Goal: Information Seeking & Learning: Learn about a topic

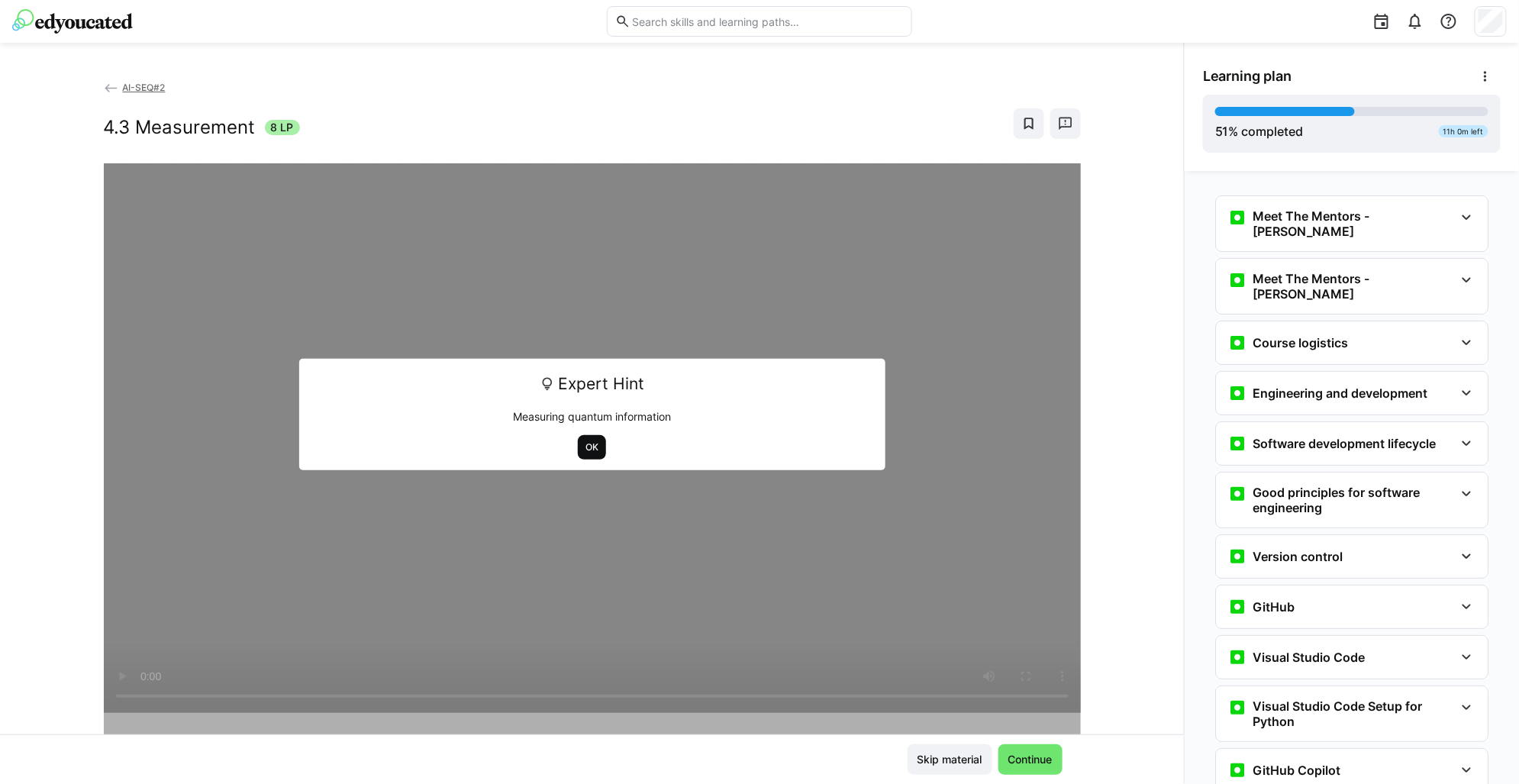
scroll to position [1674, 0]
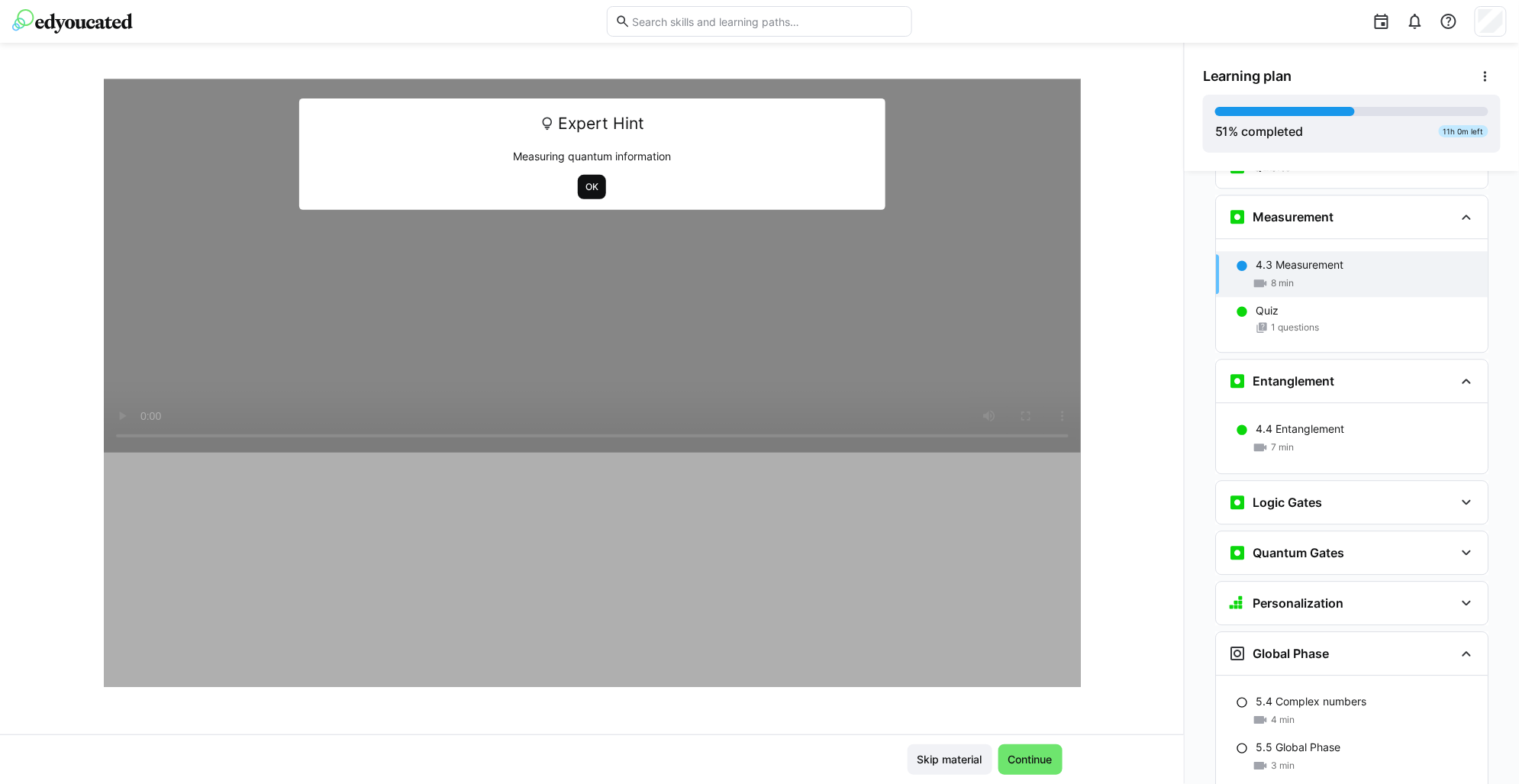
click at [584, 185] on span "OK" at bounding box center [592, 187] width 16 height 12
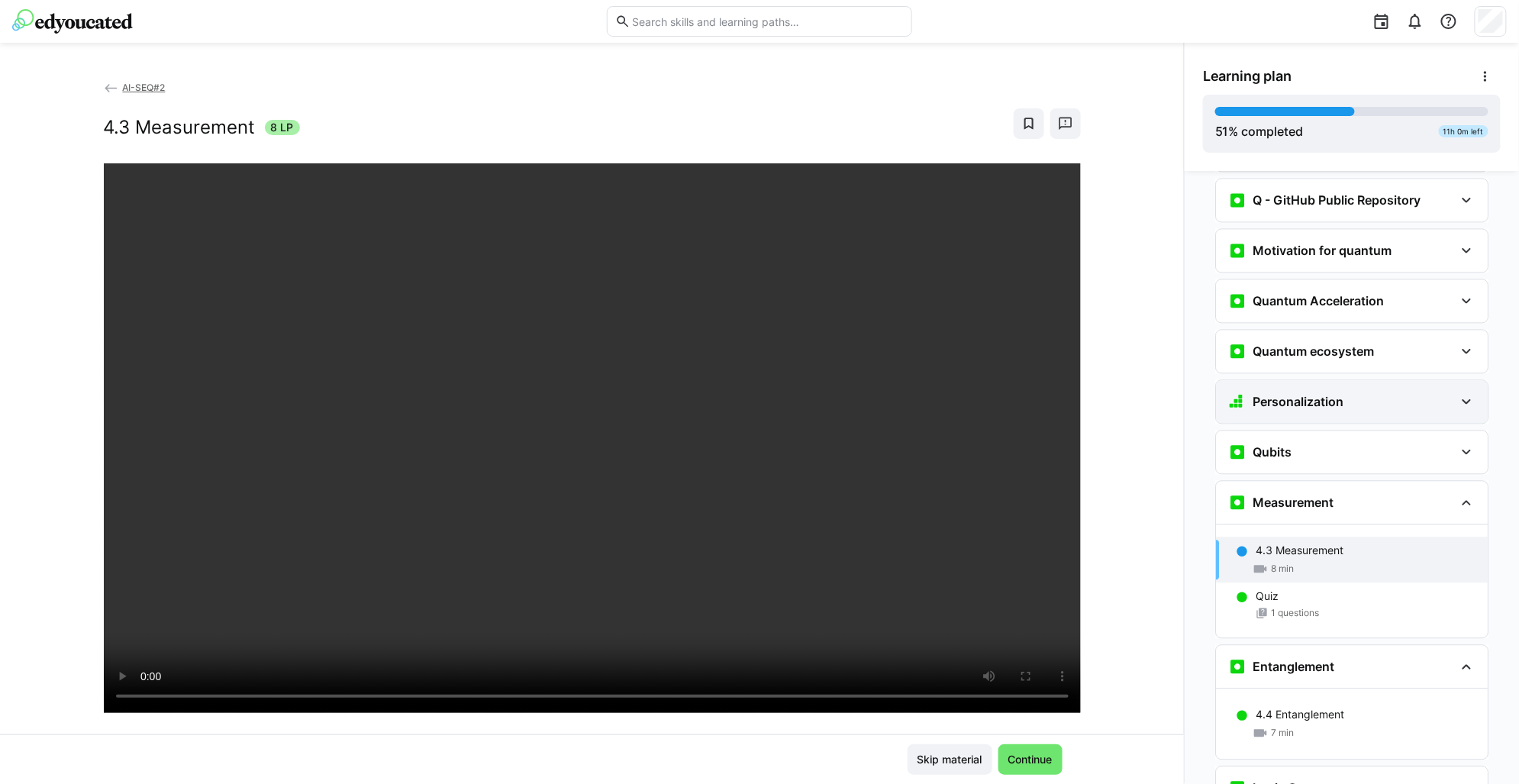
scroll to position [1388, 0]
click at [1290, 444] on div "Qubits" at bounding box center [1342, 452] width 226 height 18
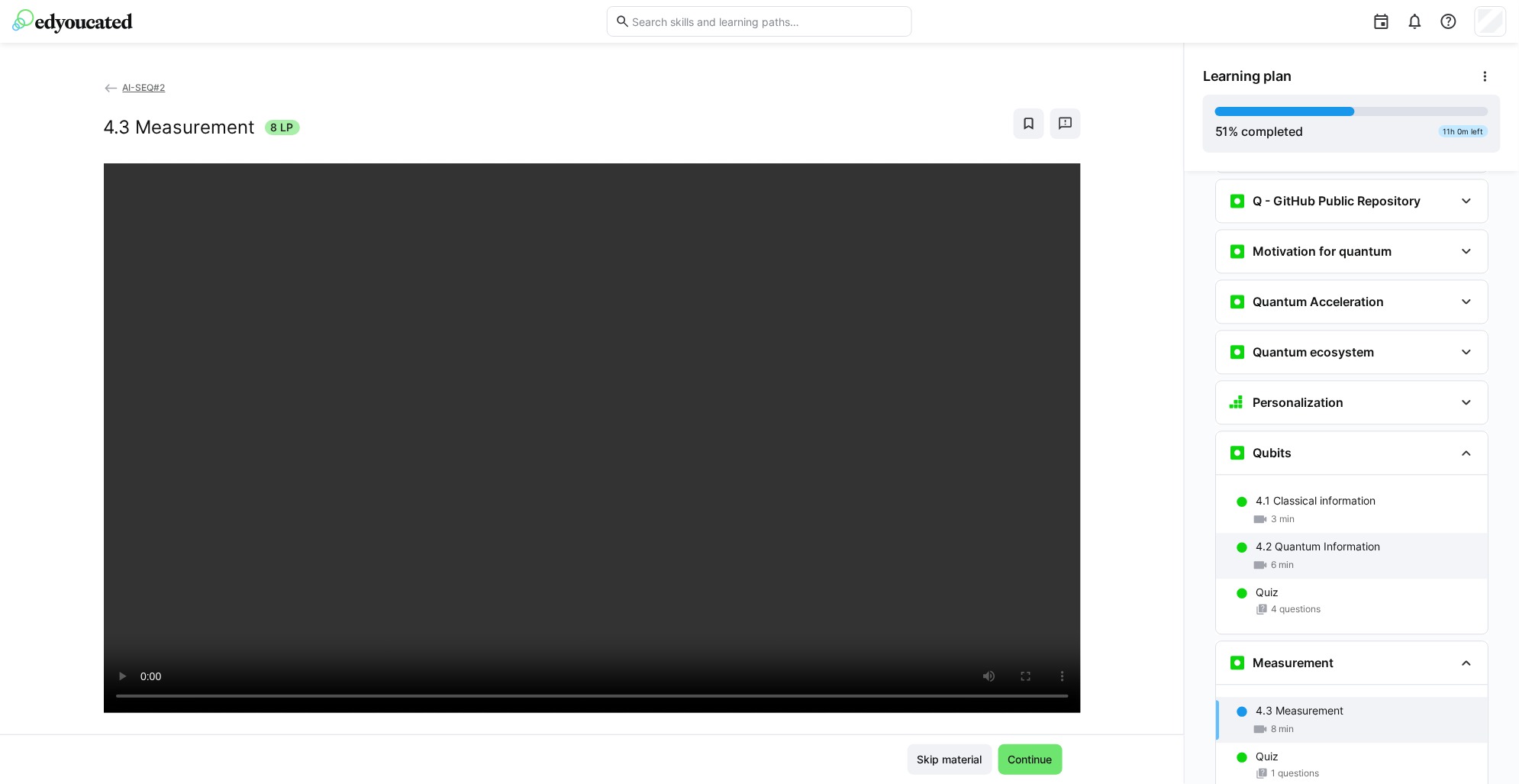
click at [1328, 533] on div "4.2 Quantum Information 6 min" at bounding box center [1352, 556] width 272 height 46
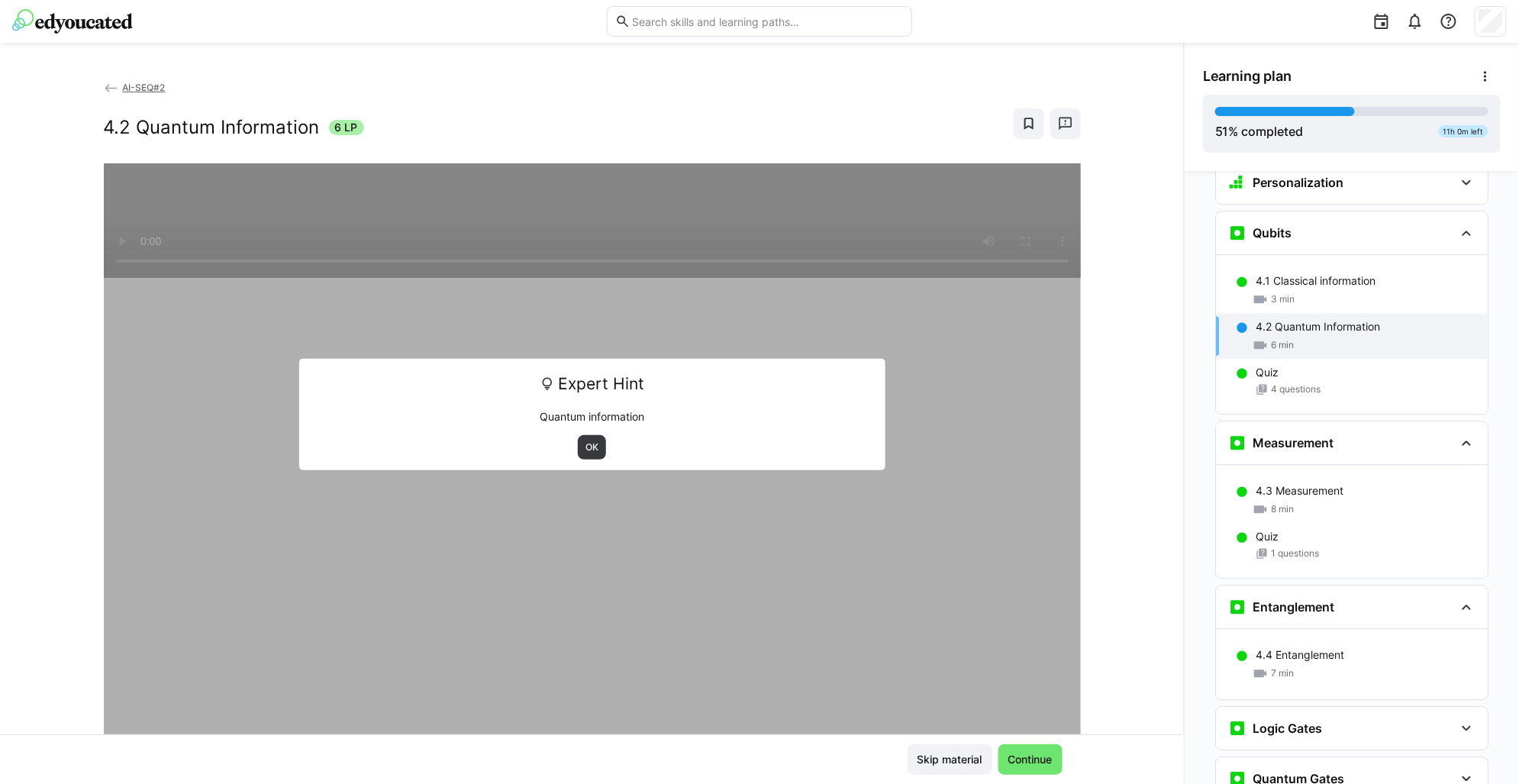
scroll to position [1624, 0]
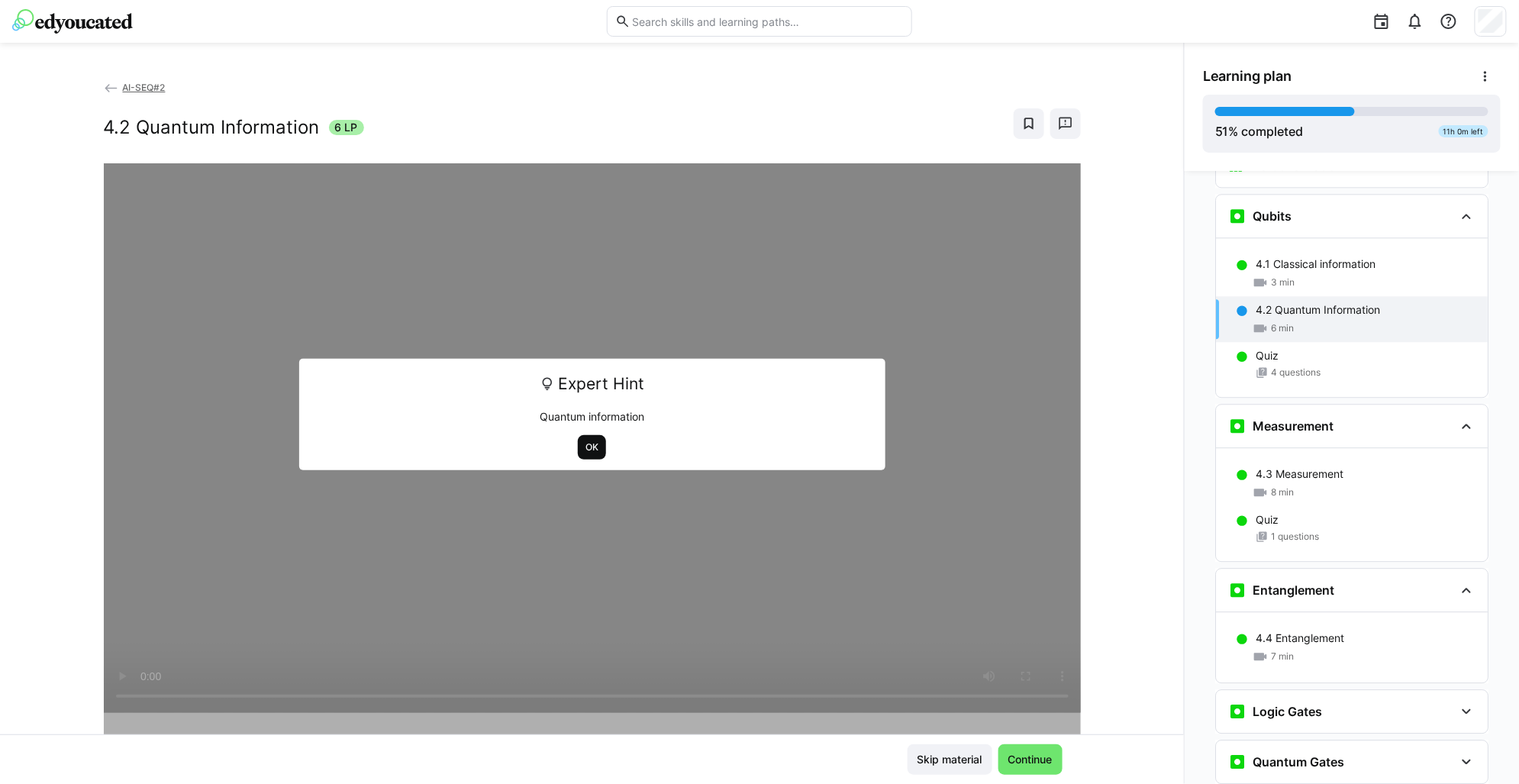
click at [578, 450] on span "OK" at bounding box center [592, 447] width 29 height 25
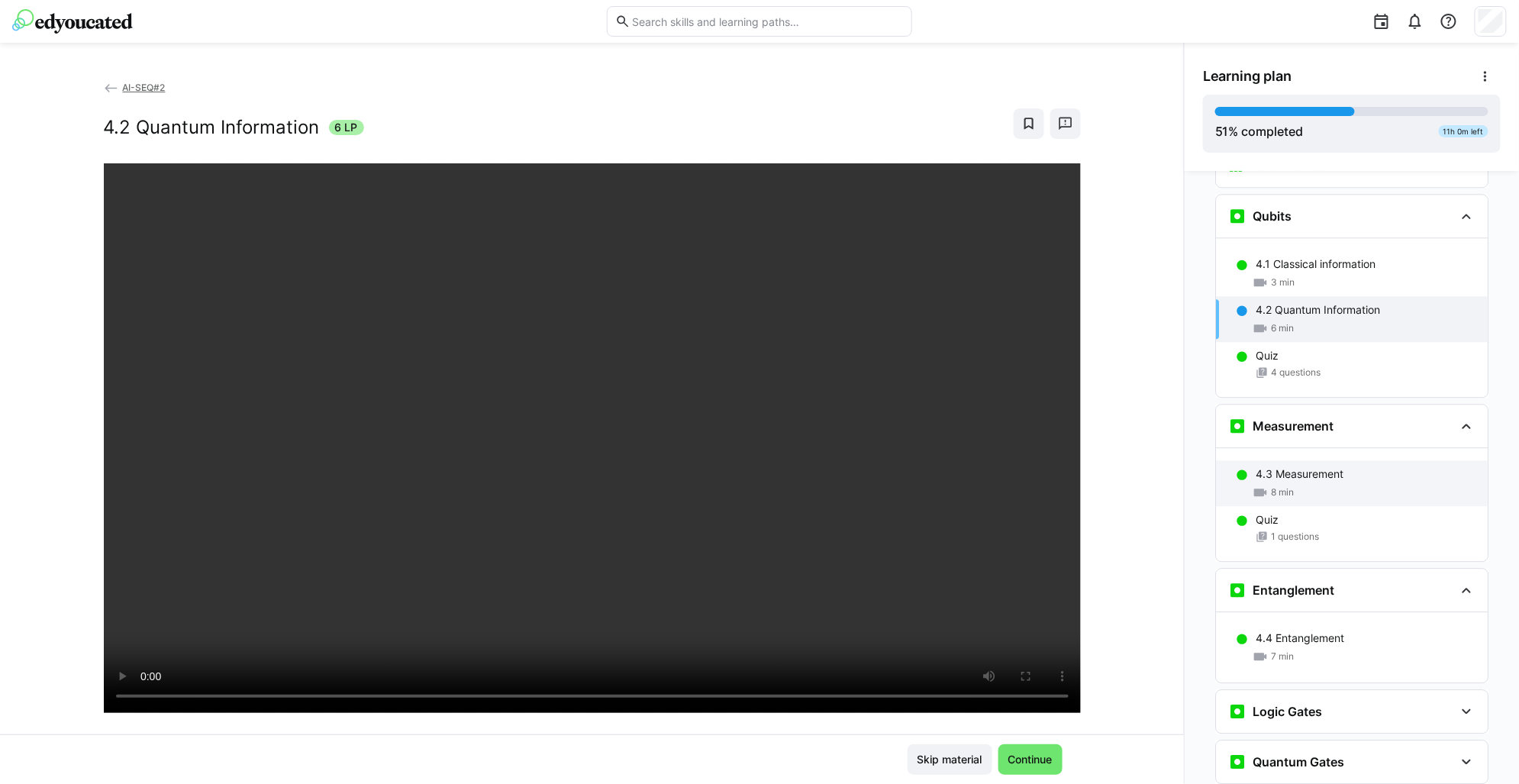
click at [1300, 485] on div "8 min" at bounding box center [1366, 492] width 219 height 15
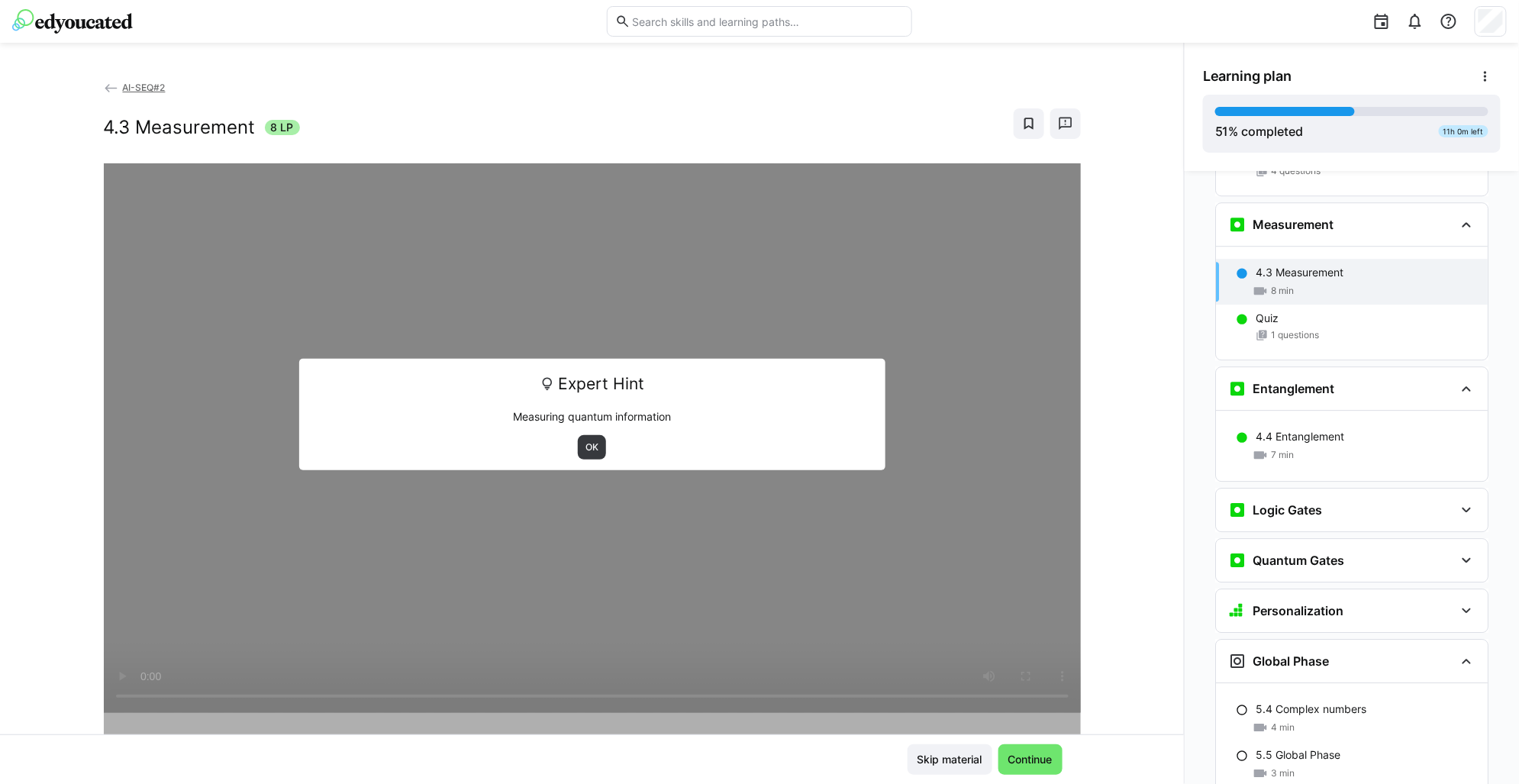
scroll to position [1834, 0]
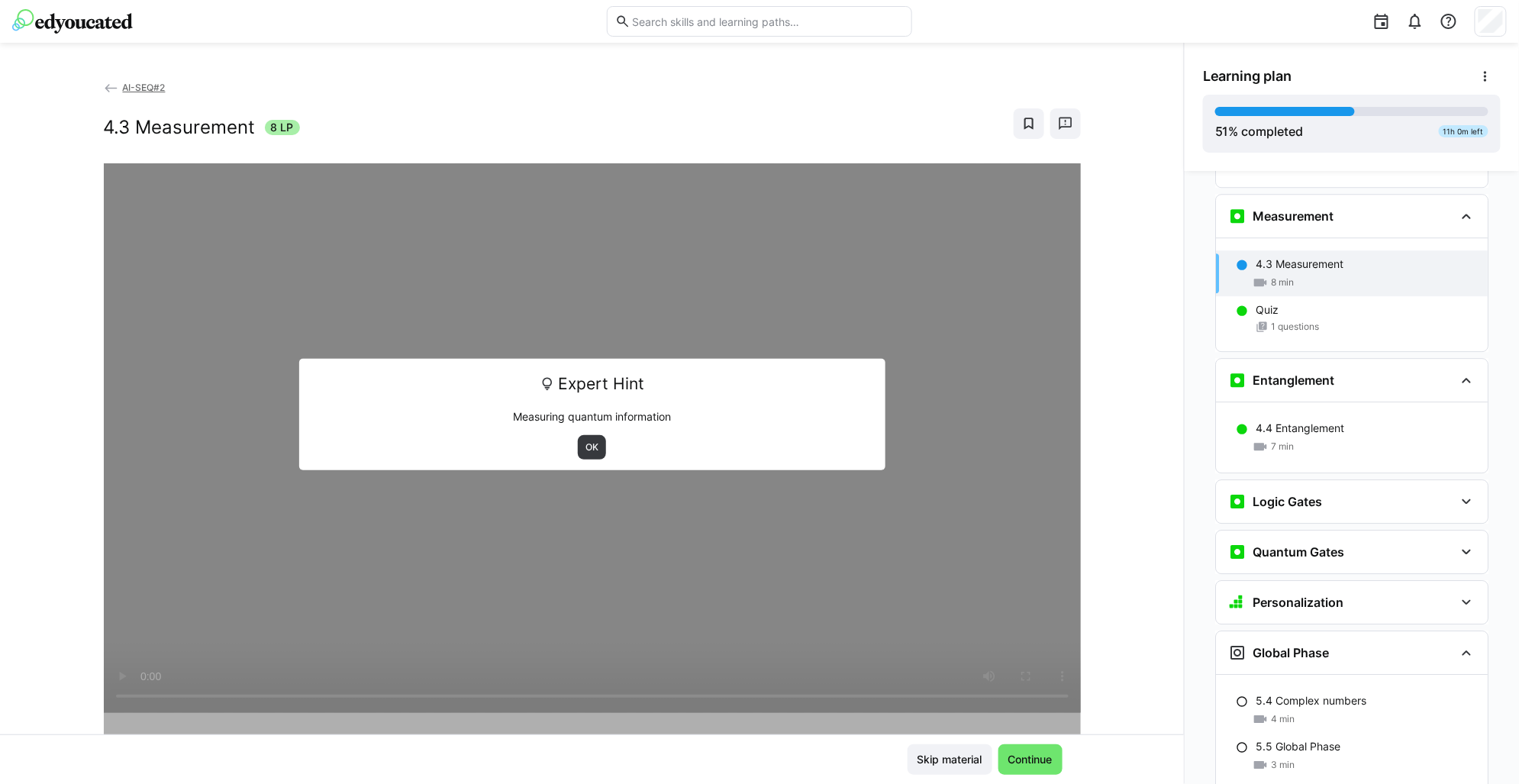
click at [575, 460] on div "Expert Hint Measuring quantum information OK" at bounding box center [592, 414] width 586 height 111
click at [585, 448] on span "OK" at bounding box center [592, 447] width 16 height 12
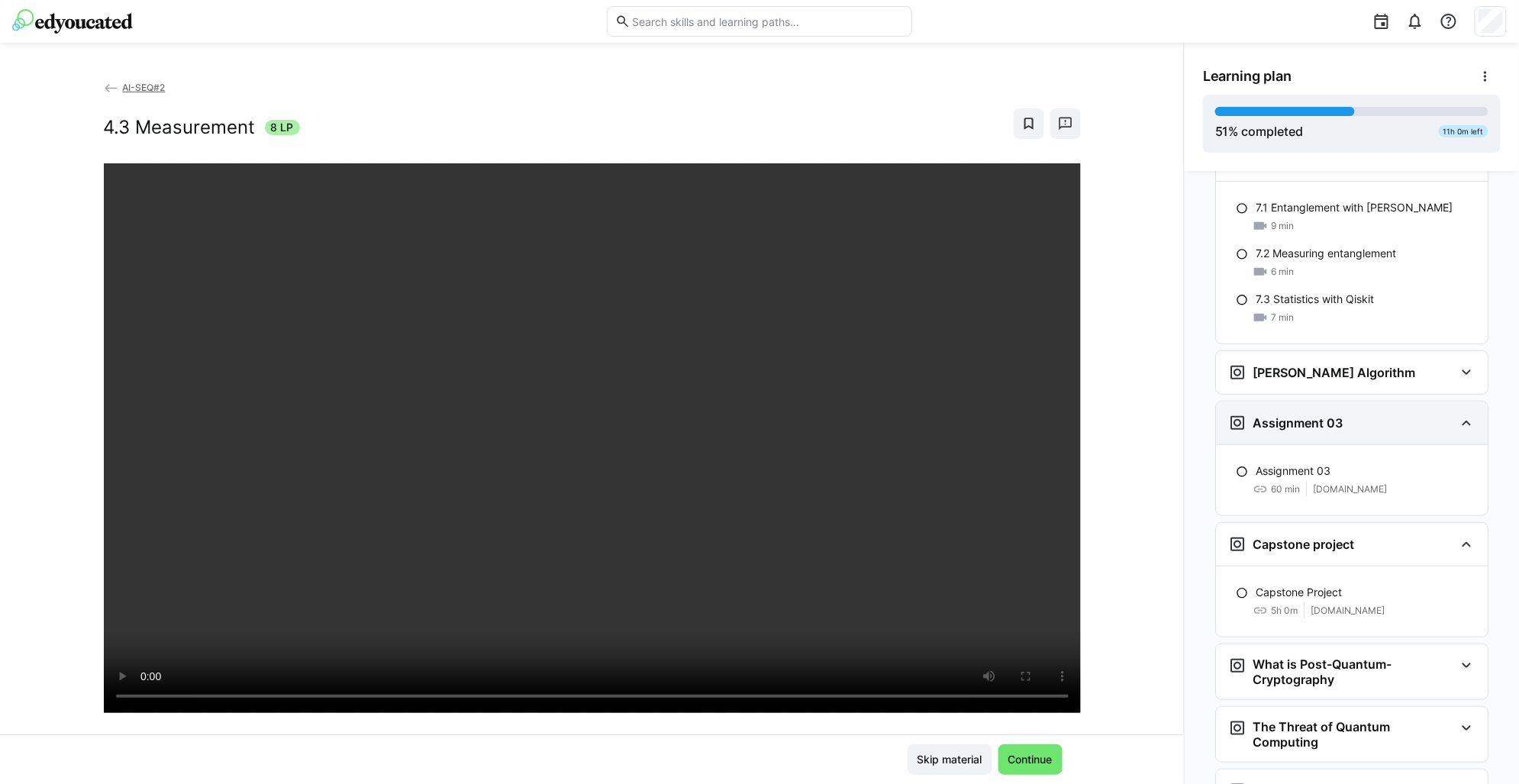
scroll to position [2789, 0]
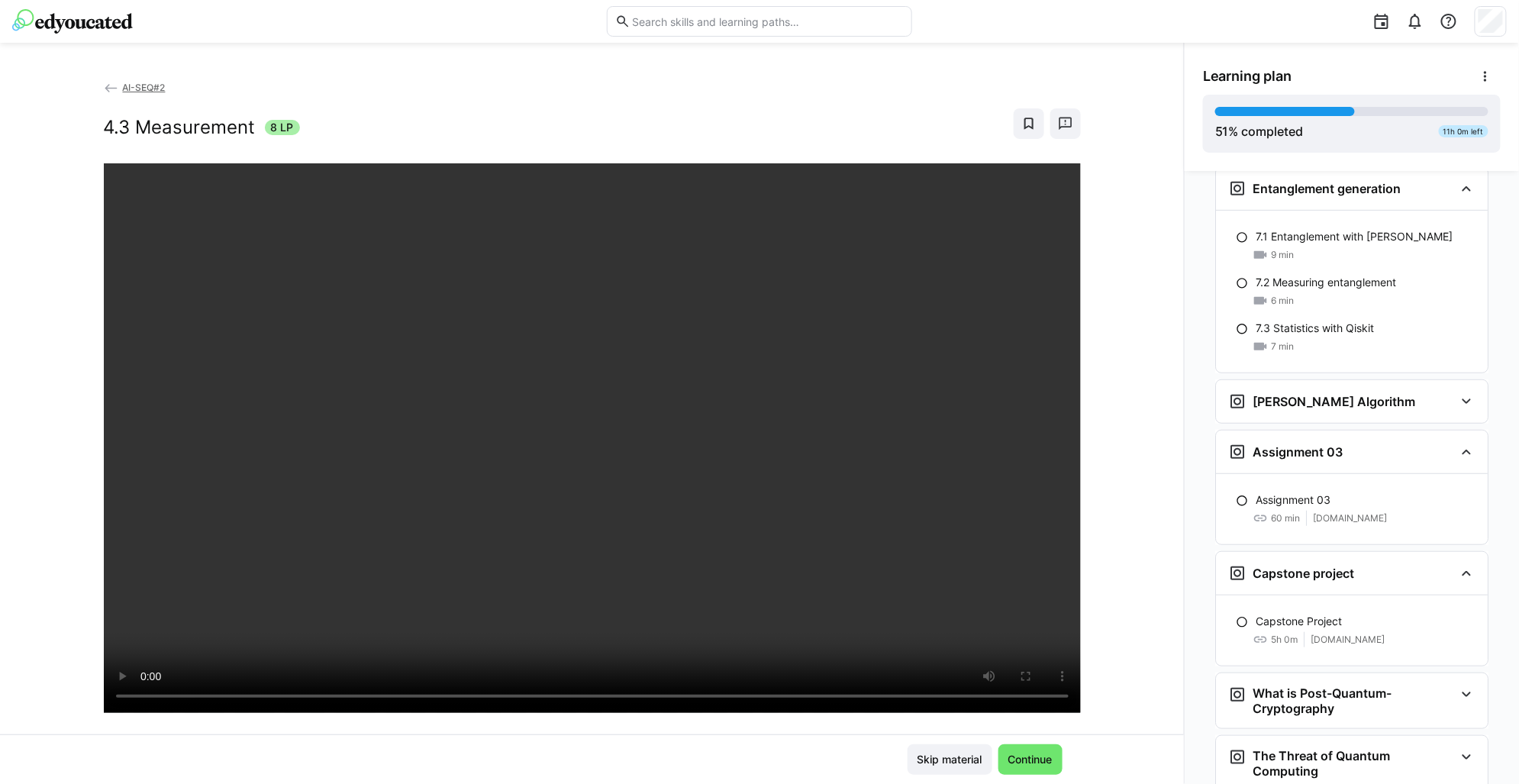
click at [130, 121] on h2 "4.3 Measurement" at bounding box center [180, 127] width 152 height 23
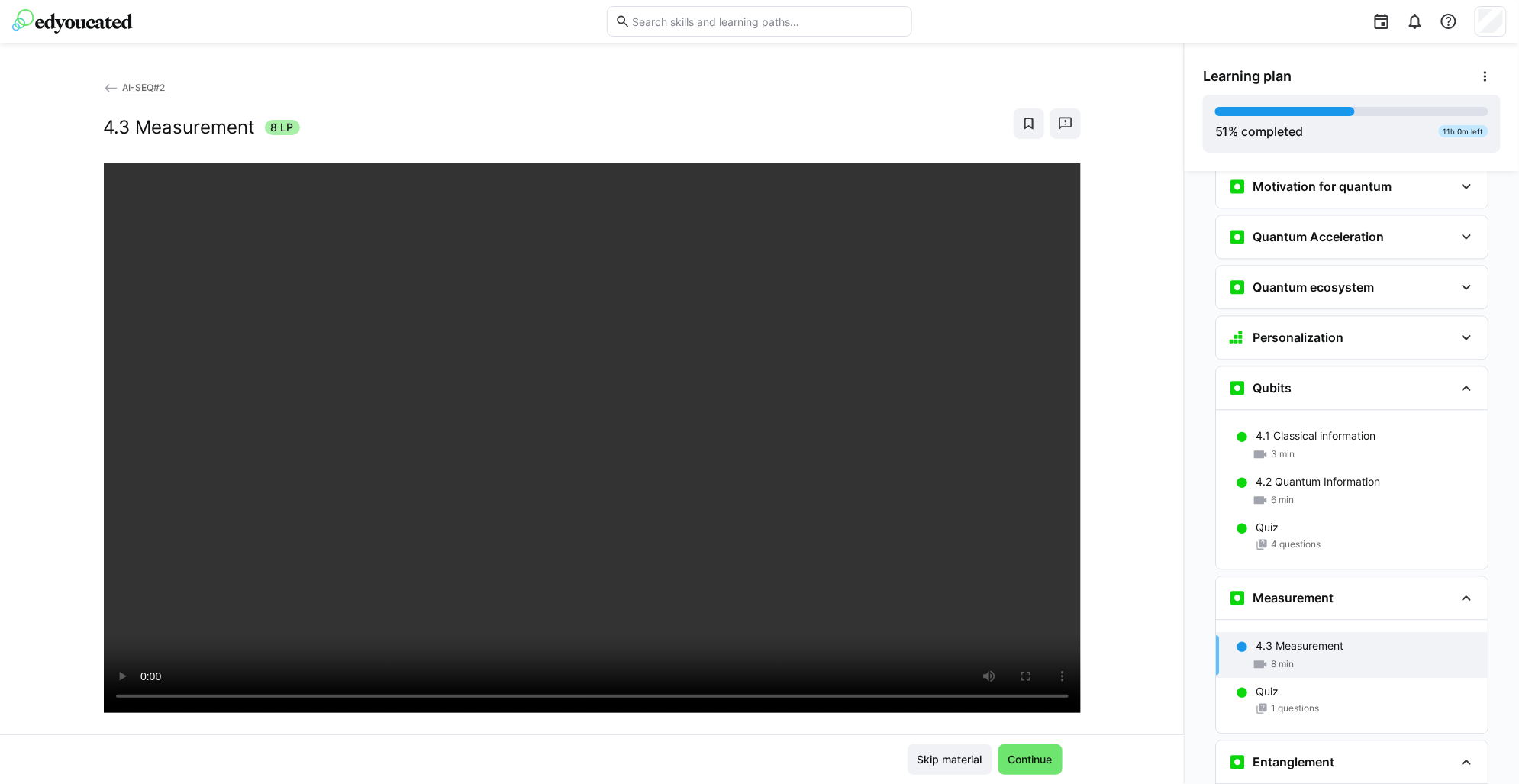
scroll to position [1644, 0]
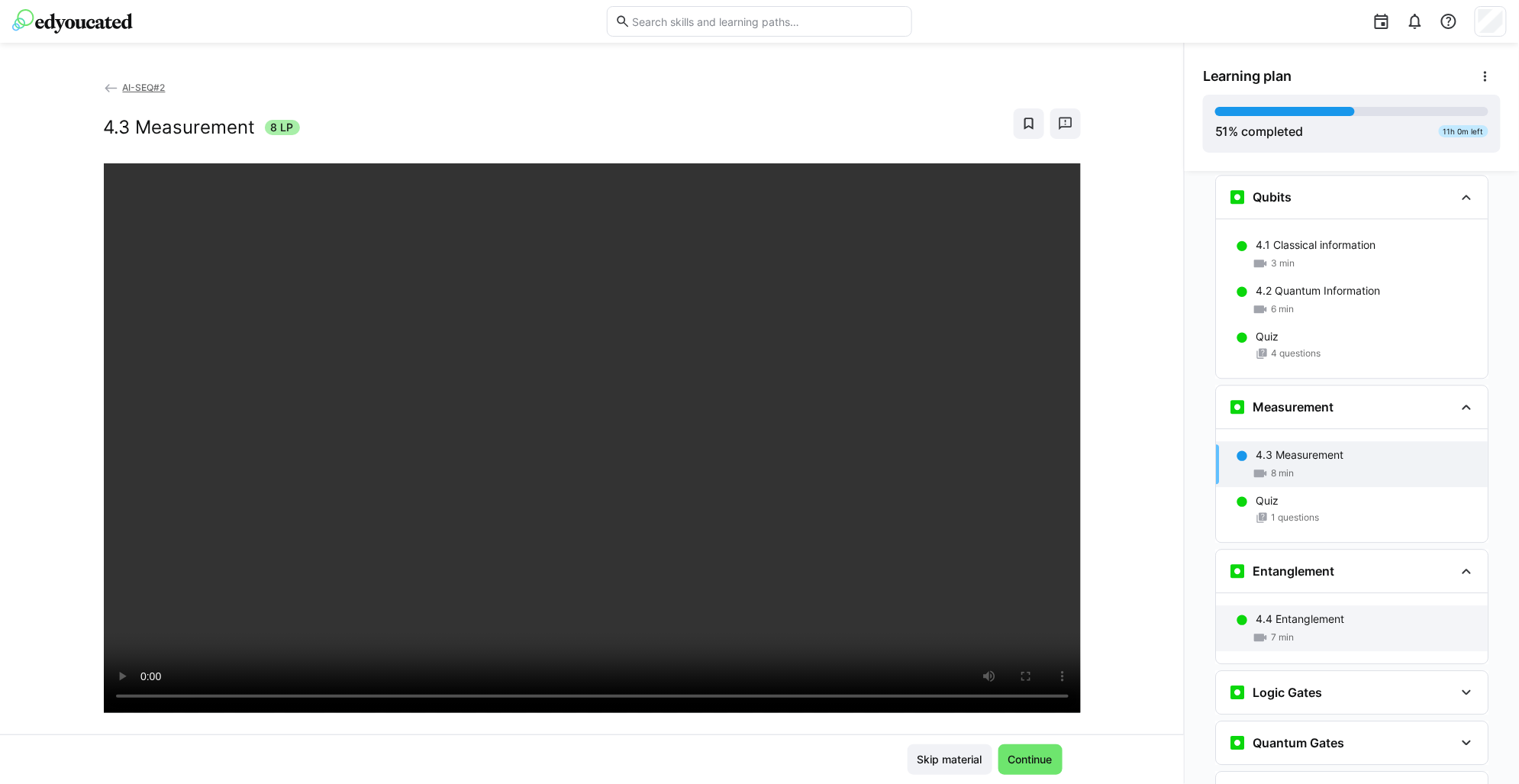
click at [1305, 611] on p "4.4 Entanglement" at bounding box center [1300, 619] width 88 height 15
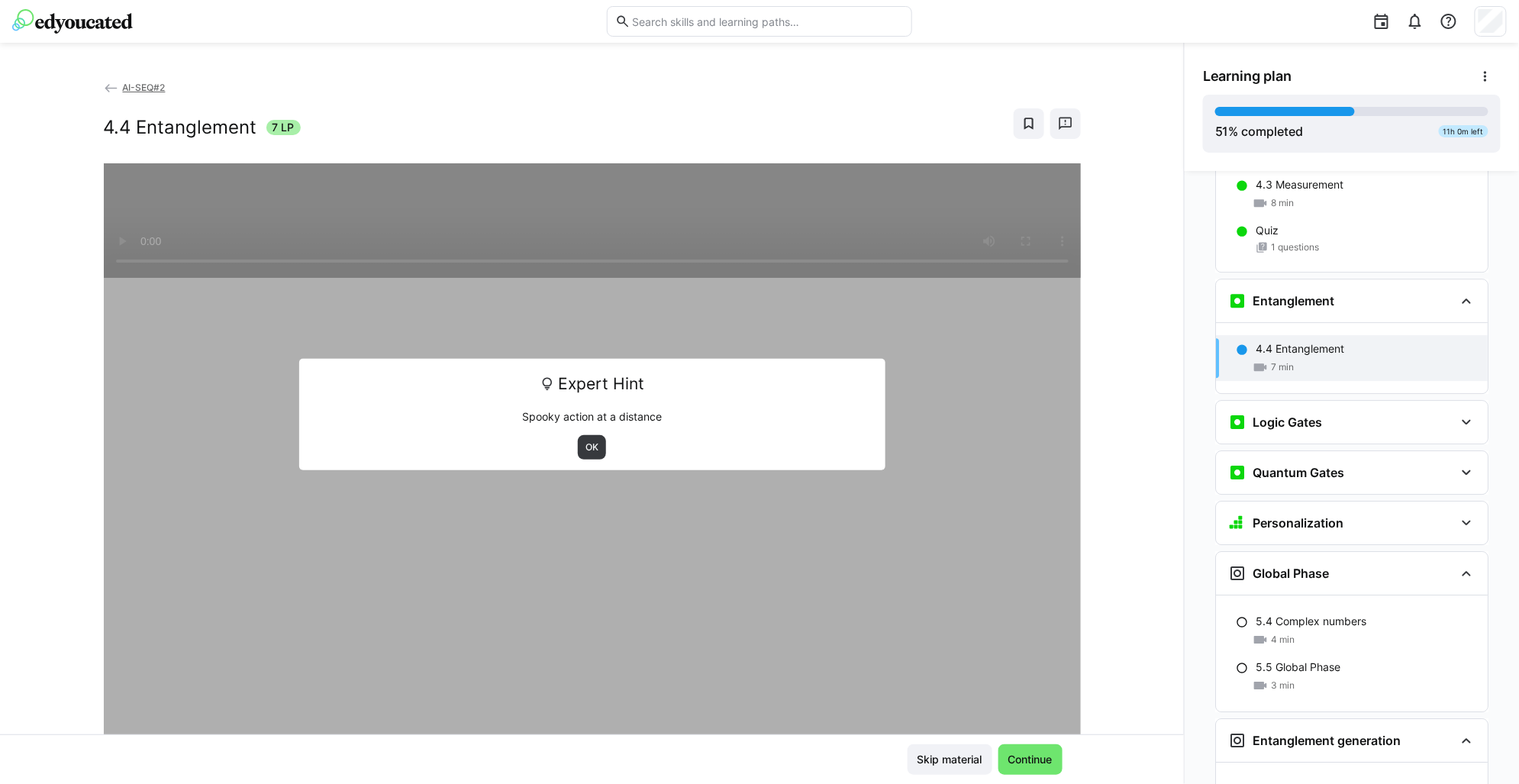
scroll to position [1997, 0]
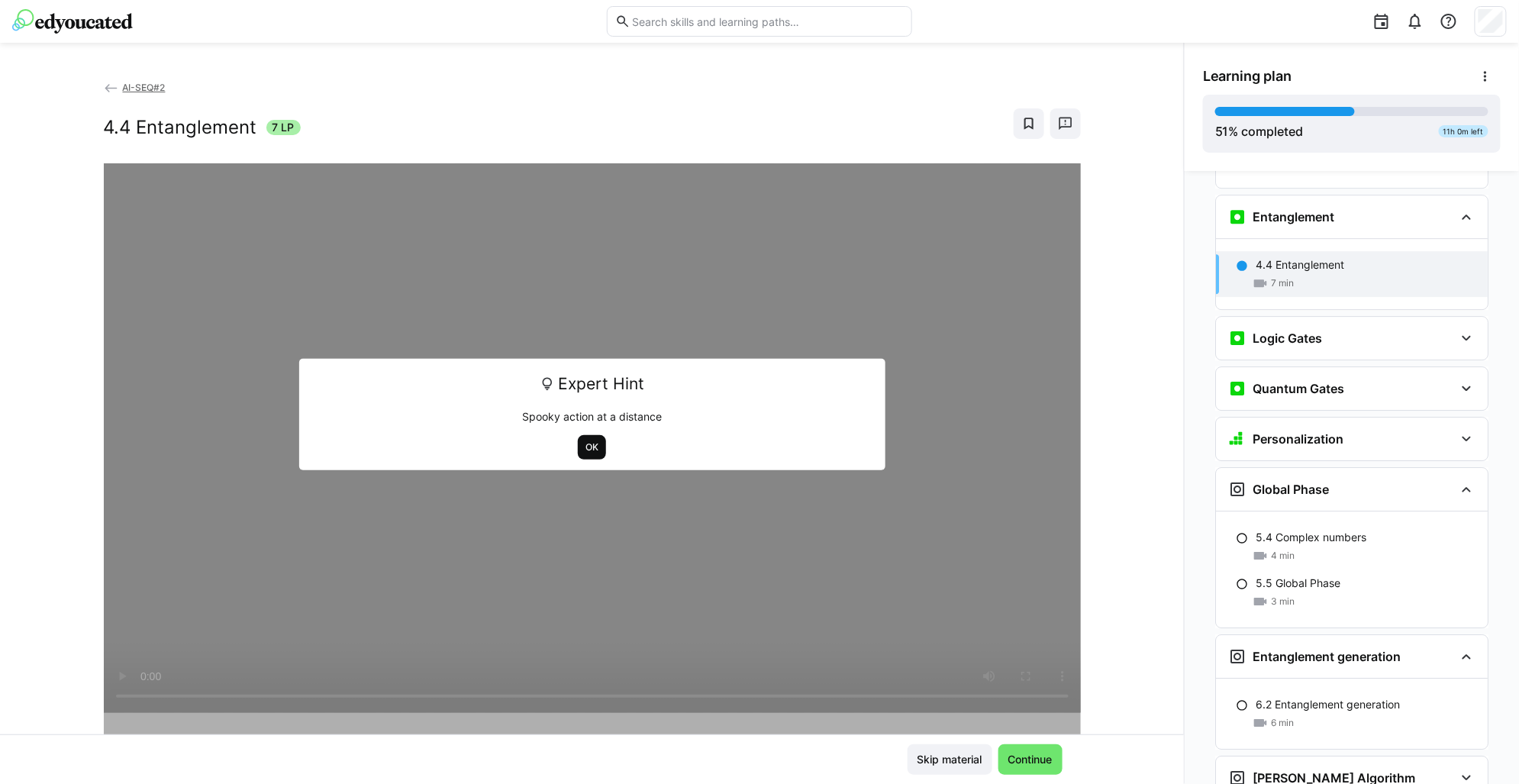
click at [588, 454] on span "OK" at bounding box center [592, 447] width 29 height 25
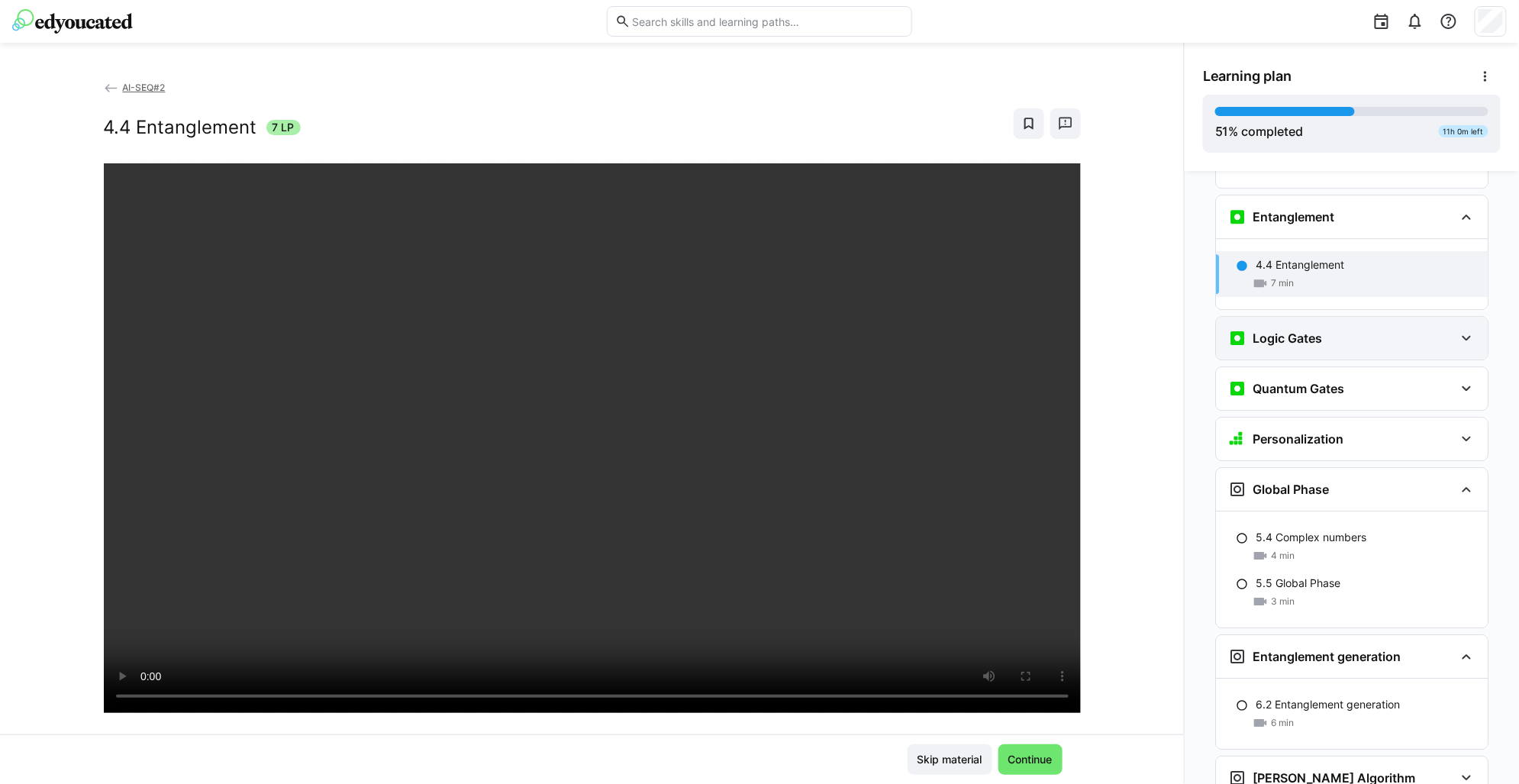
click at [1401, 329] on div "Logic Gates" at bounding box center [1342, 338] width 226 height 18
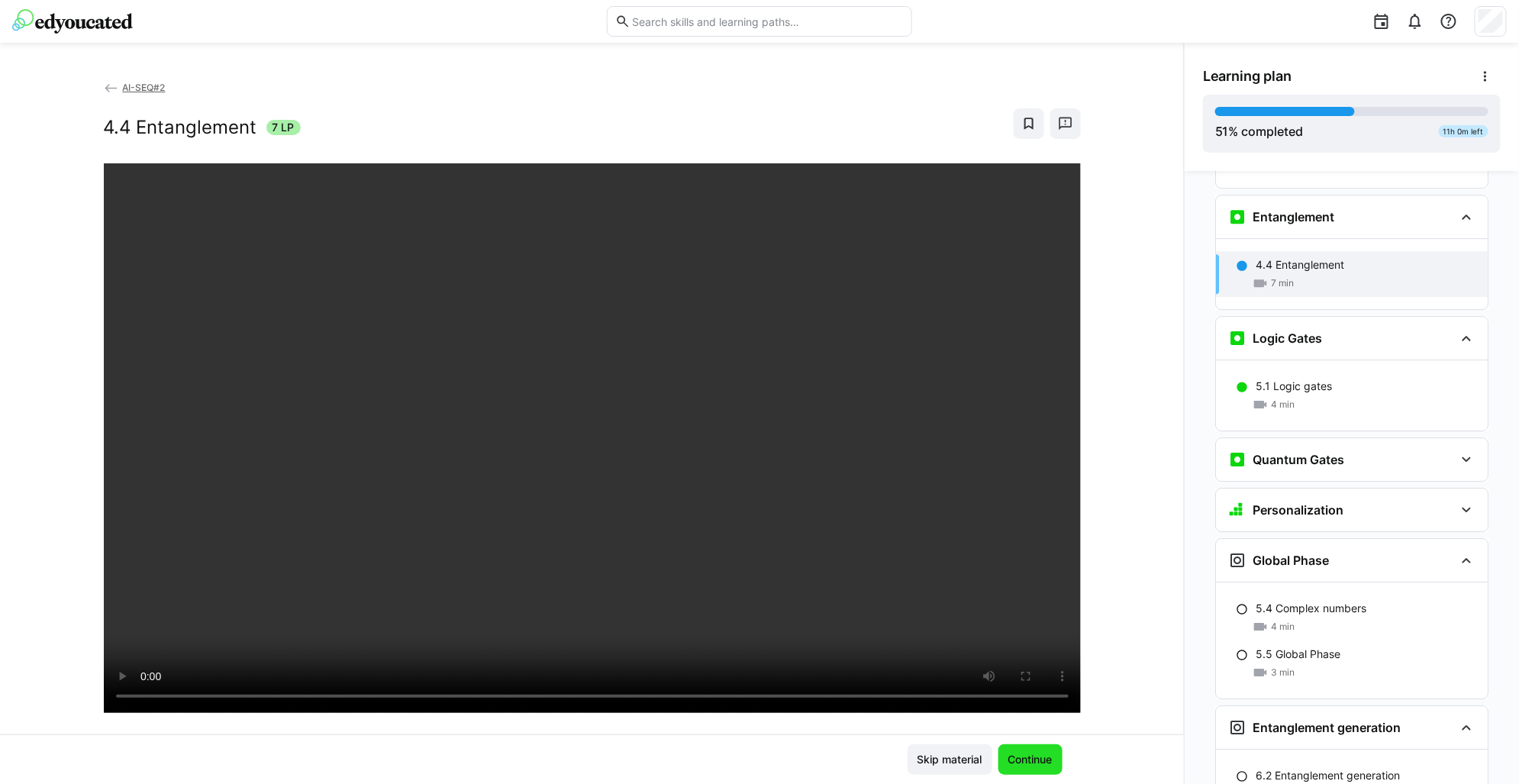
click at [1020, 764] on span "Continue" at bounding box center [1030, 759] width 49 height 15
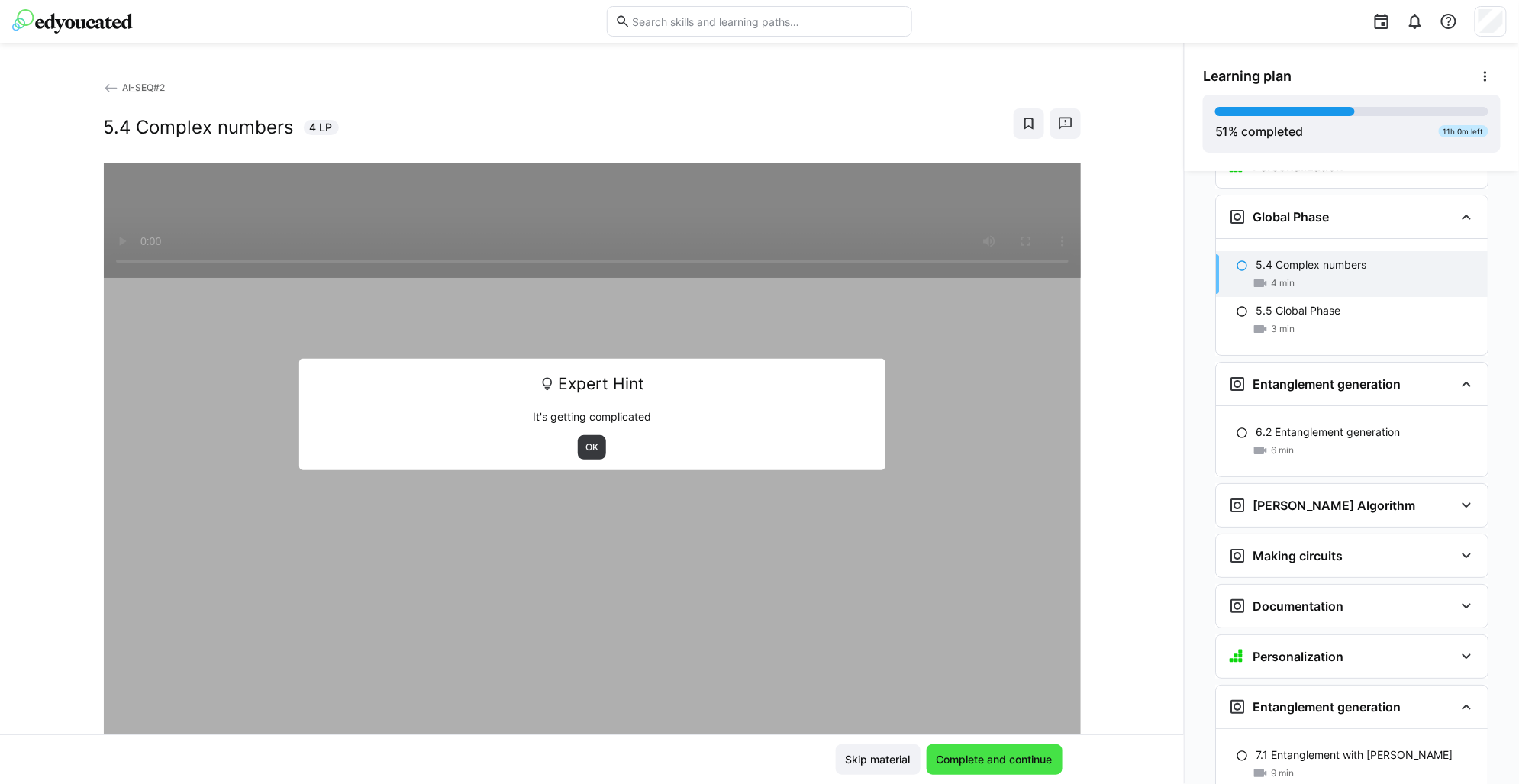
scroll to position [2342, 0]
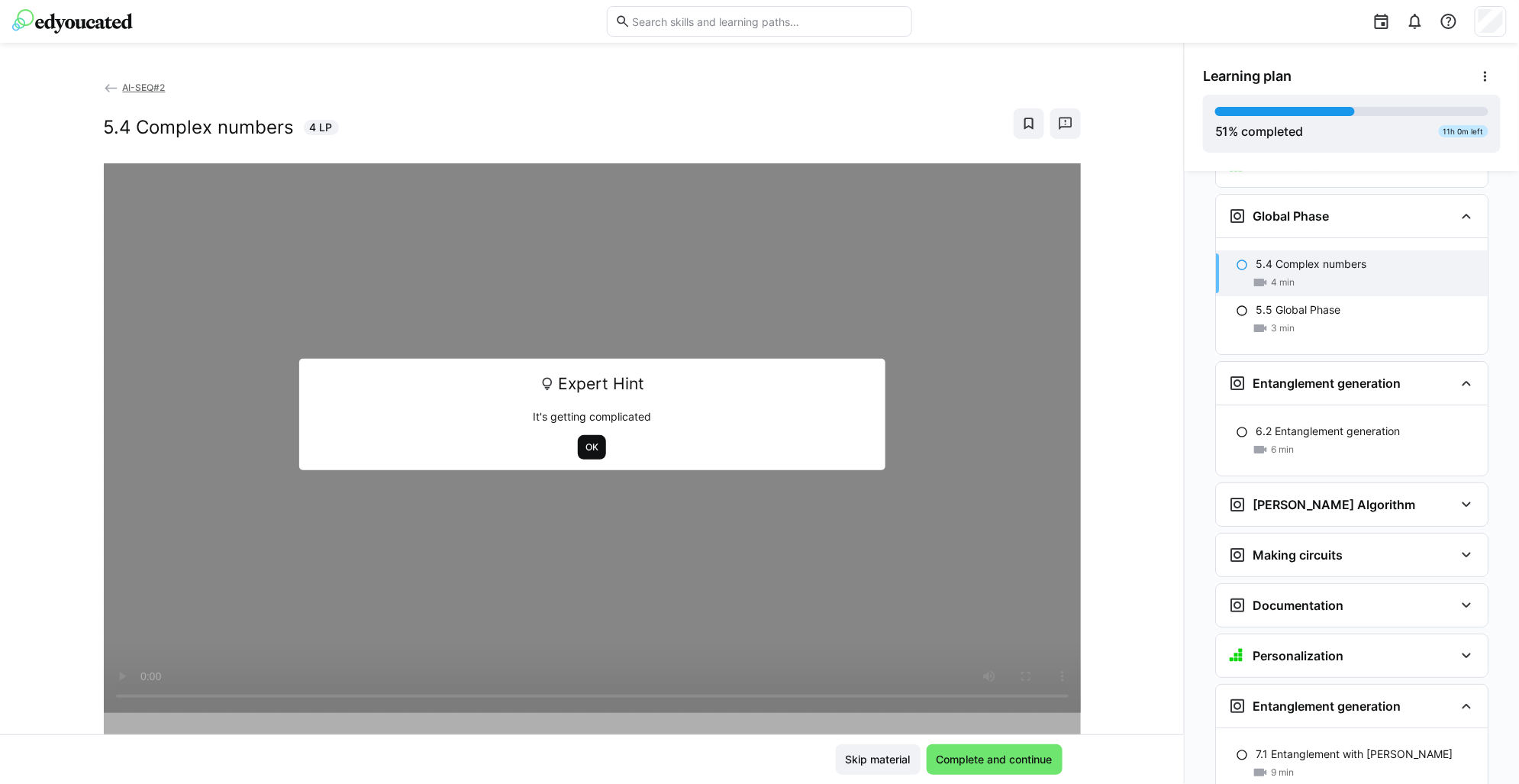
click at [589, 444] on span "OK" at bounding box center [592, 447] width 16 height 12
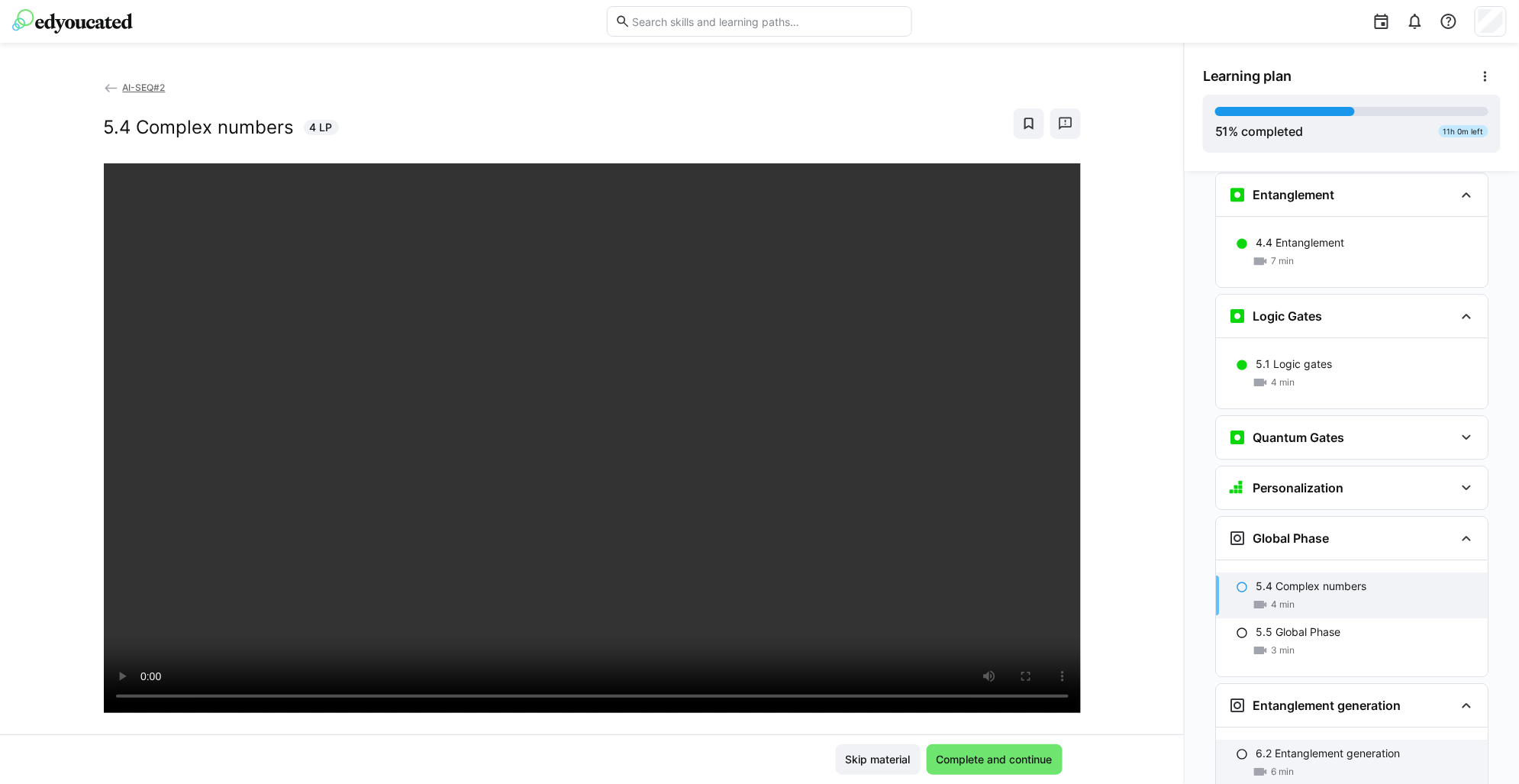
scroll to position [1960, 0]
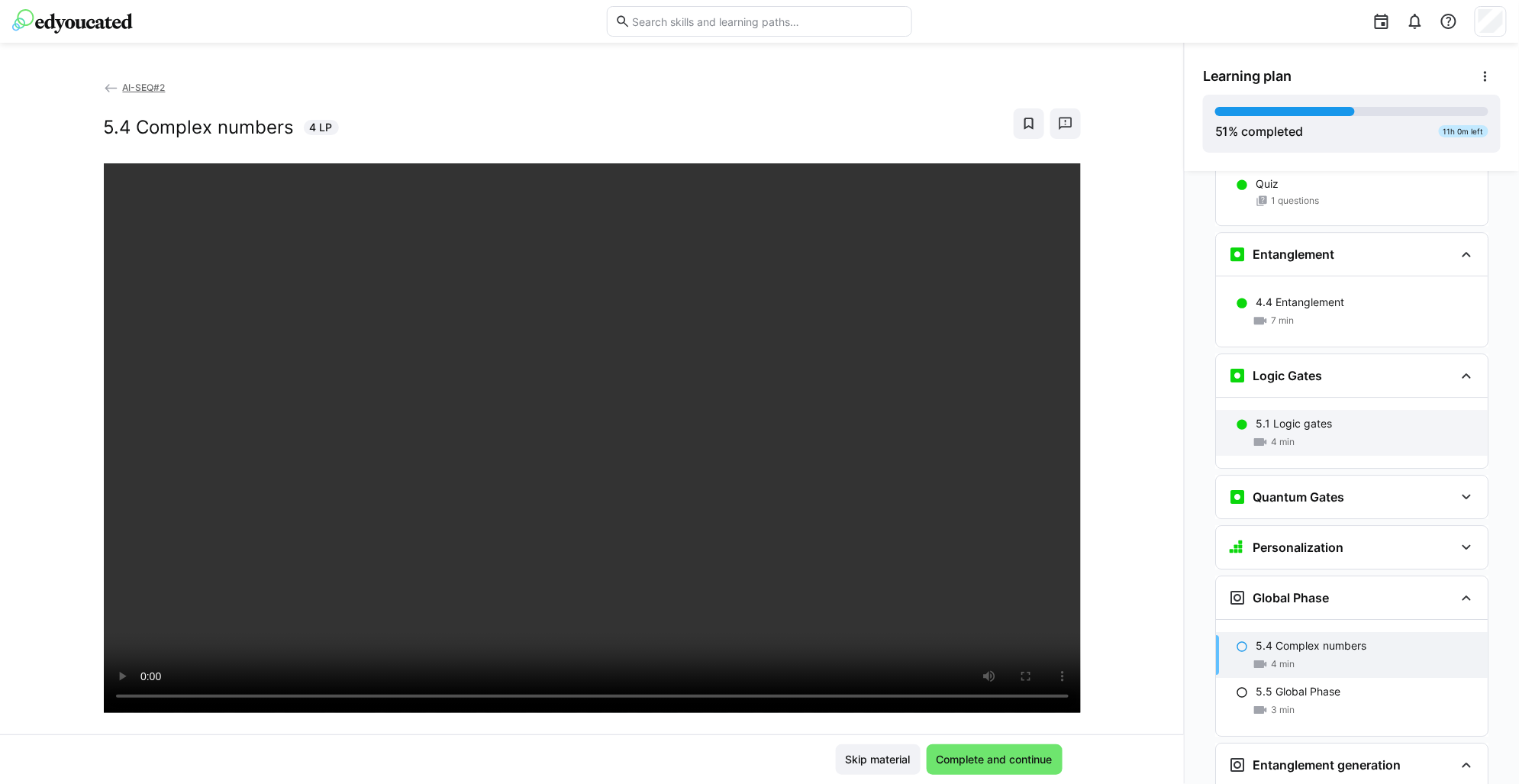
click at [1346, 416] on div "5.1 Logic gates" at bounding box center [1366, 423] width 219 height 15
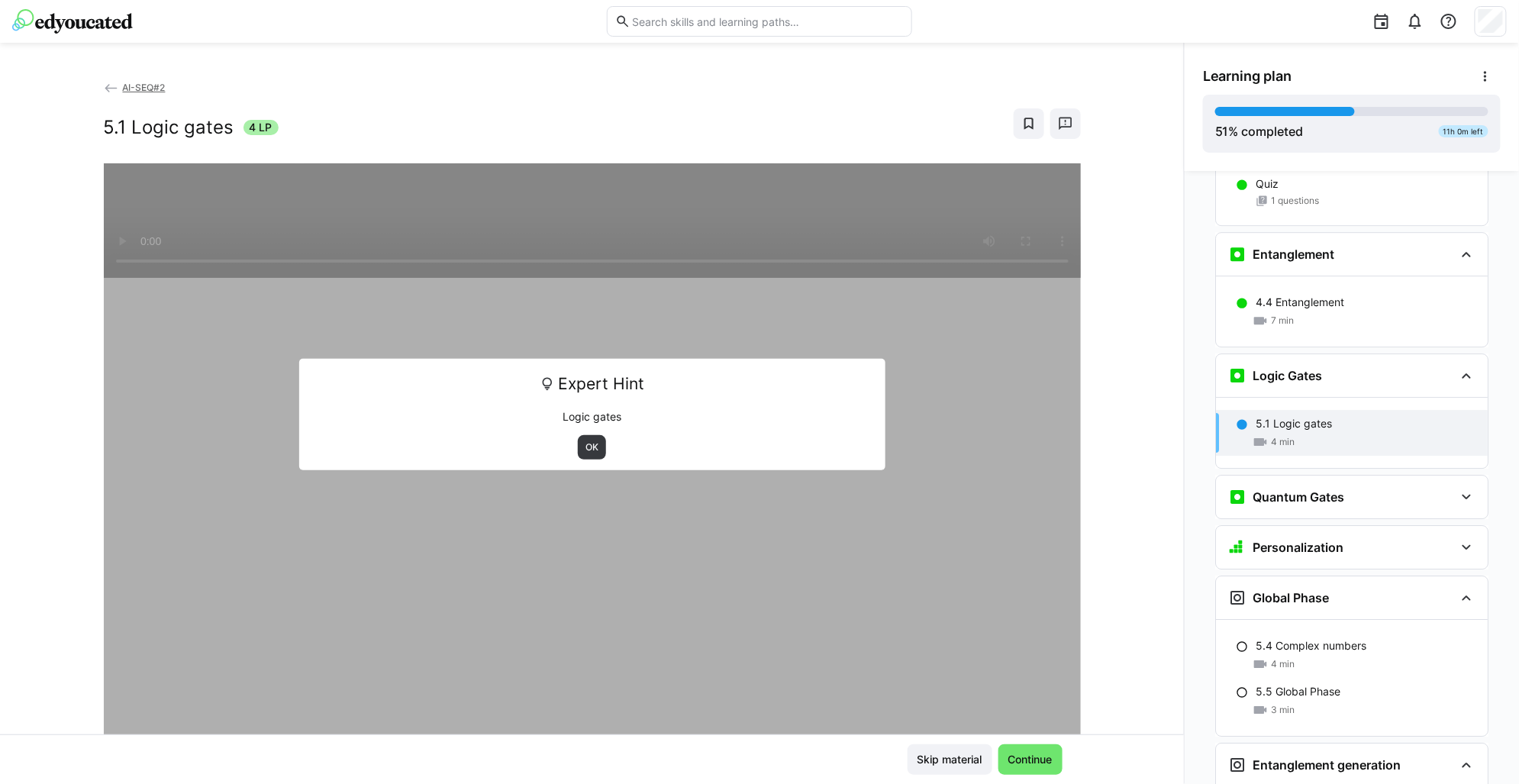
scroll to position [2120, 0]
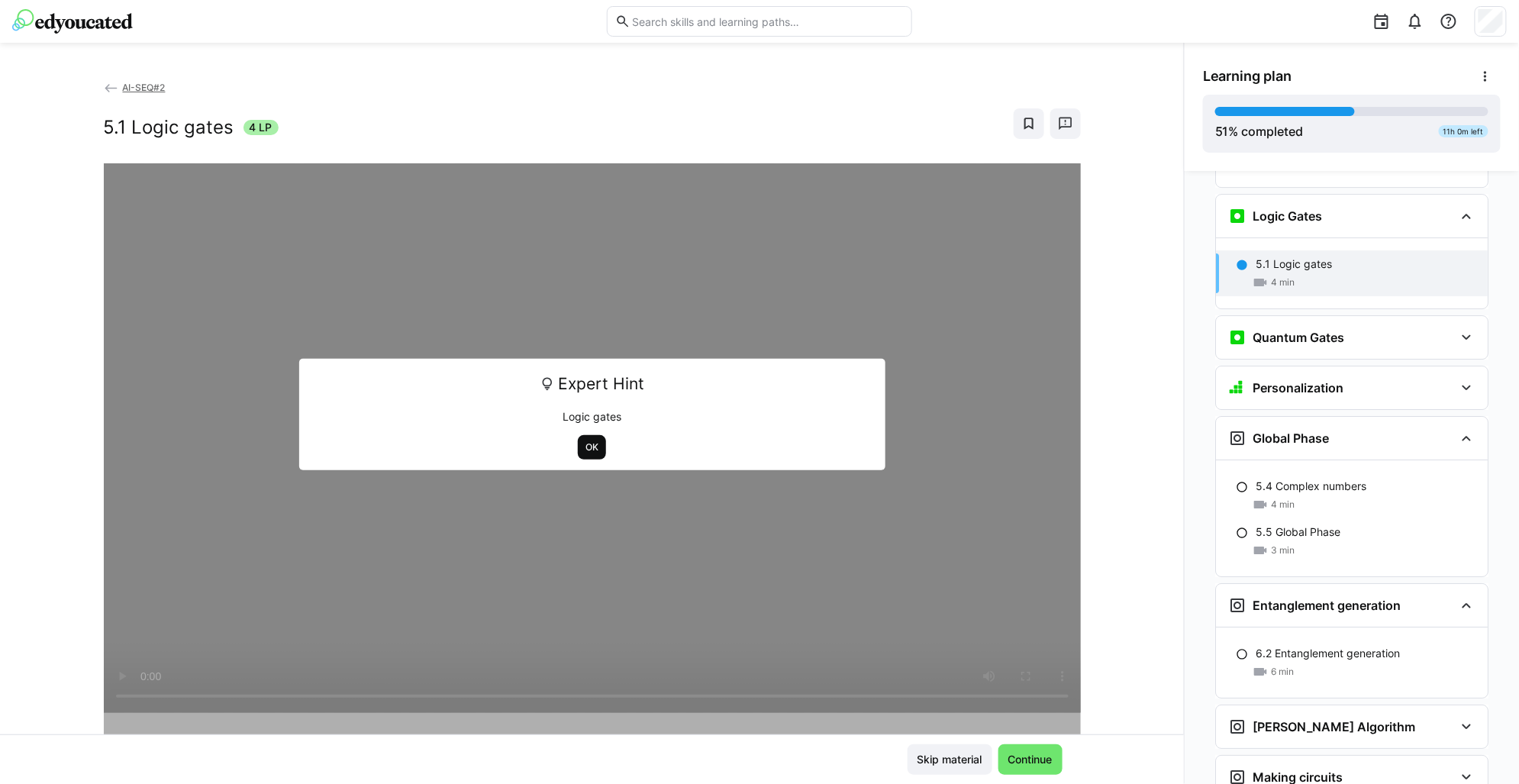
click at [596, 444] on span "OK" at bounding box center [592, 447] width 29 height 25
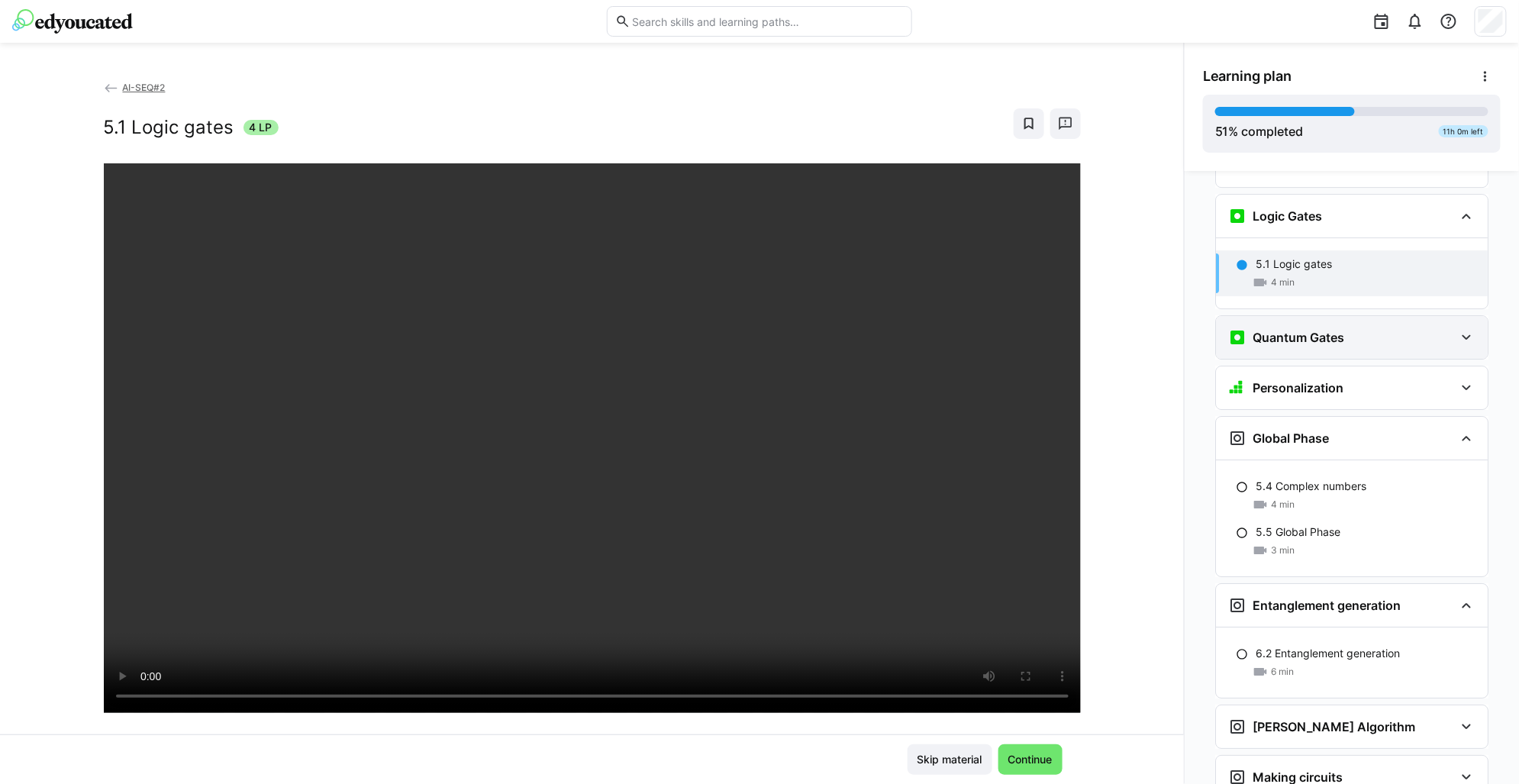
click at [1333, 330] on h3 "Quantum Gates" at bounding box center [1298, 337] width 91 height 15
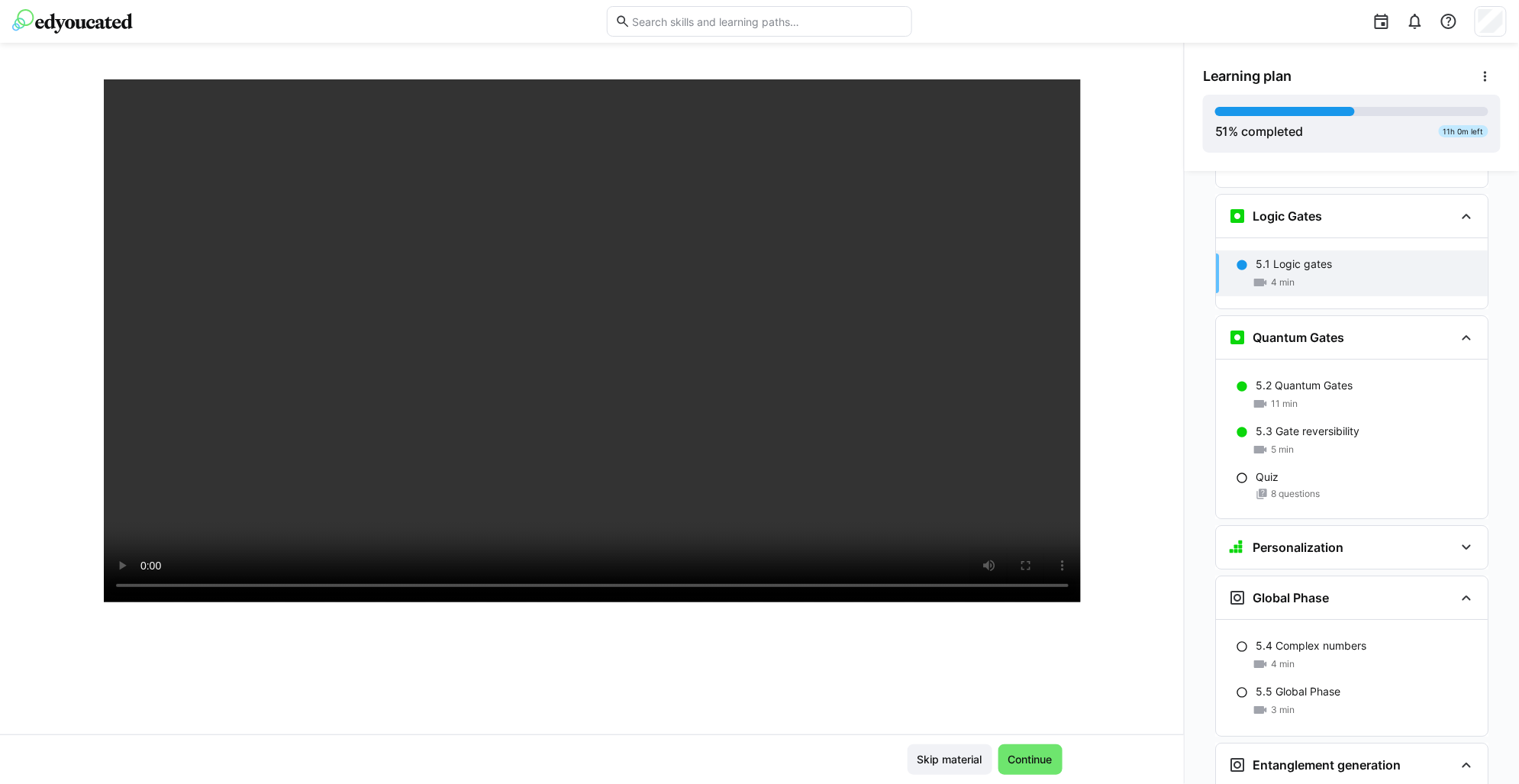
scroll to position [0, 0]
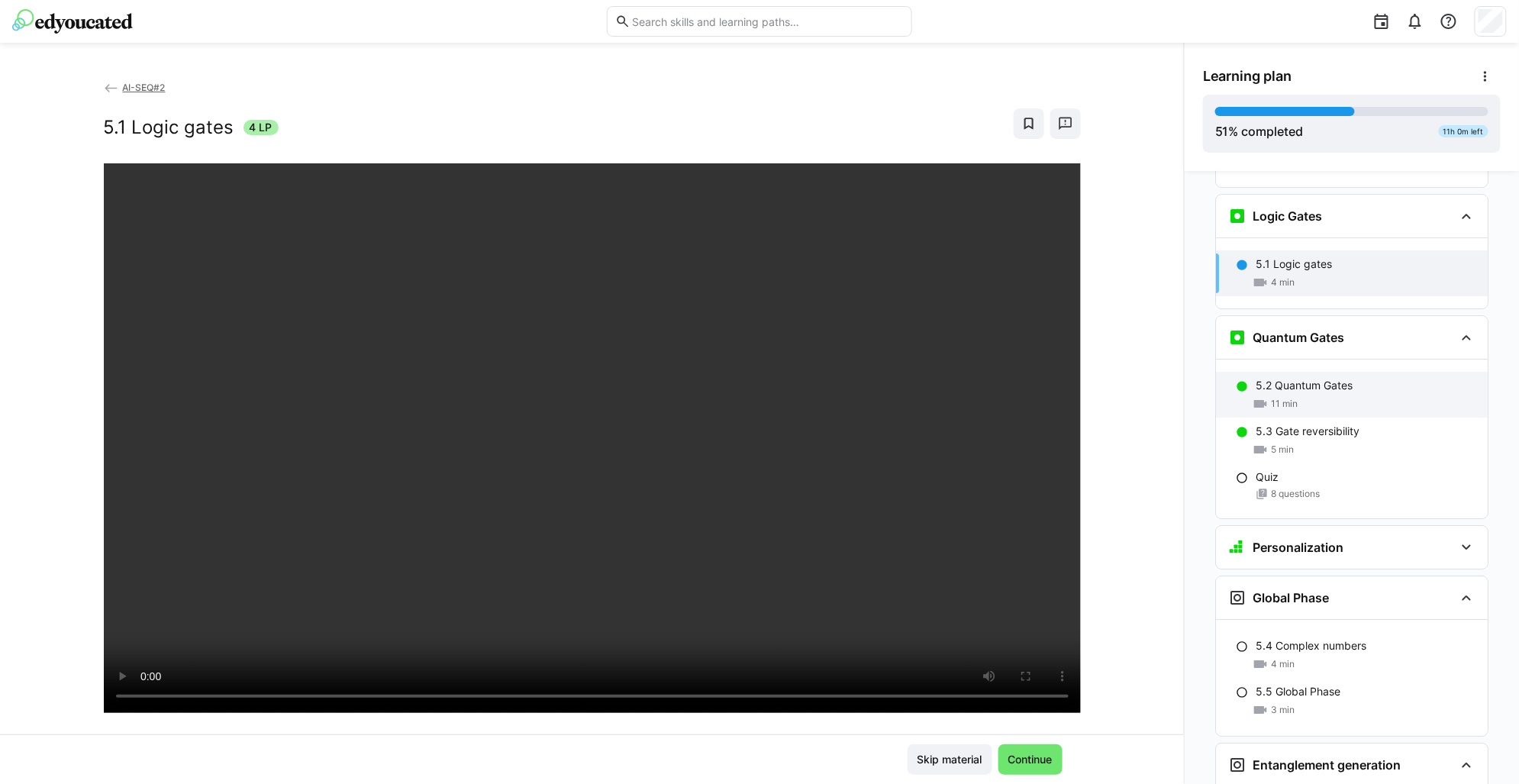
click at [1338, 378] on p "5.2 Quantum Gates" at bounding box center [1304, 385] width 97 height 15
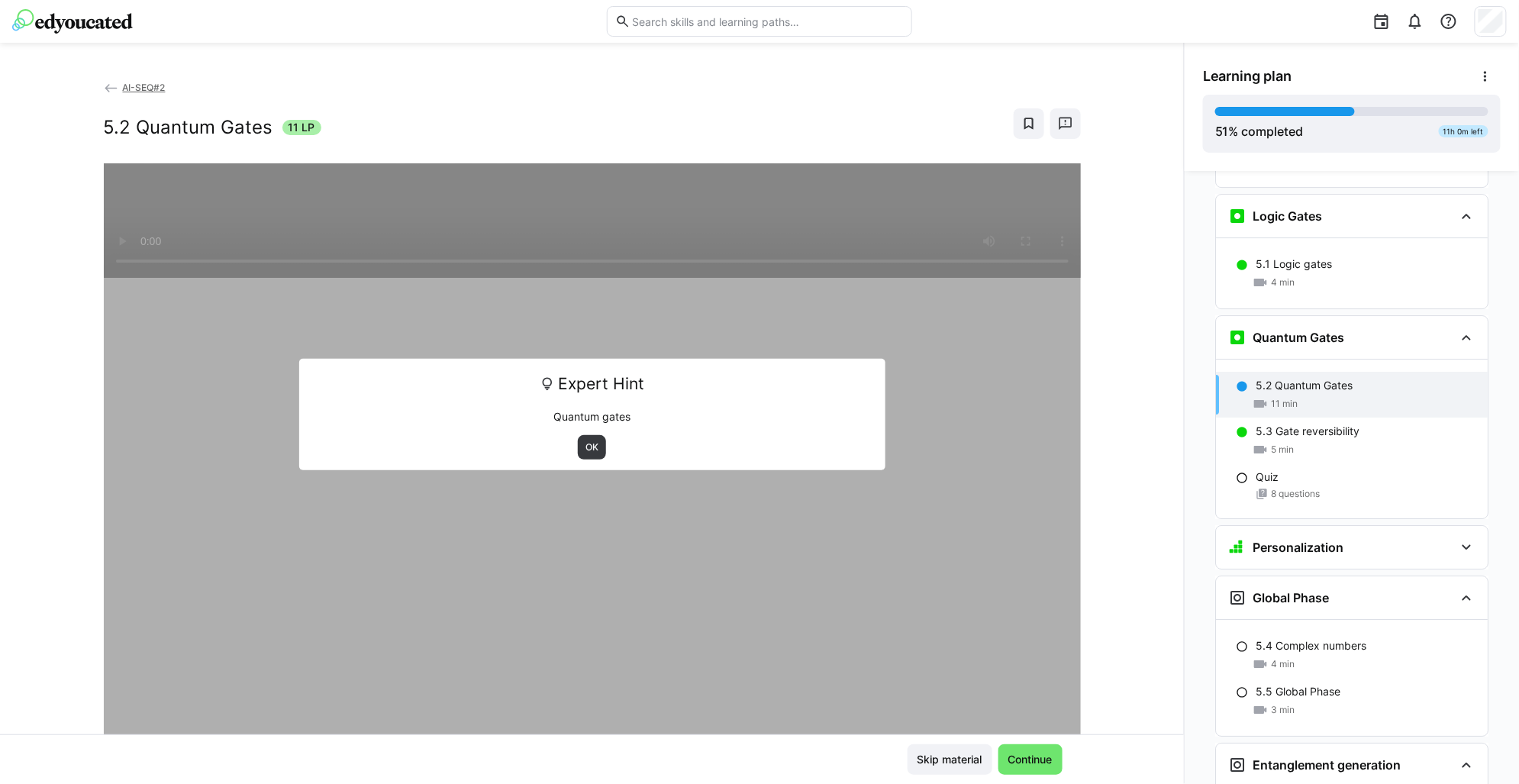
scroll to position [2241, 0]
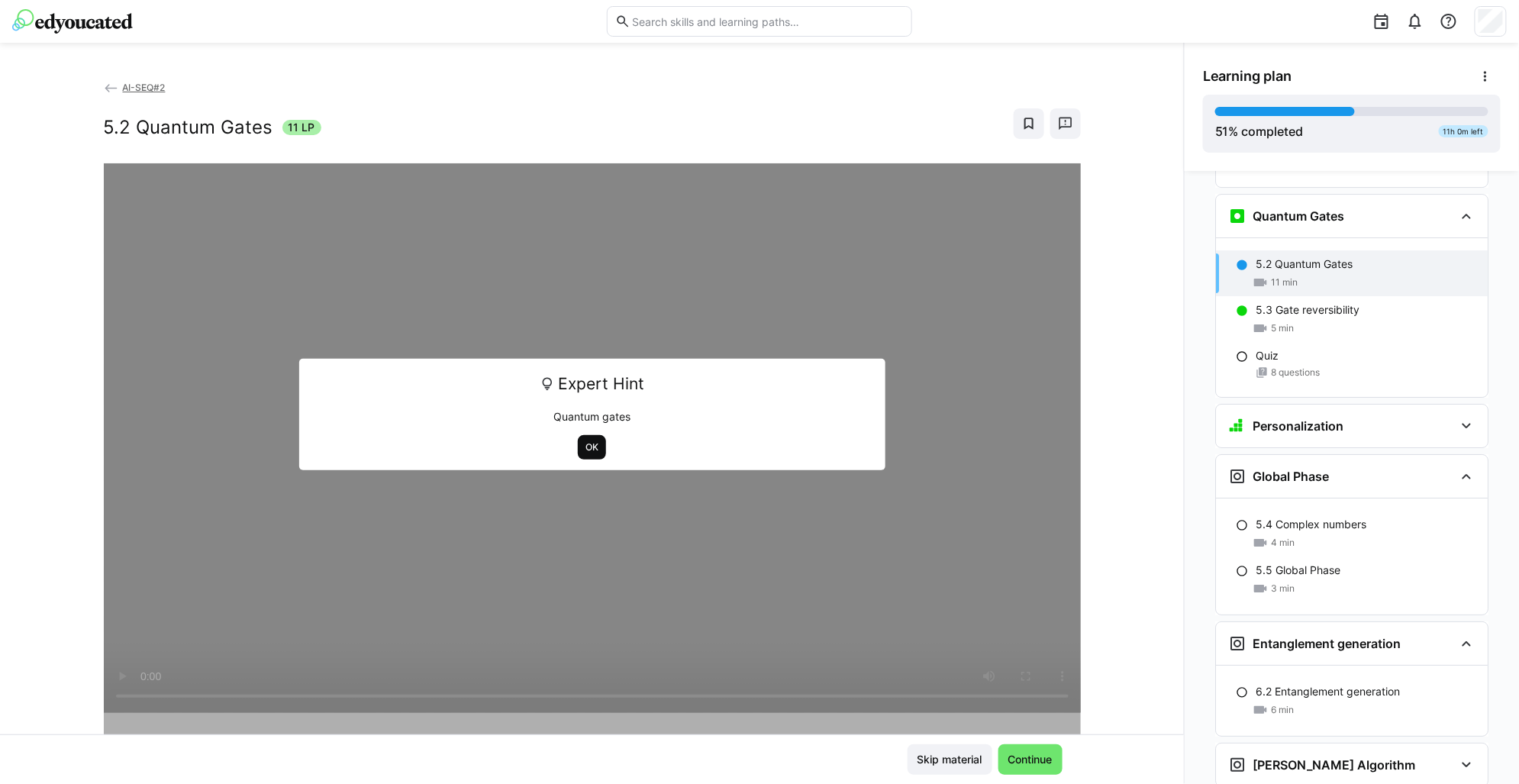
click at [590, 447] on span "OK" at bounding box center [592, 447] width 16 height 12
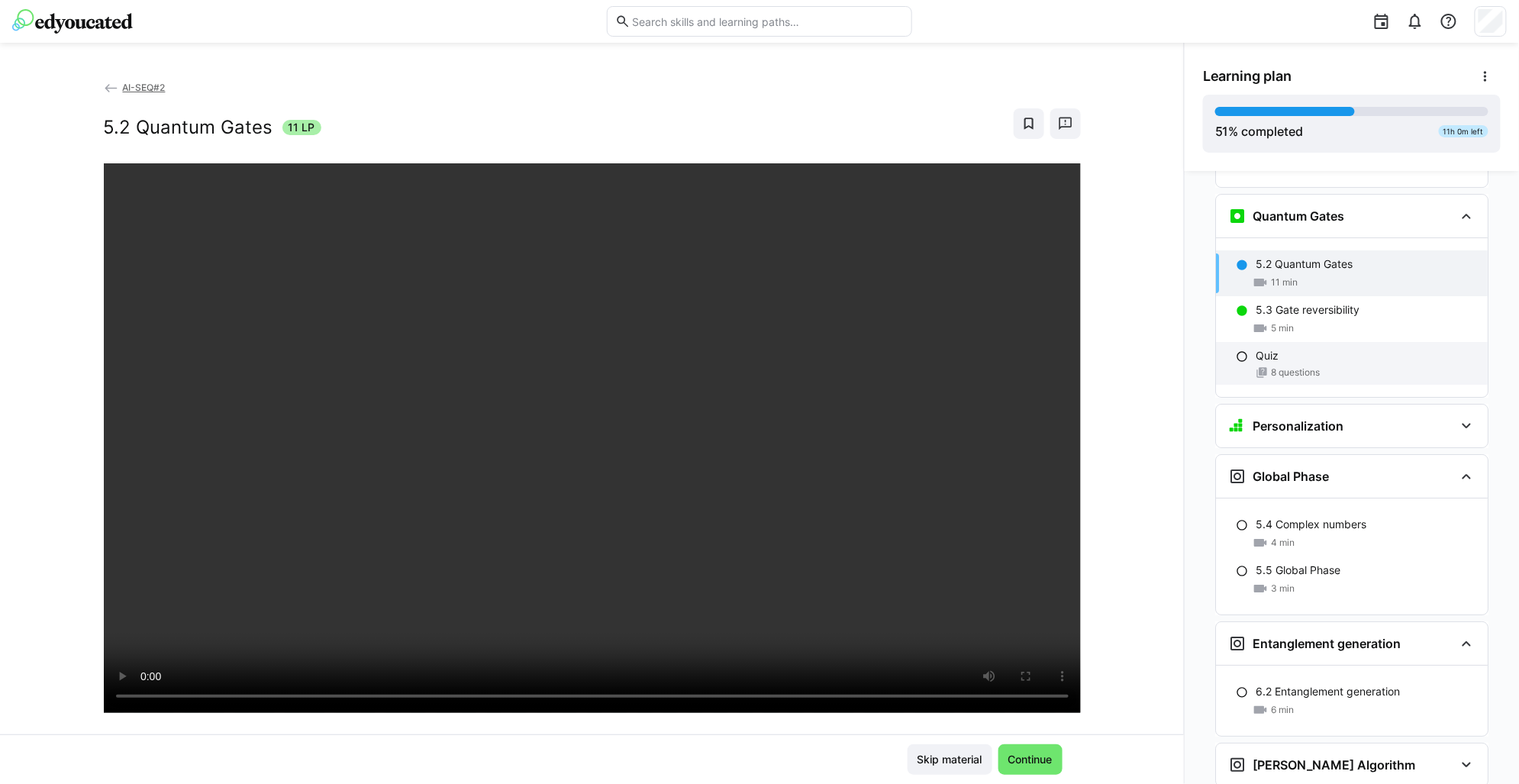
scroll to position [2050, 0]
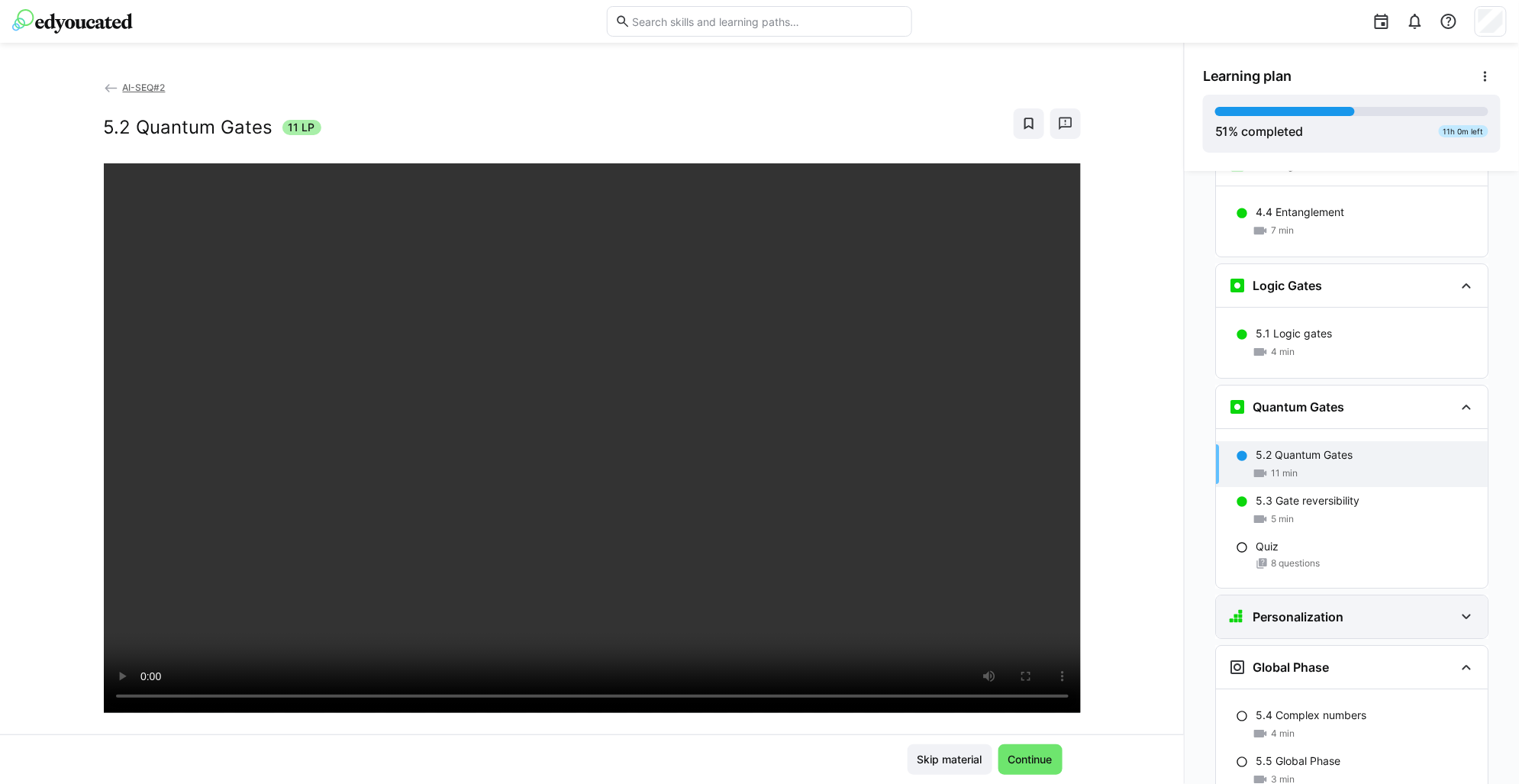
click at [1458, 607] on eds-icon at bounding box center [1467, 616] width 18 height 18
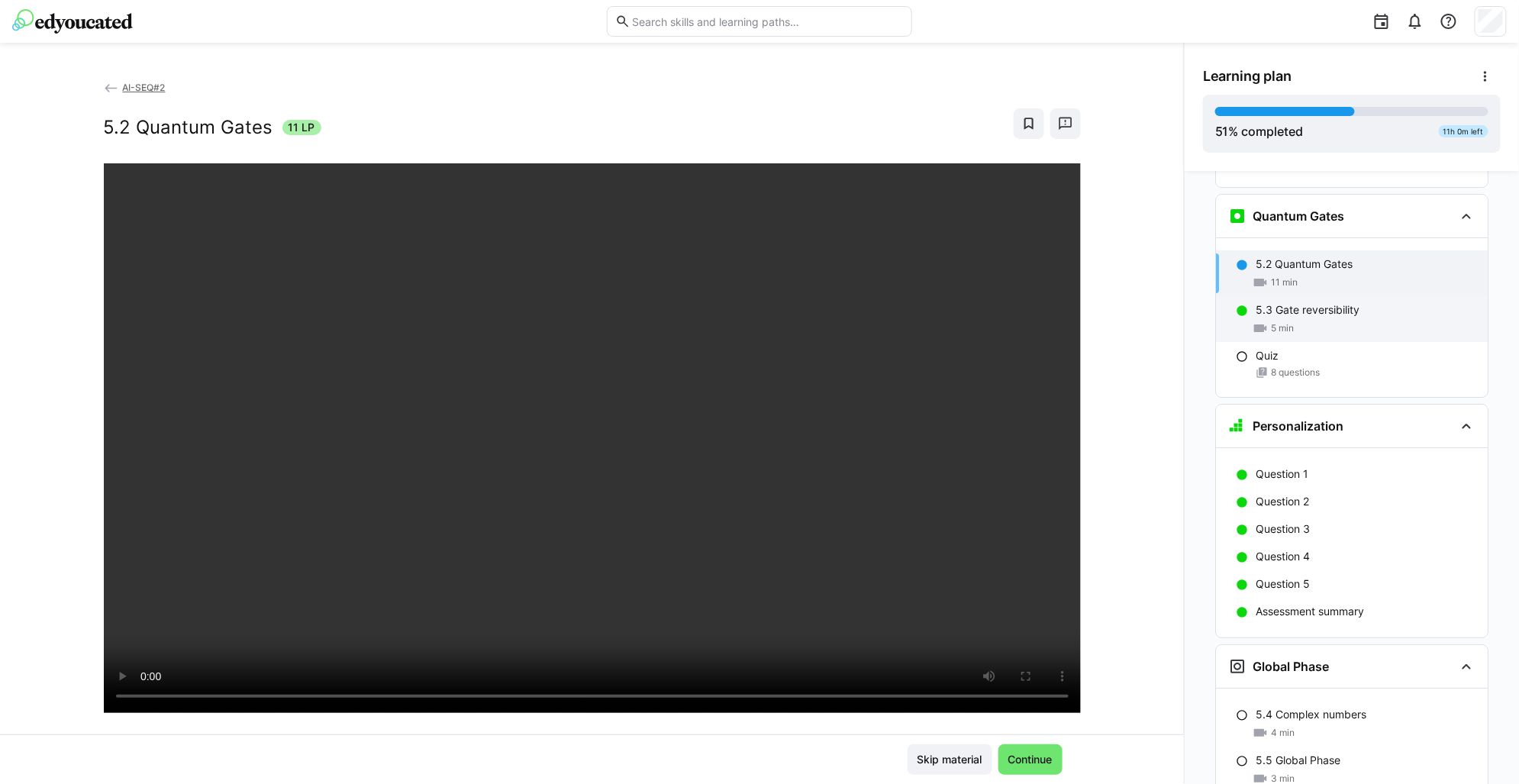
click at [1369, 320] on div "5 min" at bounding box center [1366, 328] width 219 height 15
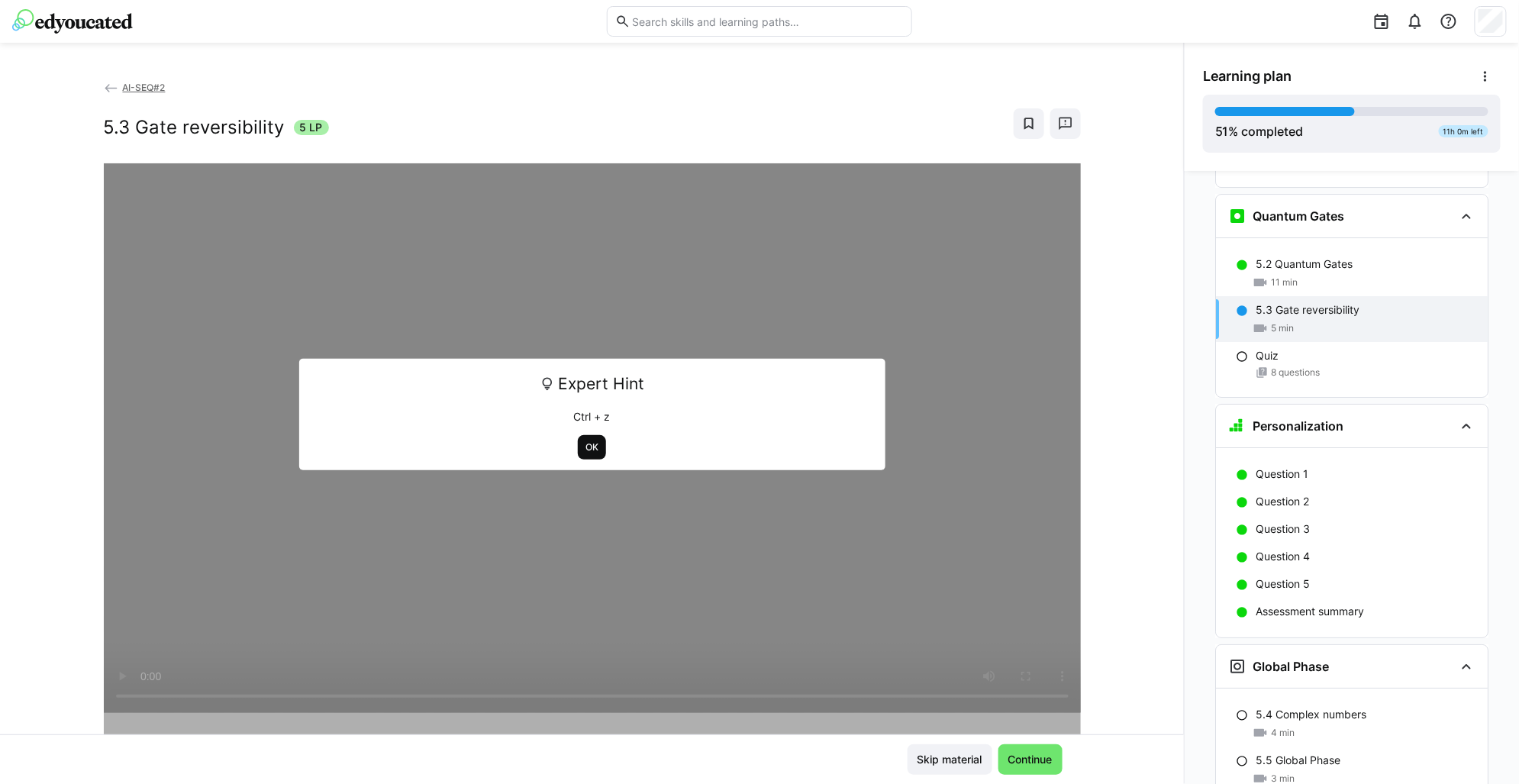
click at [584, 444] on span "OK" at bounding box center [592, 447] width 16 height 12
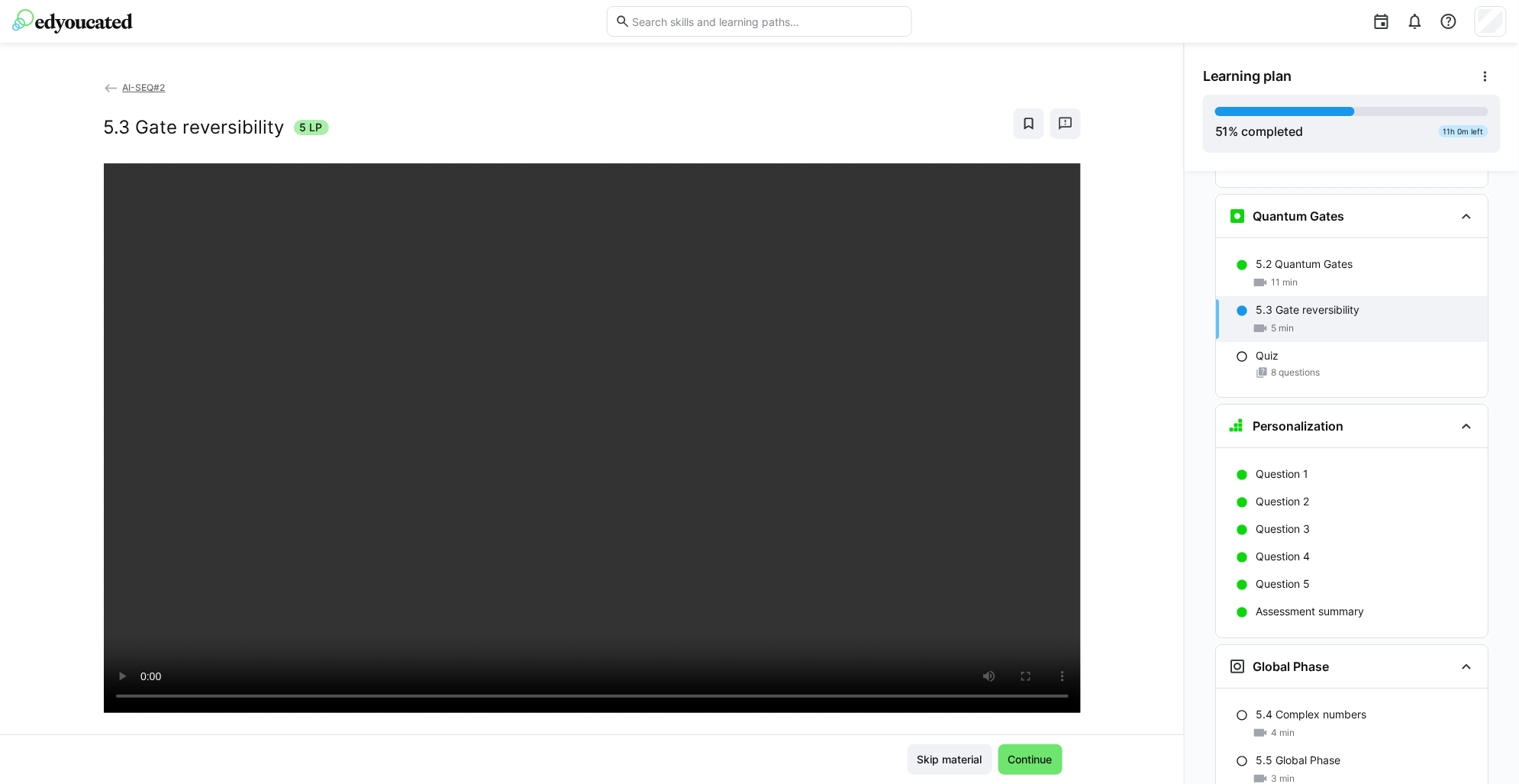
click at [1132, 183] on div "AI-SEQ#2 5.3 Gate reversibility 5 LP" at bounding box center [592, 407] width 1184 height 655
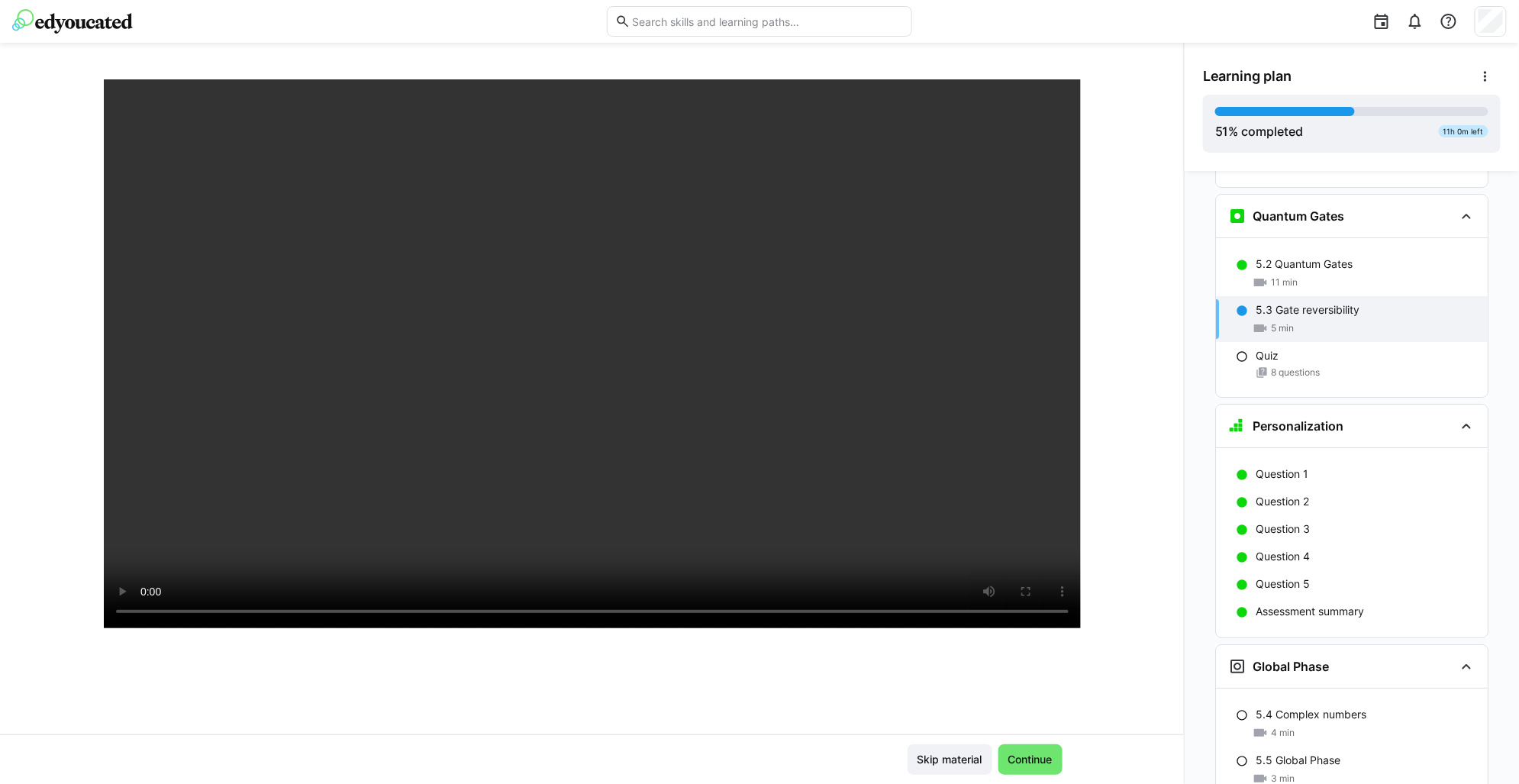
scroll to position [0, 0]
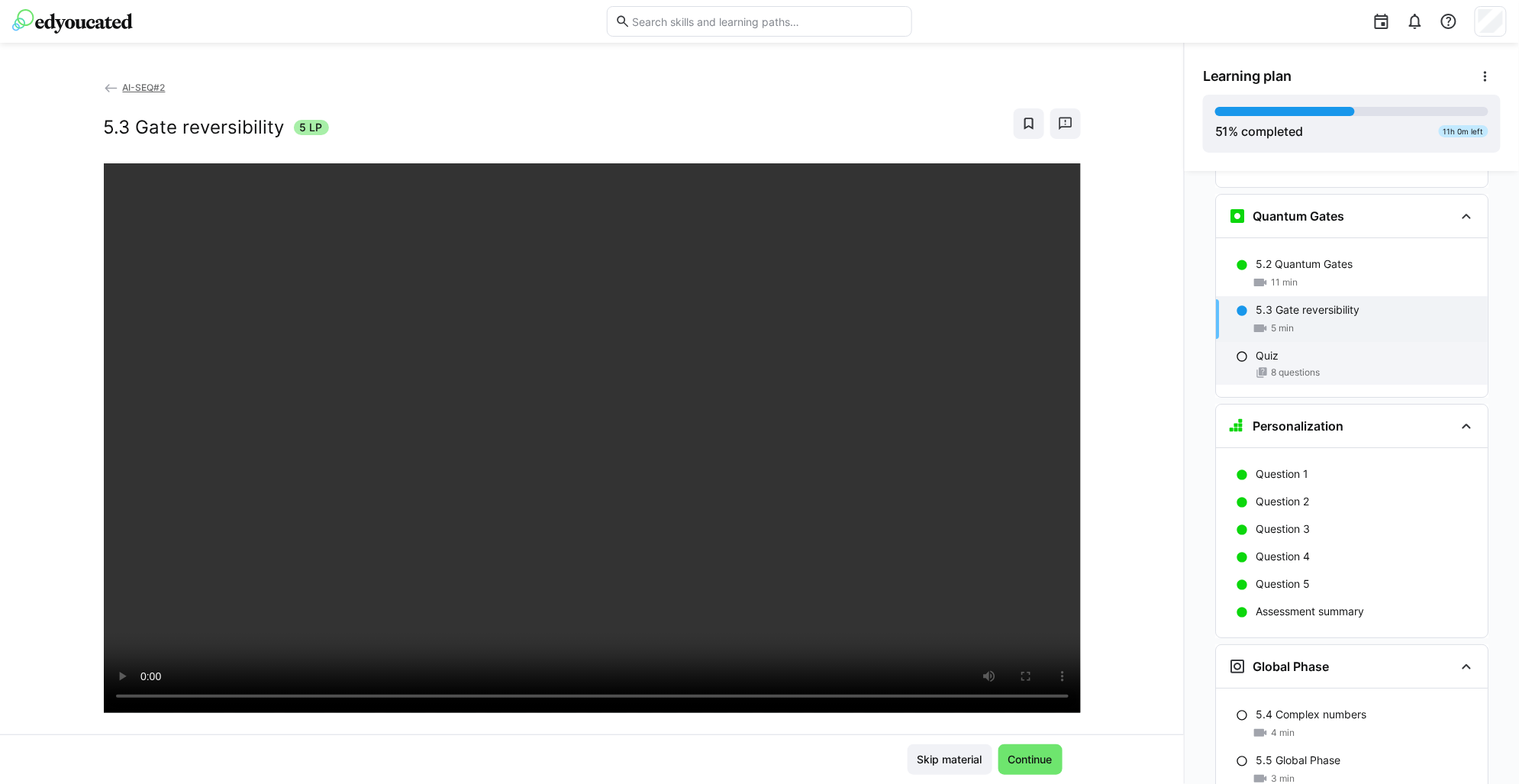
click at [1326, 367] on div "8 questions" at bounding box center [1366, 372] width 219 height 12
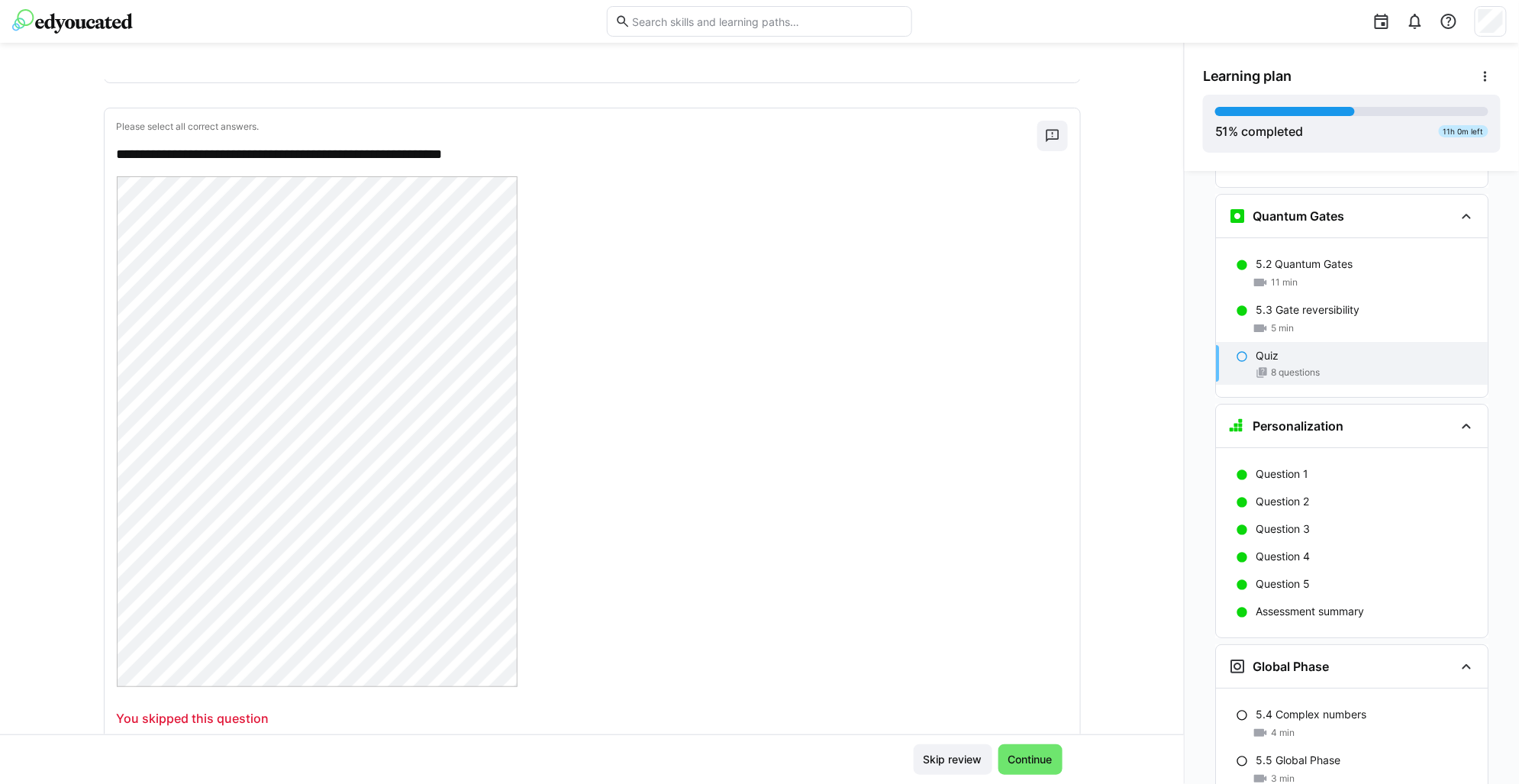
scroll to position [190, 0]
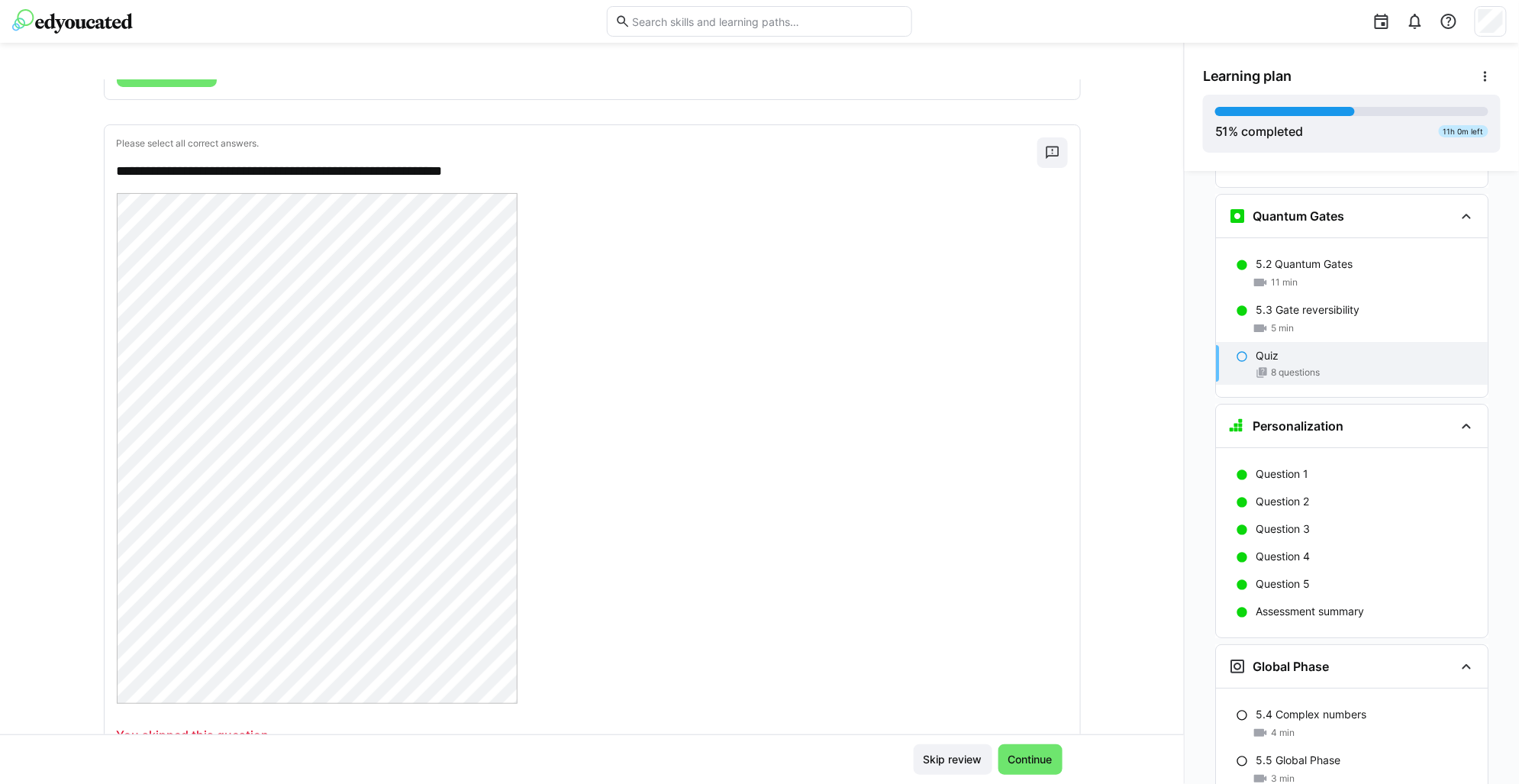
click at [592, 241] on div at bounding box center [592, 450] width 951 height 514
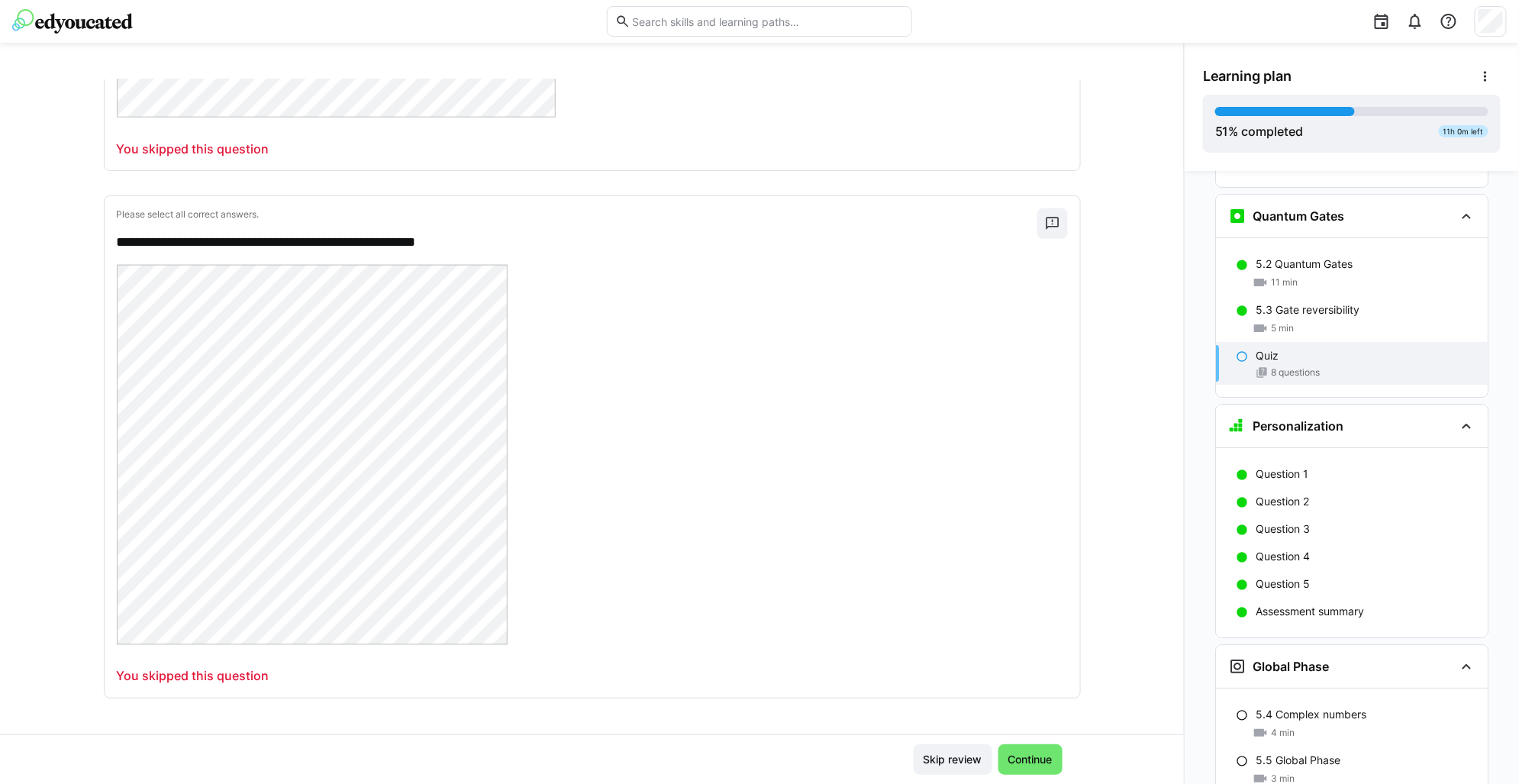
scroll to position [3288, 0]
click at [1292, 348] on div "Quiz" at bounding box center [1366, 355] width 219 height 15
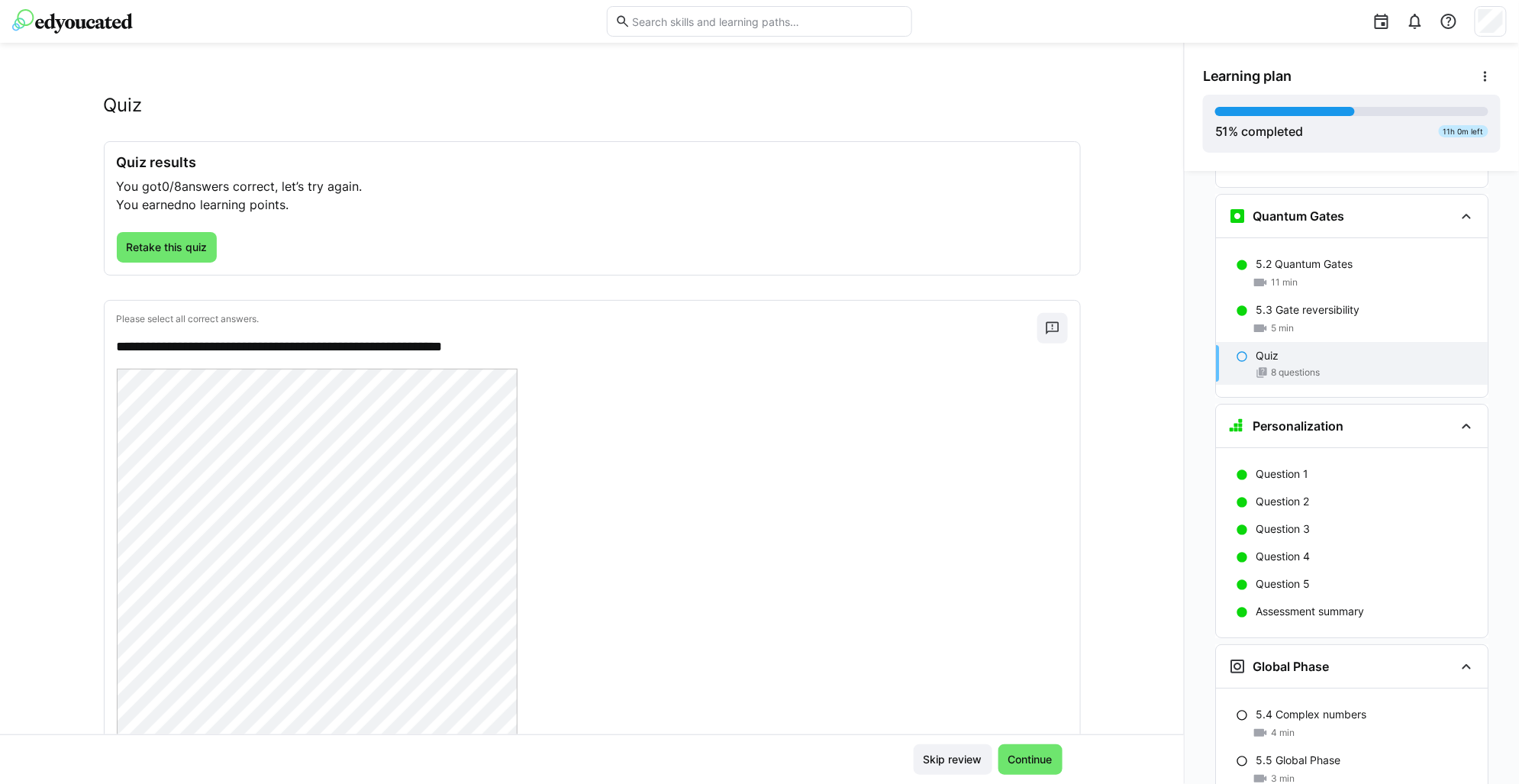
scroll to position [0, 0]
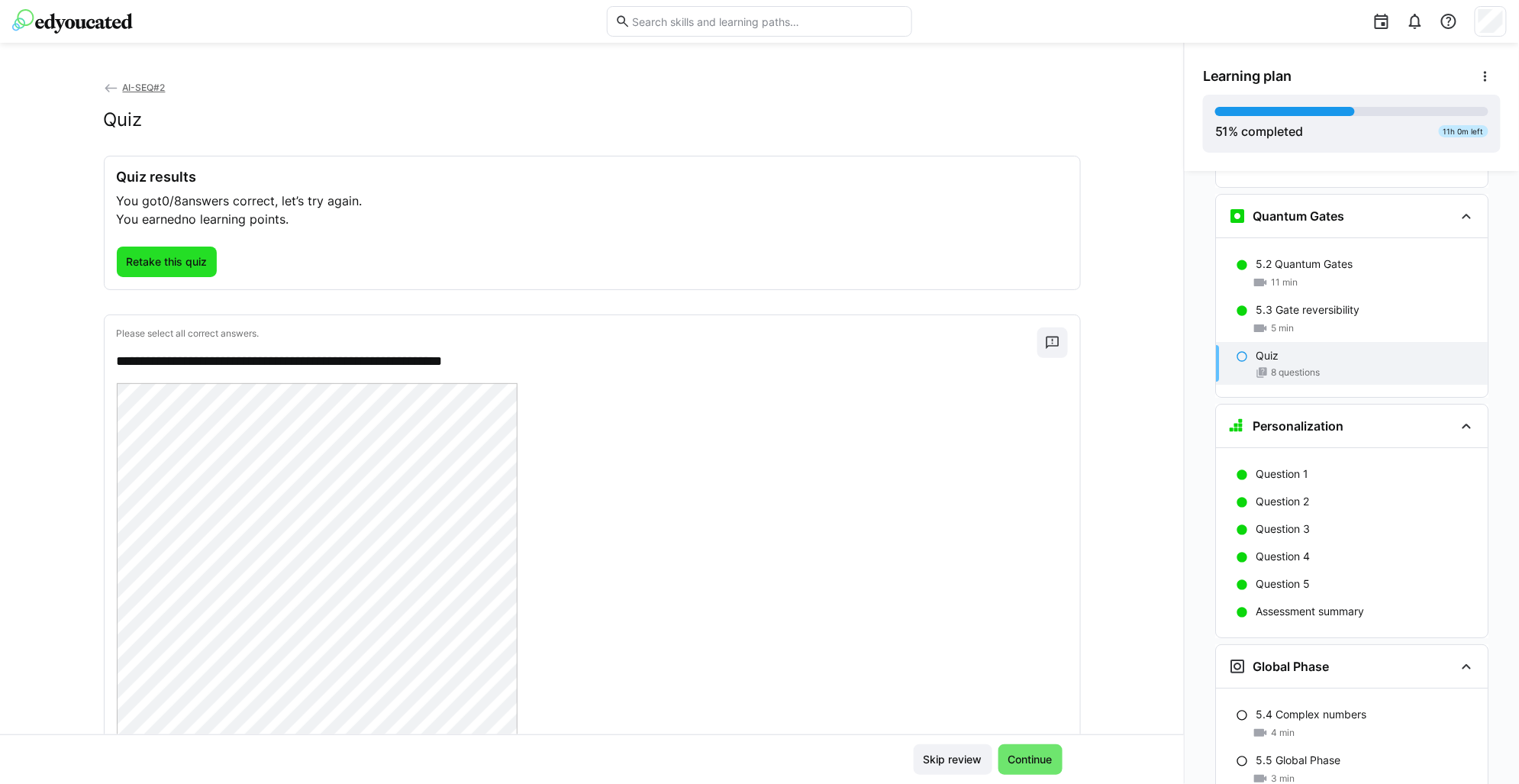
click at [188, 250] on span "Retake this quiz" at bounding box center [167, 262] width 101 height 30
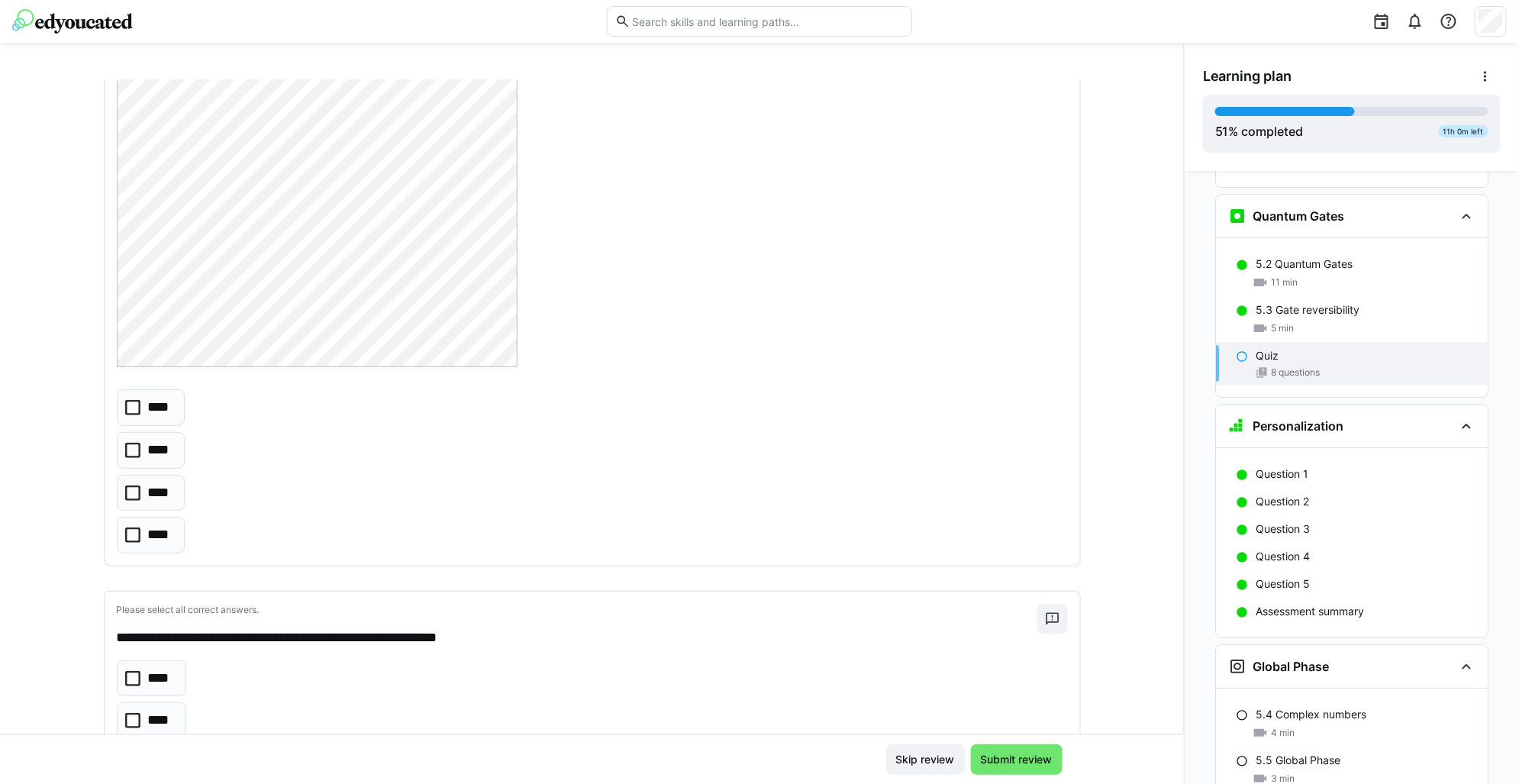
scroll to position [477, 0]
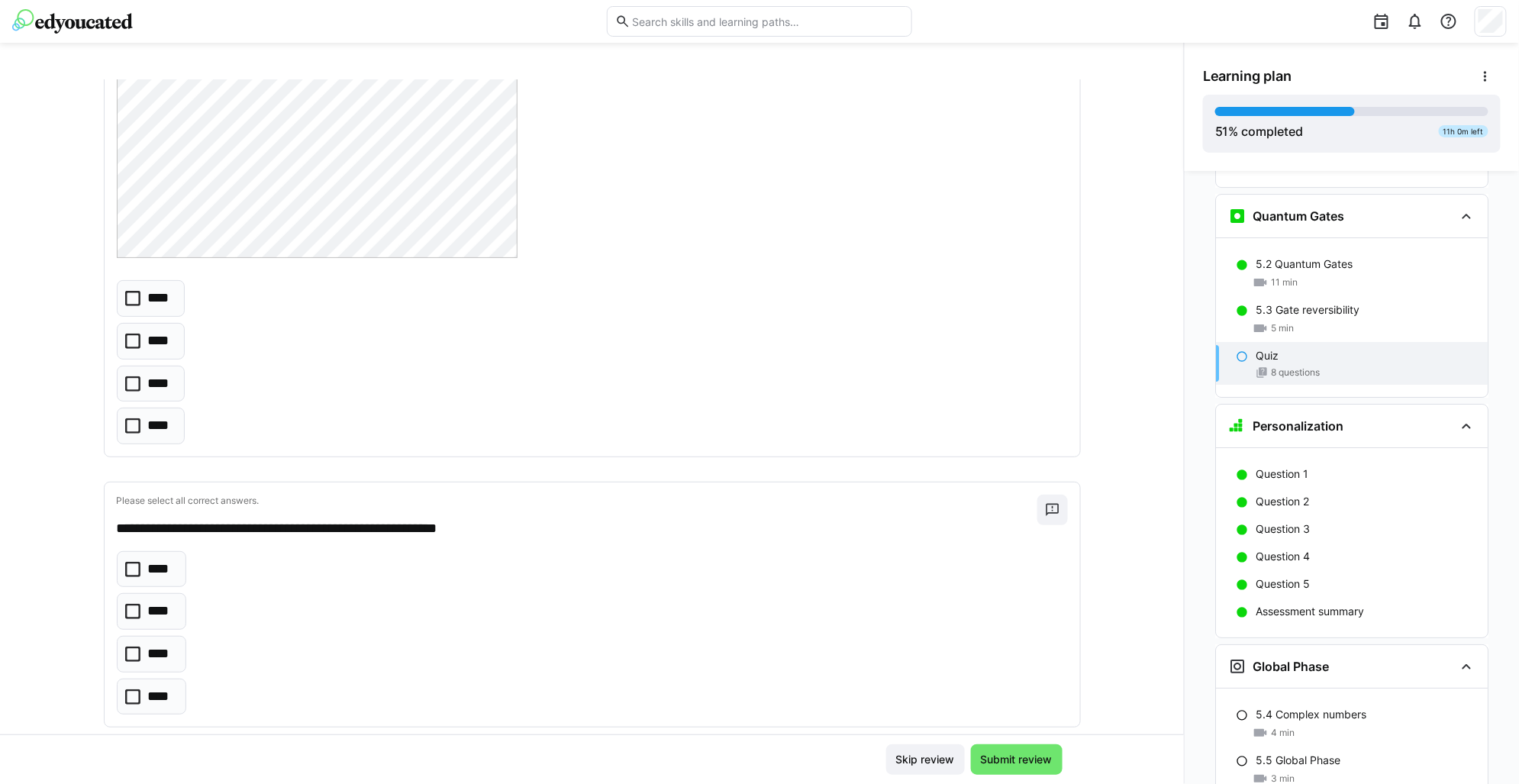
click at [157, 387] on p "****" at bounding box center [160, 383] width 24 height 20
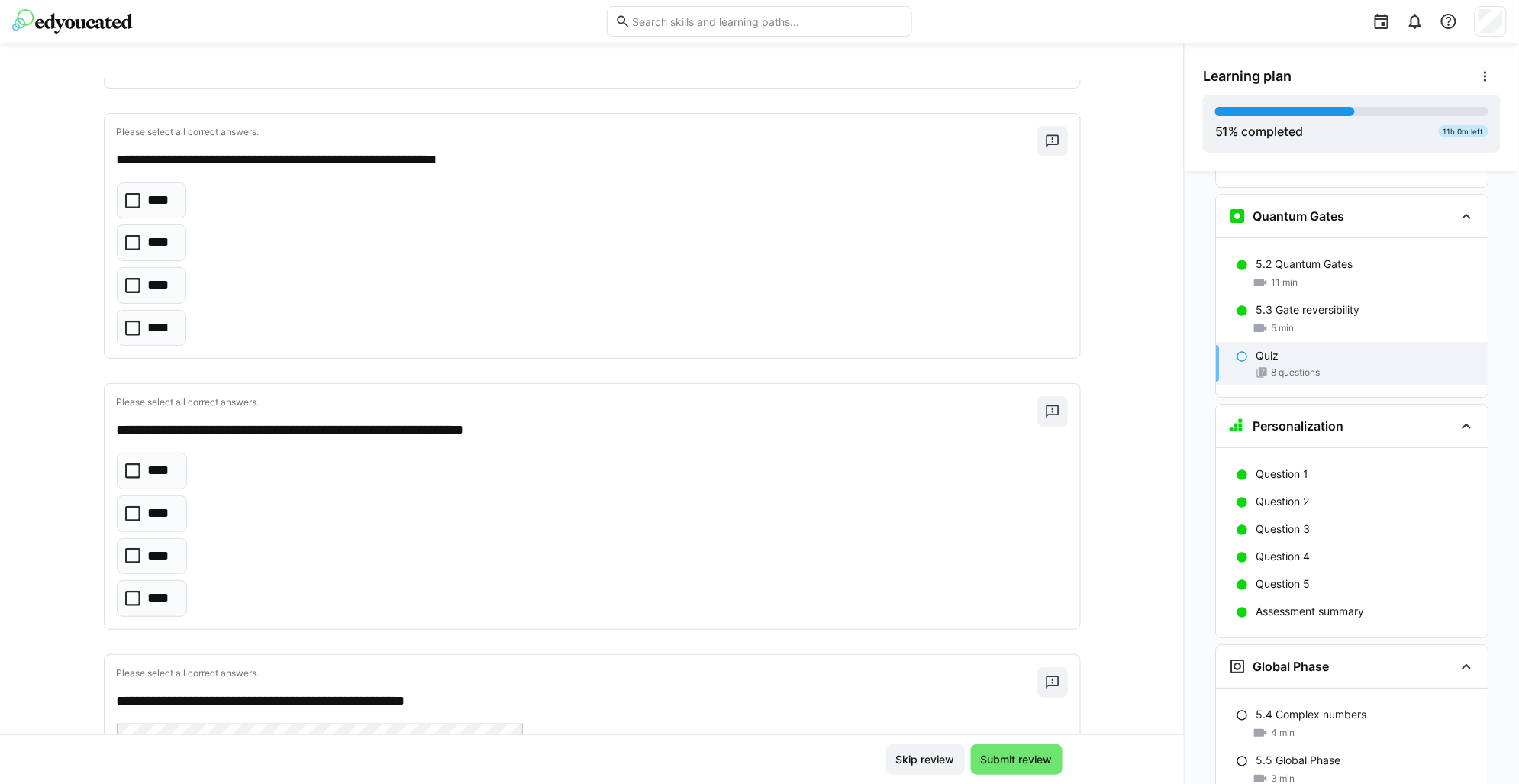
scroll to position [859, 0]
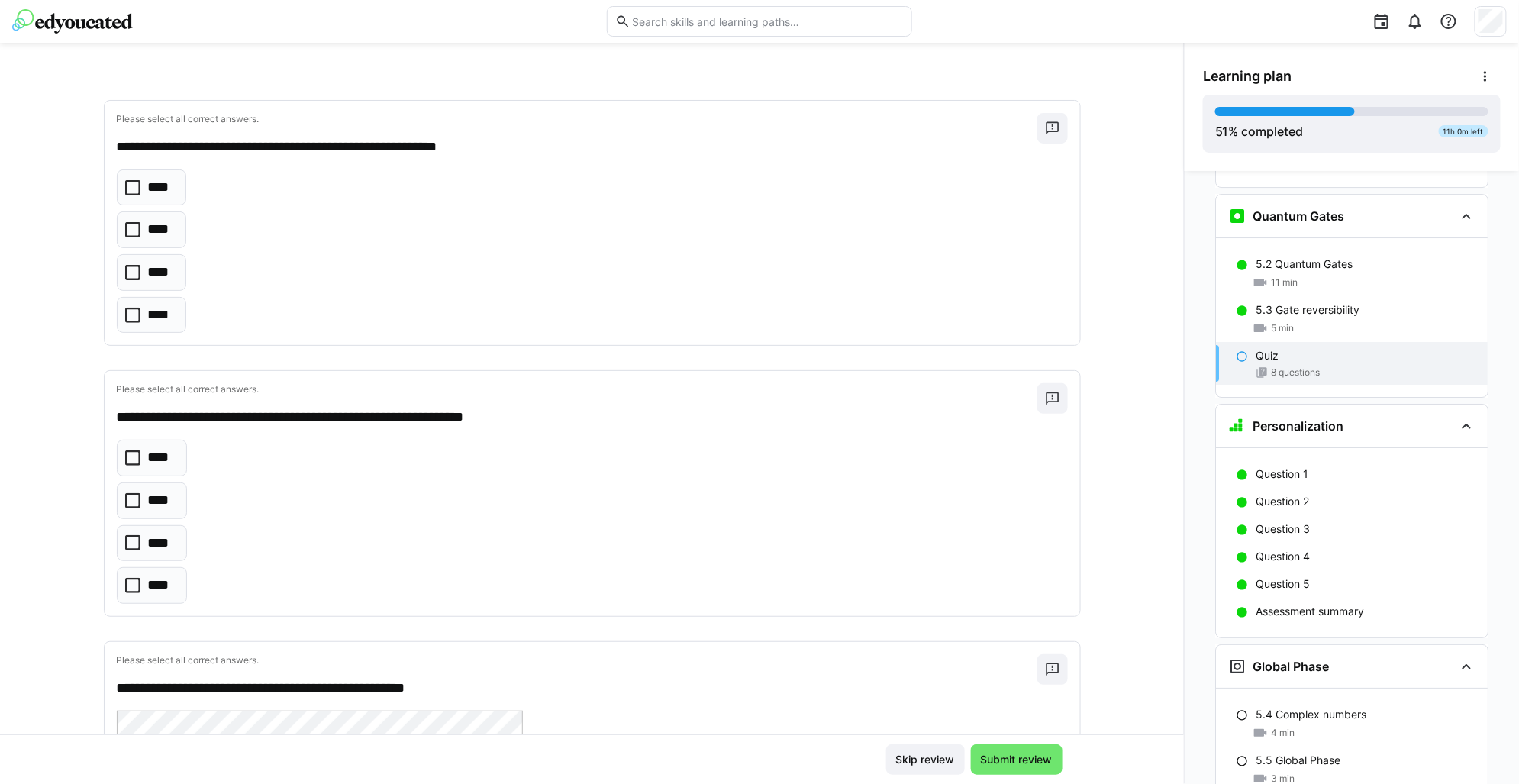
click at [125, 228] on icon at bounding box center [132, 229] width 15 height 15
click at [125, 584] on icon at bounding box center [132, 585] width 15 height 15
click at [130, 503] on icon at bounding box center [132, 500] width 15 height 15
click at [131, 584] on icon at bounding box center [132, 585] width 15 height 15
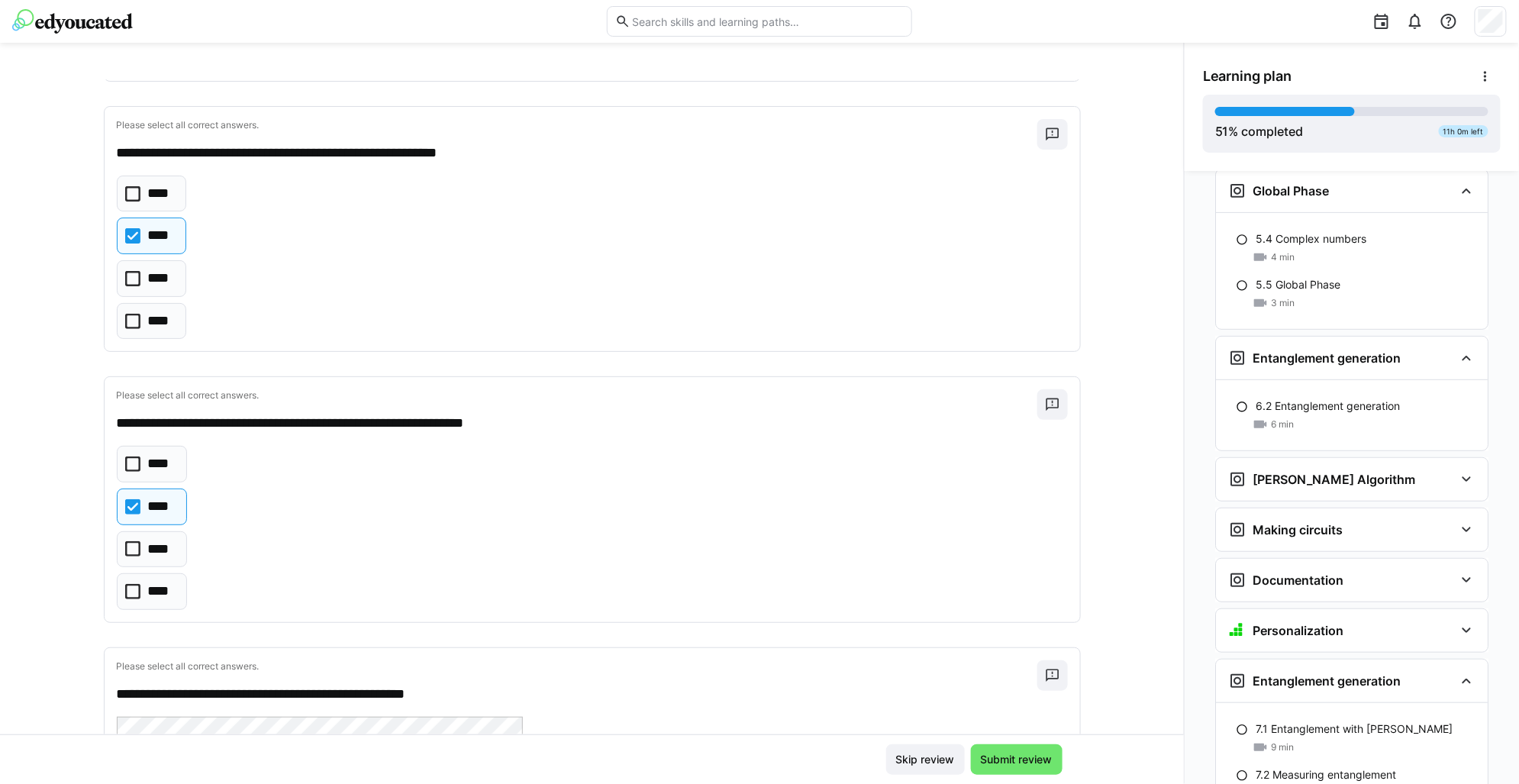
scroll to position [2718, 0]
click at [60, 157] on div "**********" at bounding box center [592, 407] width 1184 height 655
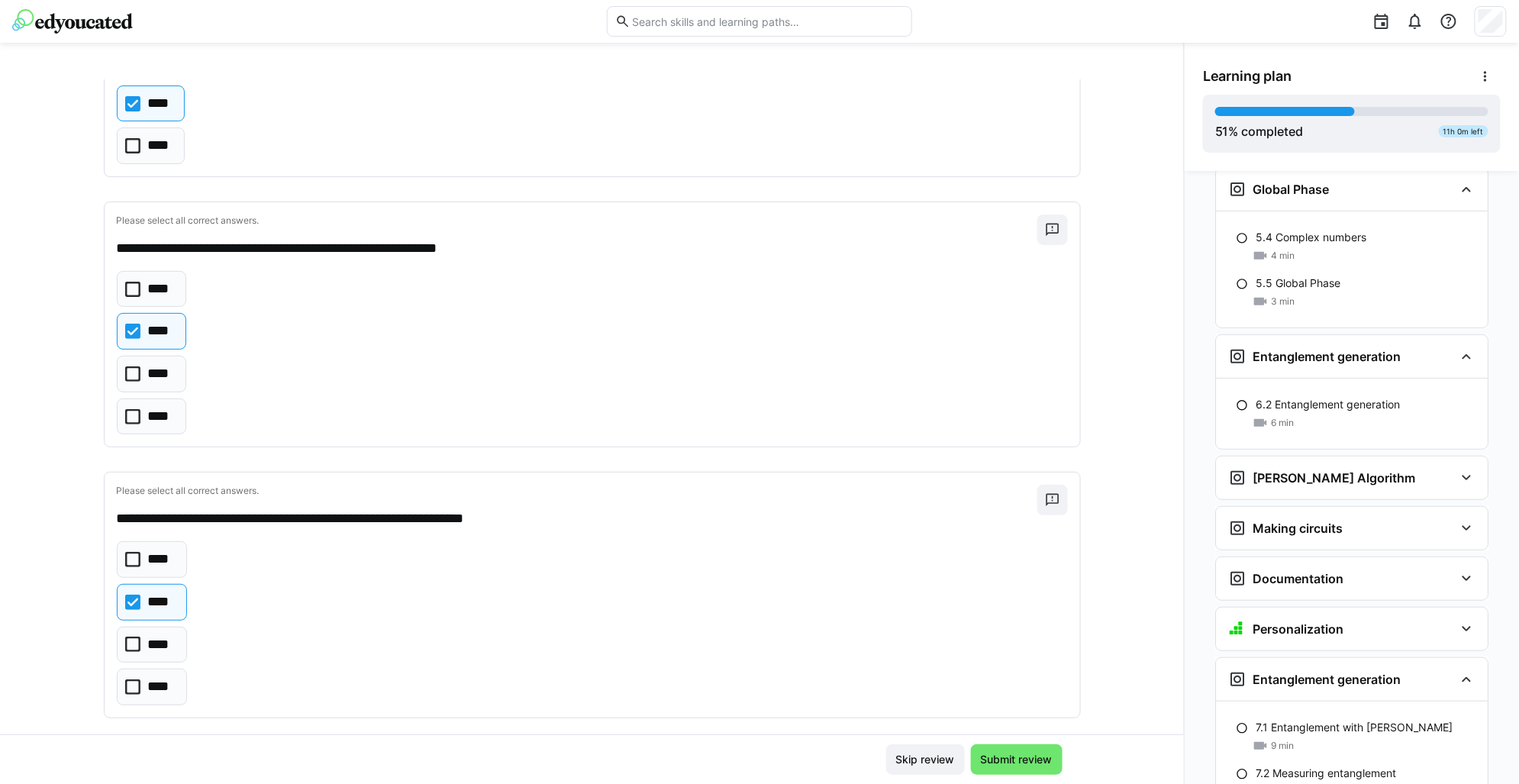
scroll to position [852, 0]
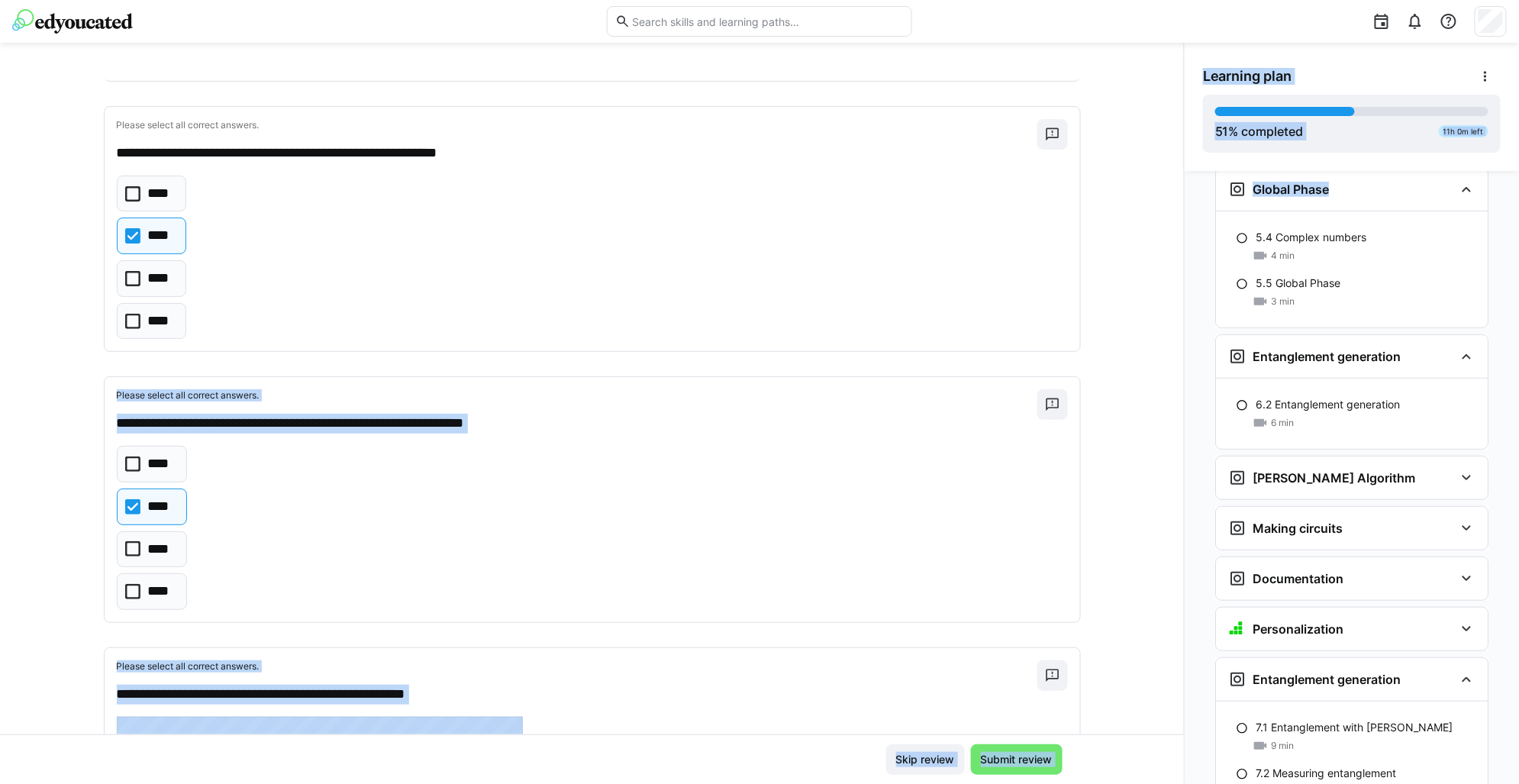
drag, startPoint x: 1177, startPoint y: 239, endPoint x: 1156, endPoint y: 353, distance: 115.9
click at [1156, 353] on div "**********" at bounding box center [760, 413] width 1519 height 741
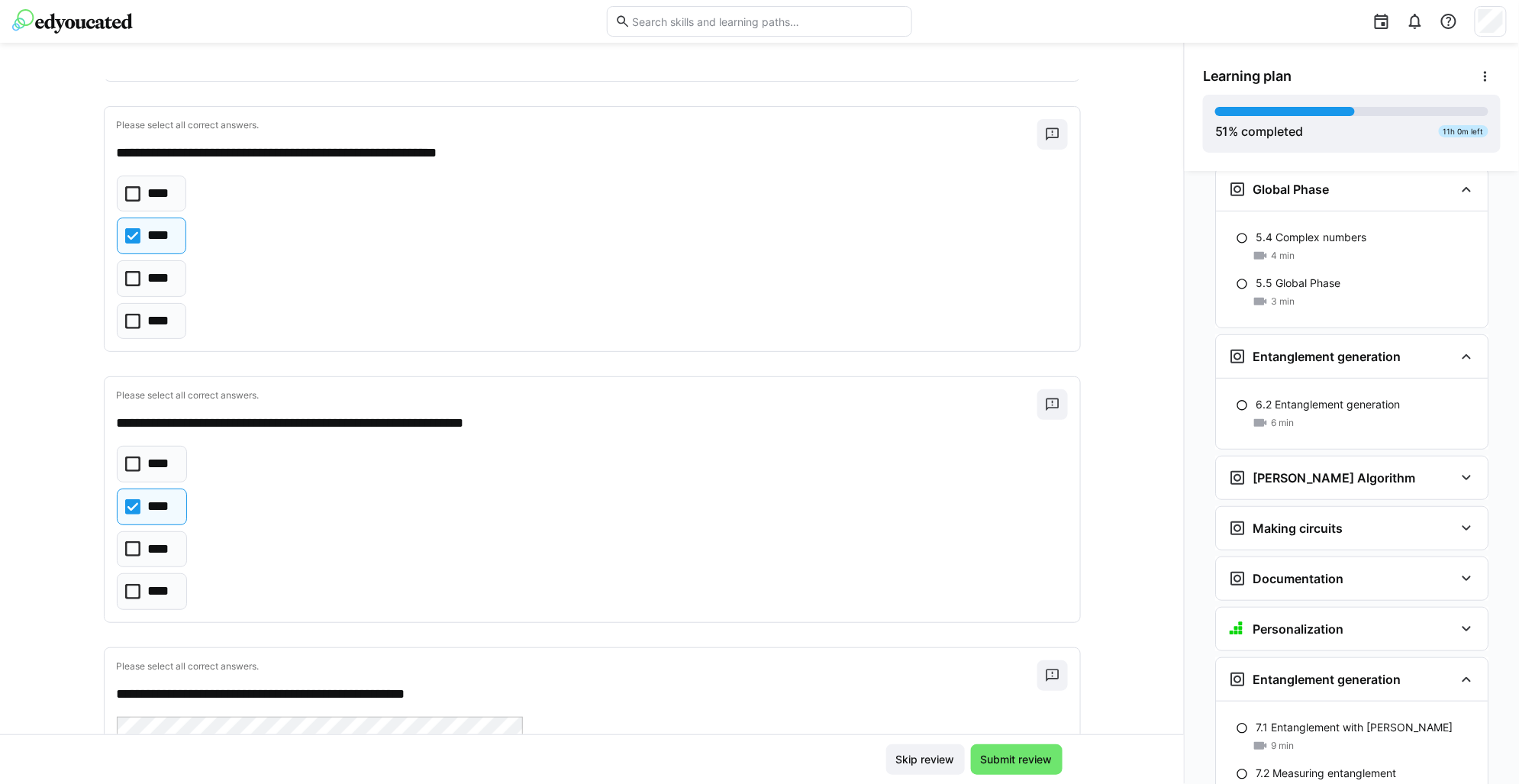
drag, startPoint x: 1156, startPoint y: 353, endPoint x: 1116, endPoint y: 282, distance: 81.5
click at [1116, 282] on div "**********" at bounding box center [592, 407] width 1184 height 655
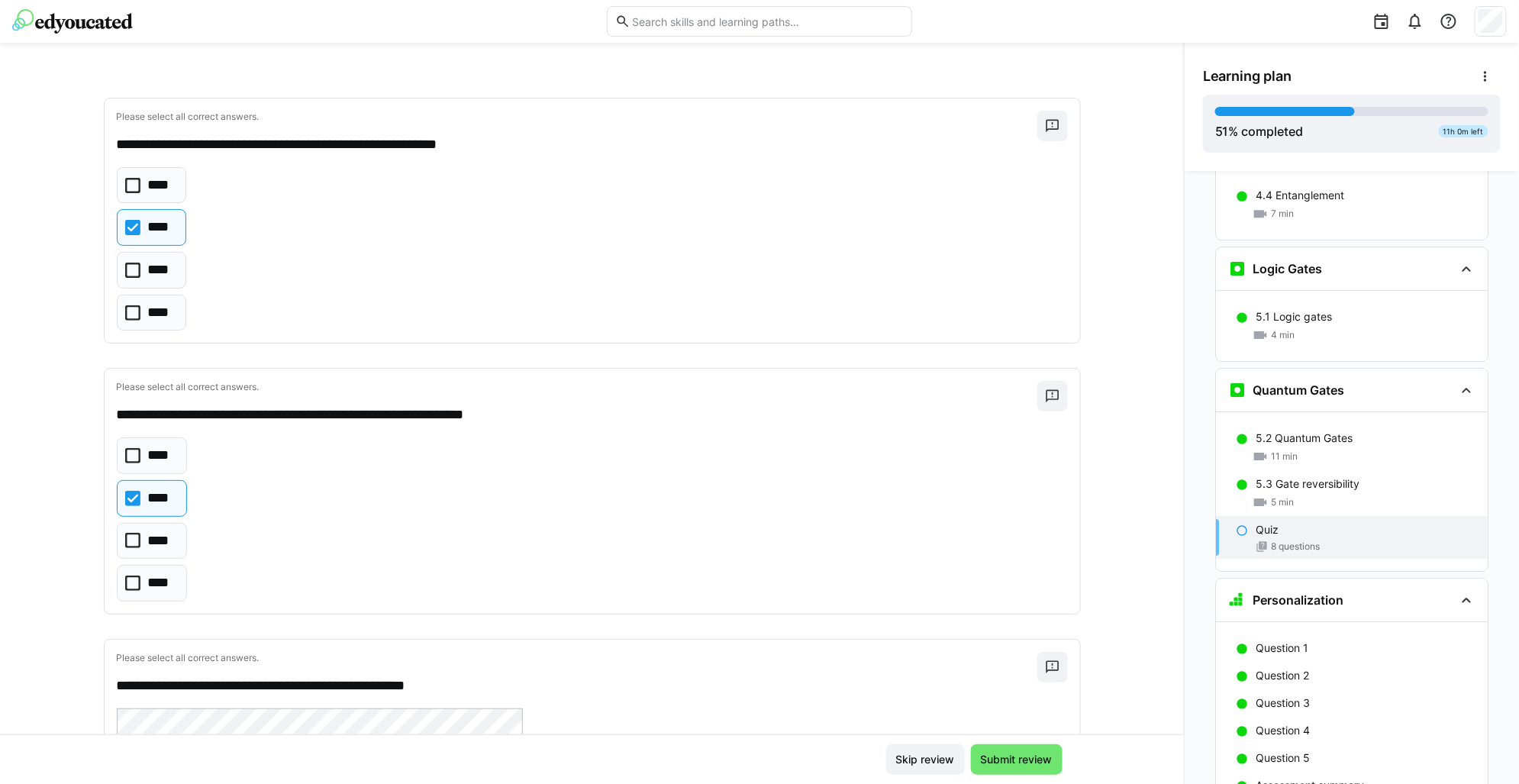
scroll to position [2050, 0]
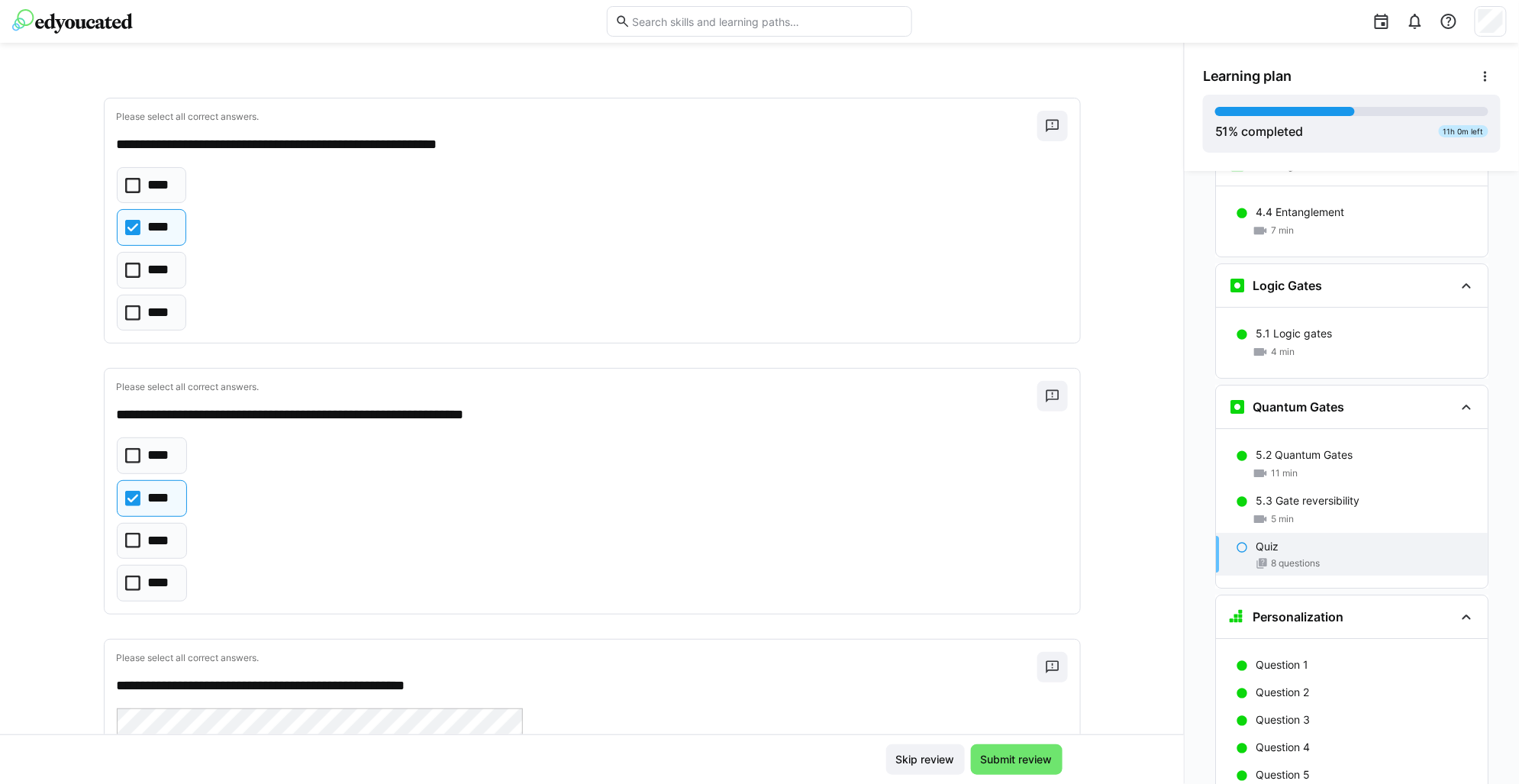
click at [352, 240] on div "**** **** **** ****" at bounding box center [592, 249] width 951 height 164
click at [117, 270] on eds-checkbox "****" at bounding box center [152, 270] width 70 height 37
click at [126, 227] on icon at bounding box center [132, 227] width 15 height 15
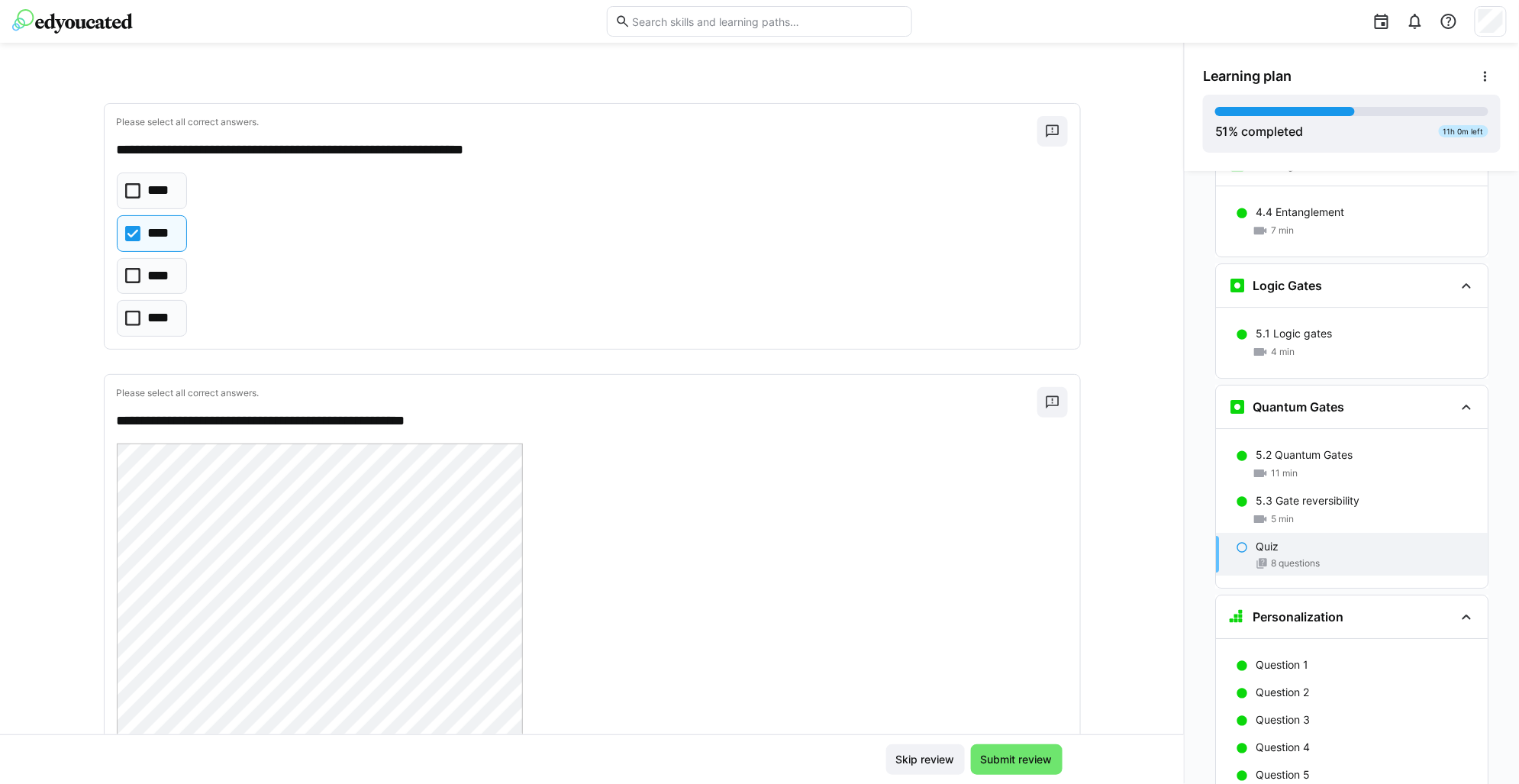
scroll to position [1147, 0]
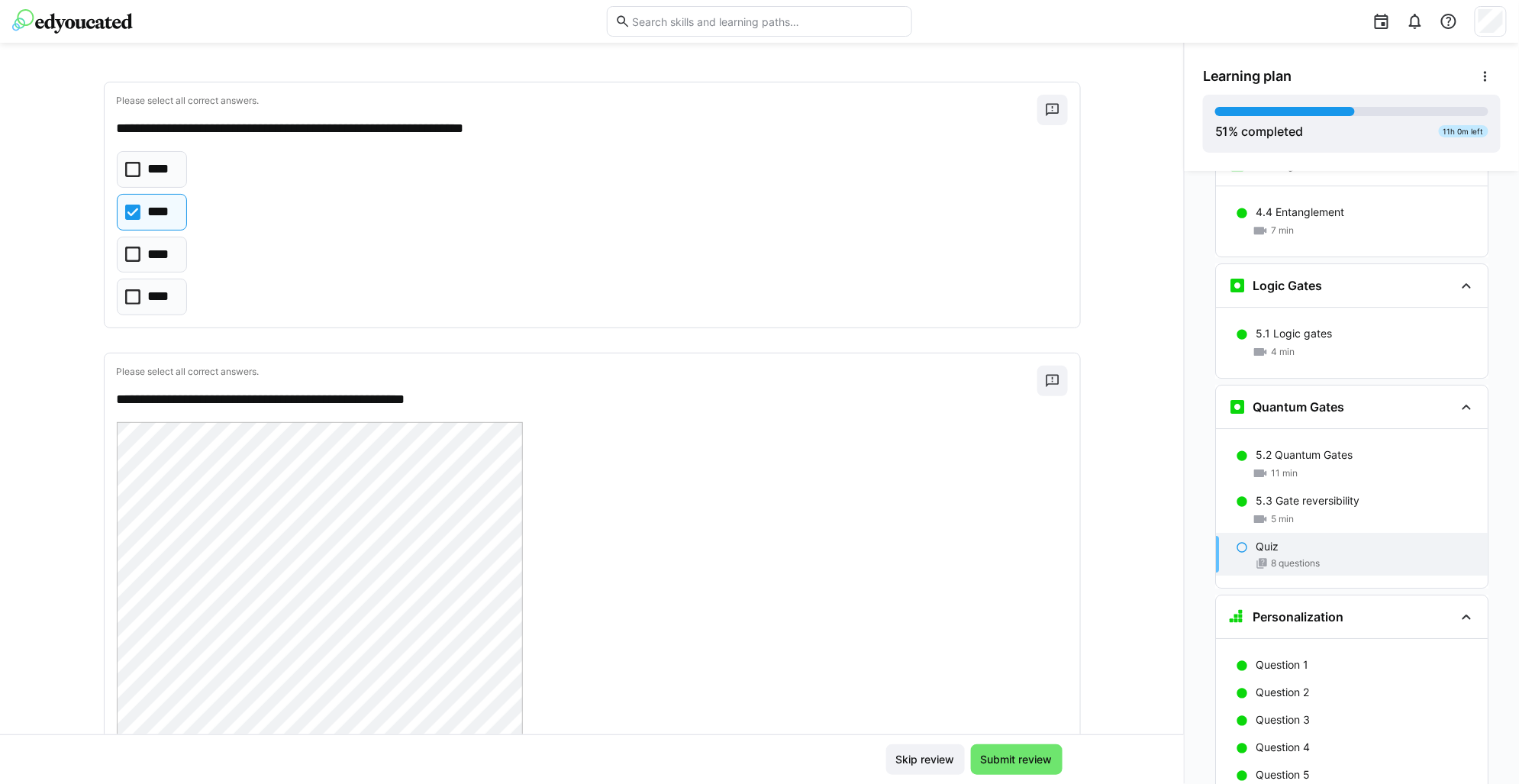
click at [24, 317] on div "**********" at bounding box center [592, 407] width 1184 height 655
click at [38, 277] on div "**********" at bounding box center [592, 407] width 1184 height 655
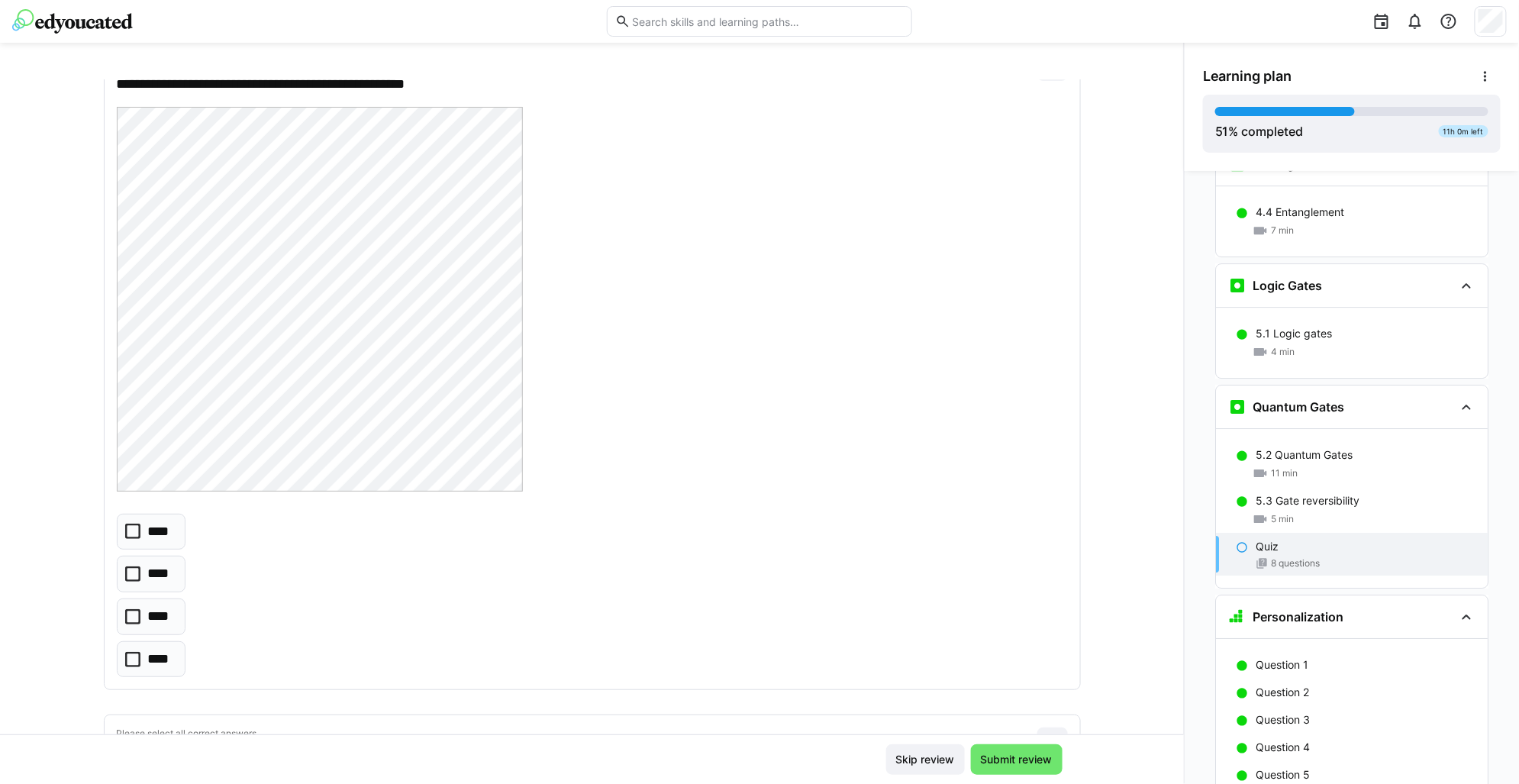
scroll to position [1434, 0]
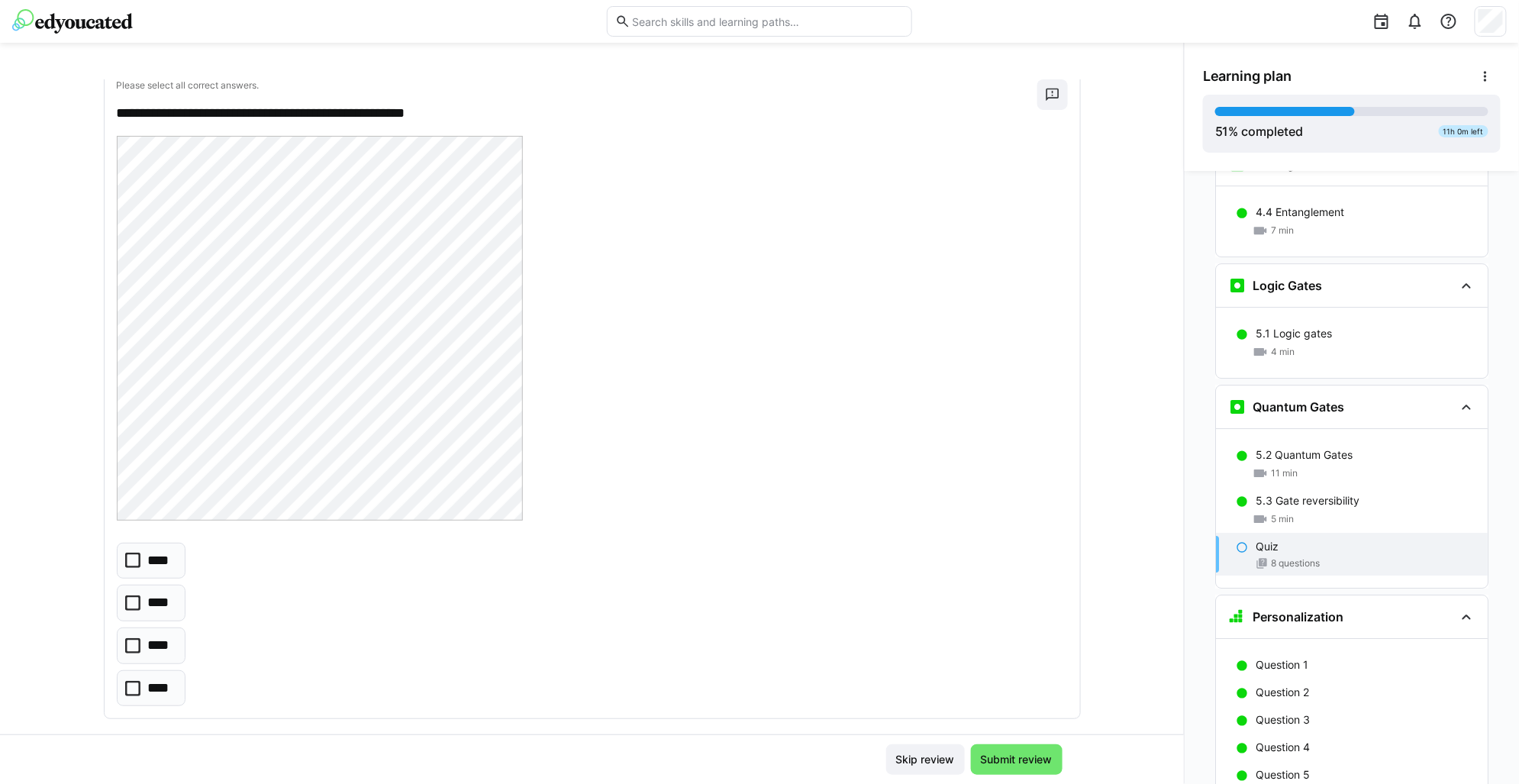
click at [1096, 371] on div "**********" at bounding box center [592, 407] width 1184 height 655
click at [148, 652] on p "****" at bounding box center [161, 646] width 26 height 20
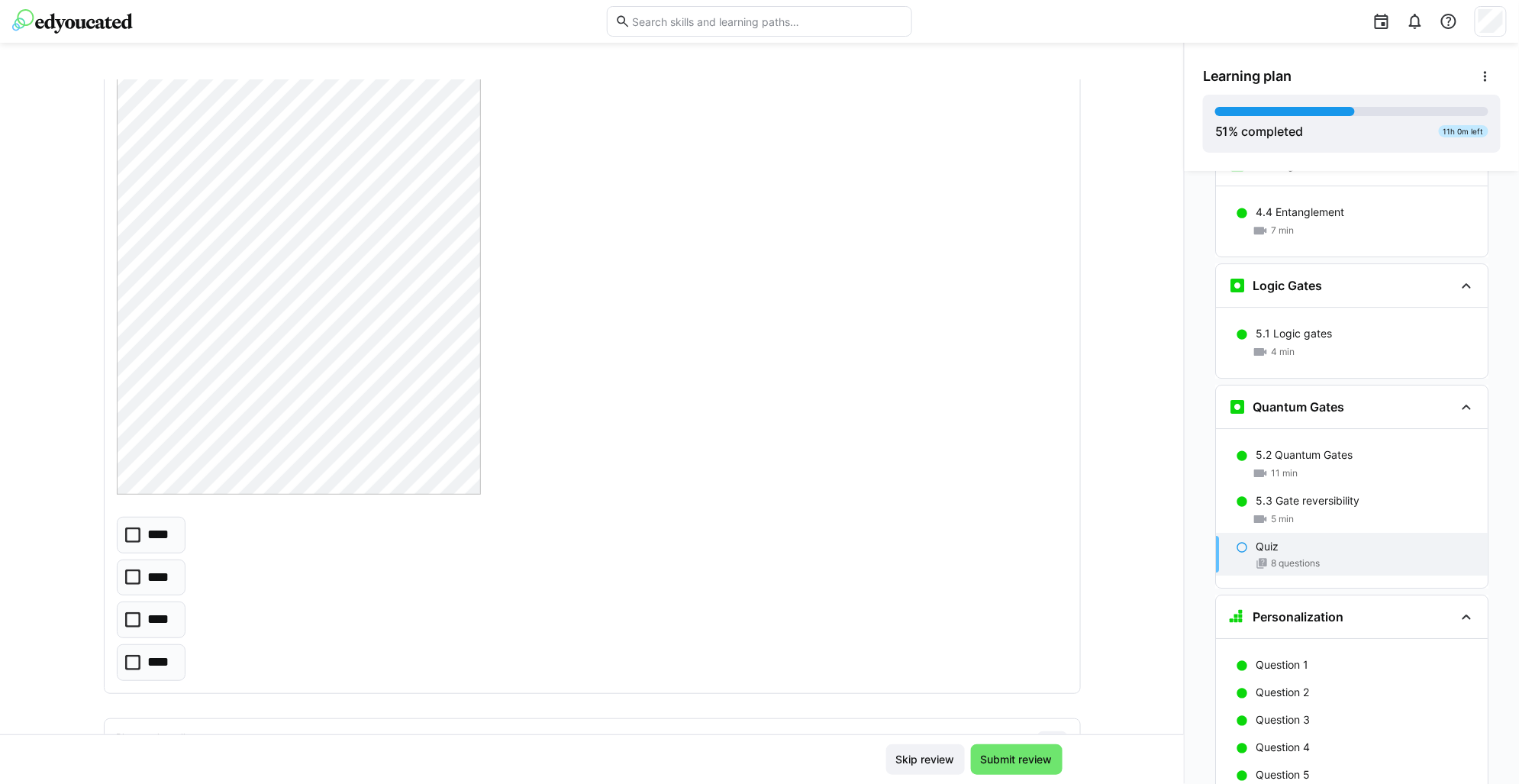
scroll to position [2228, 0]
click at [160, 654] on p "****" at bounding box center [161, 652] width 26 height 20
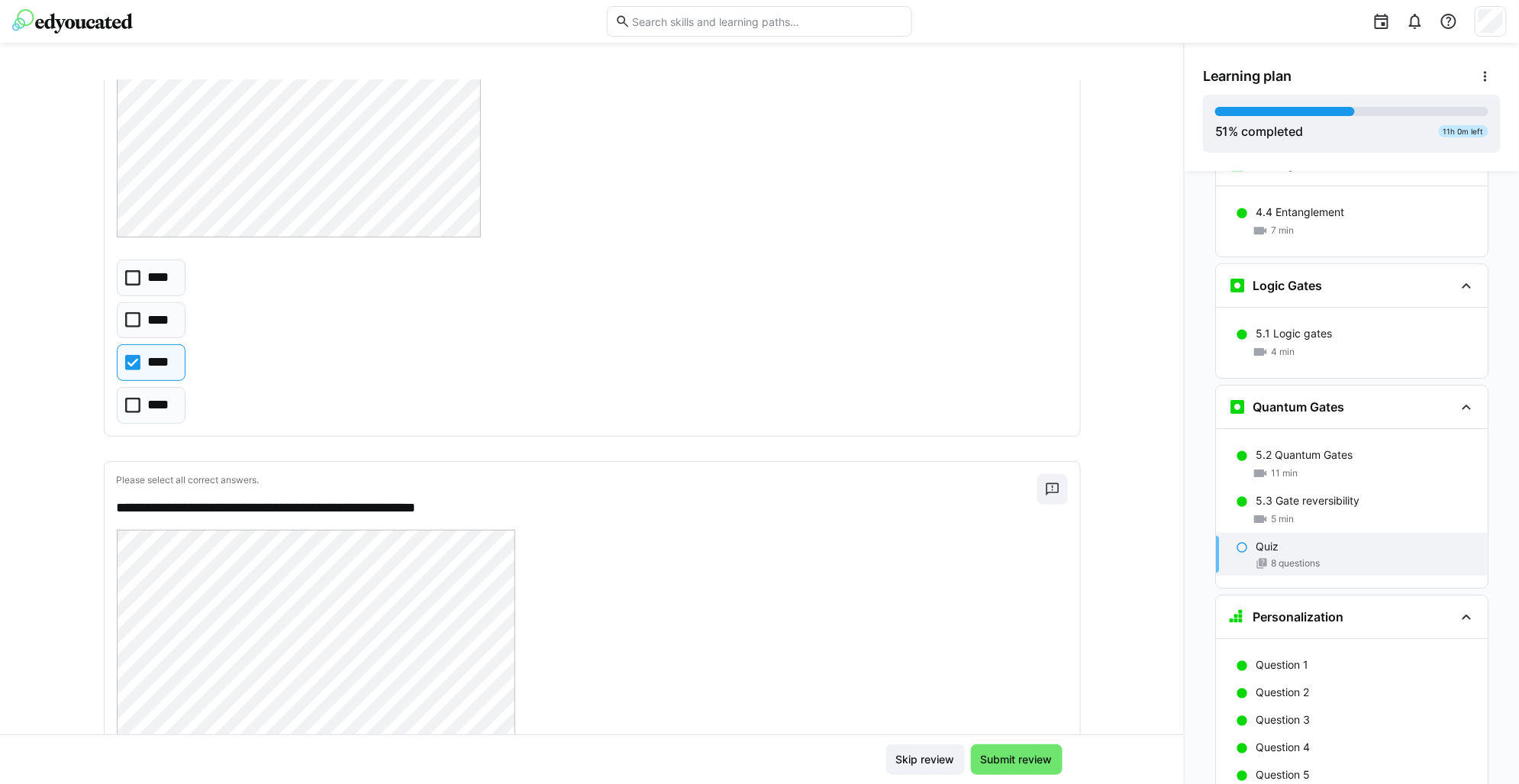
scroll to position [2514, 0]
click at [39, 380] on div "**********" at bounding box center [592, 407] width 1184 height 655
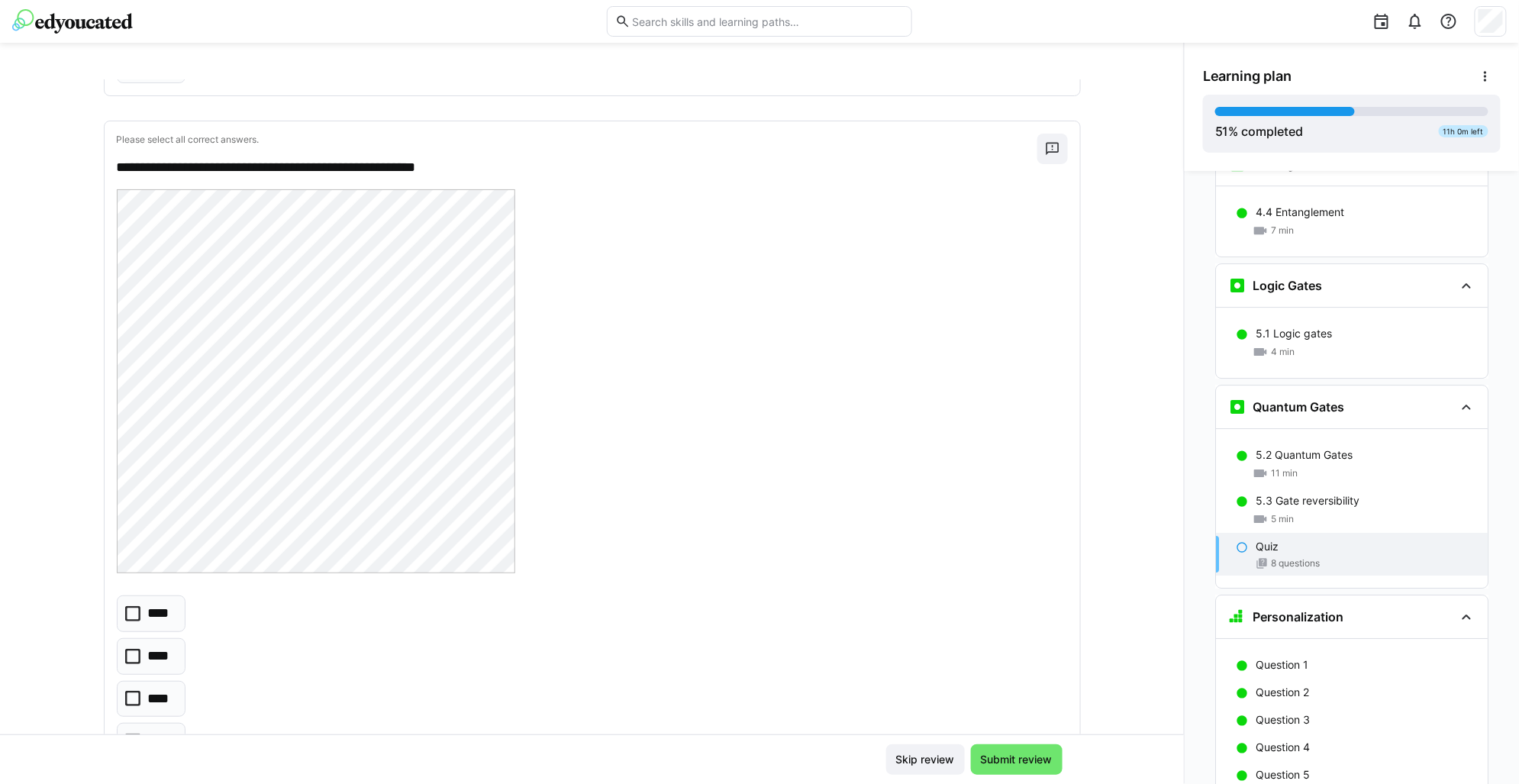
scroll to position [2896, 0]
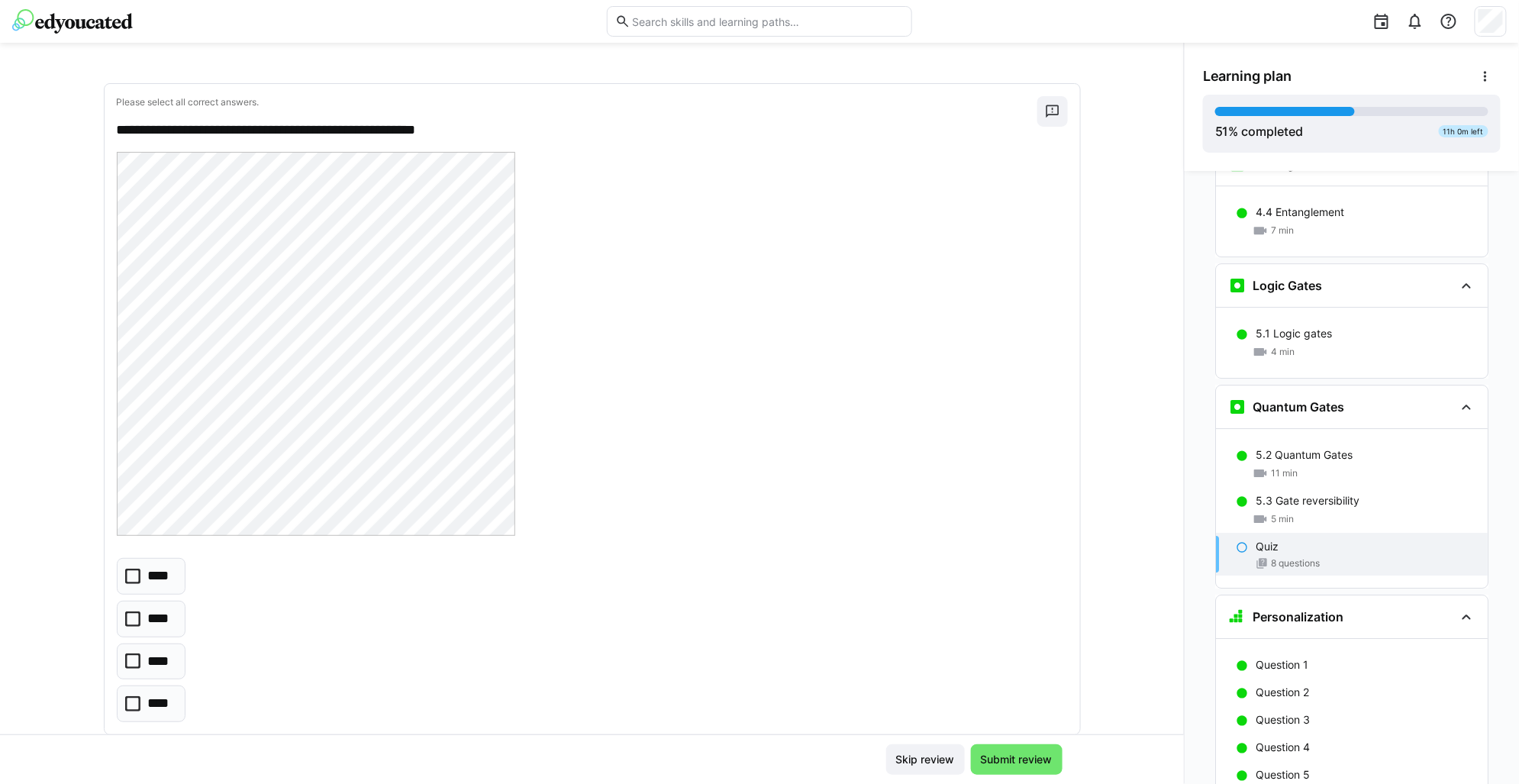
click at [150, 584] on p "****" at bounding box center [161, 576] width 26 height 20
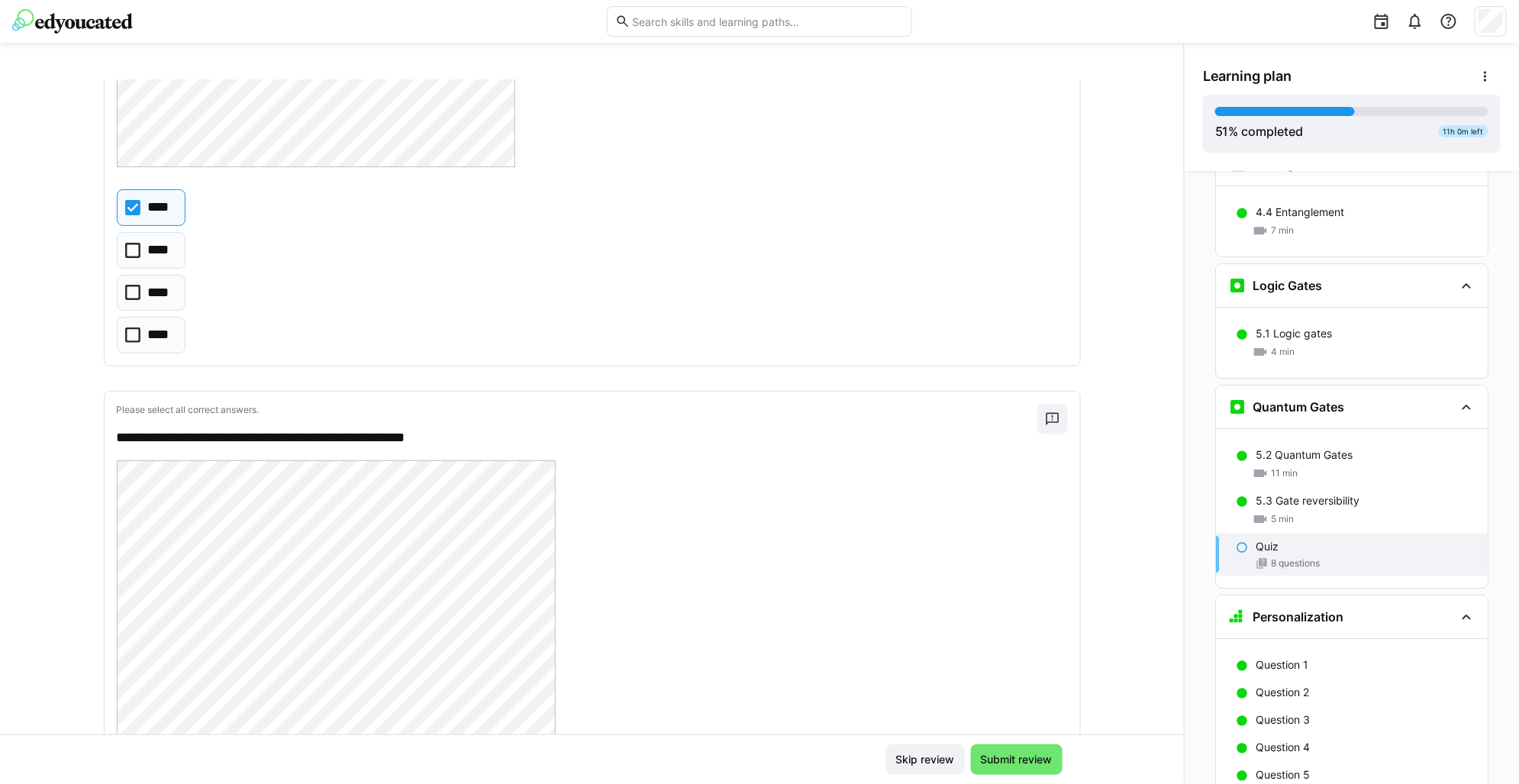
scroll to position [3278, 0]
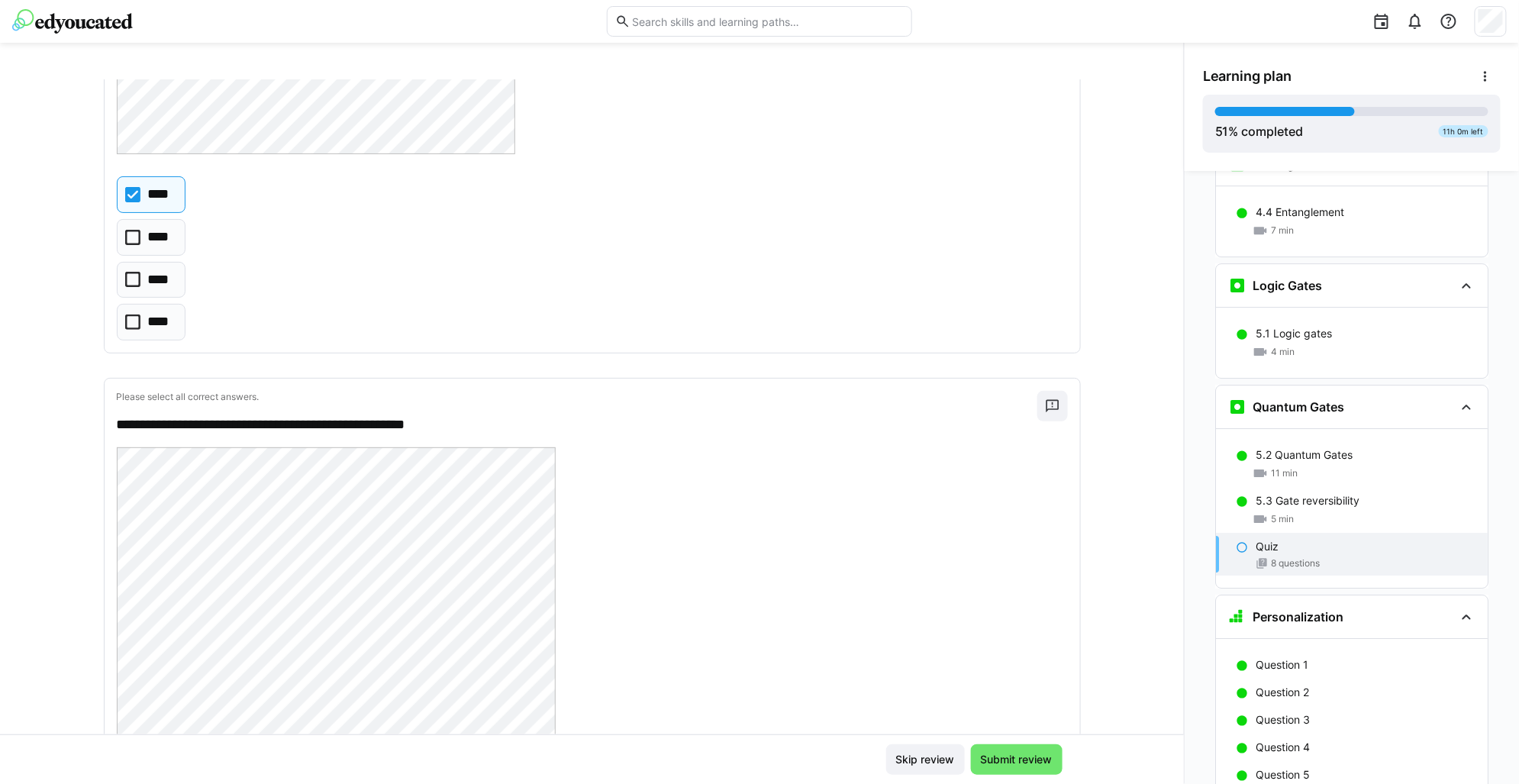
click at [42, 539] on div "**********" at bounding box center [592, 407] width 1184 height 655
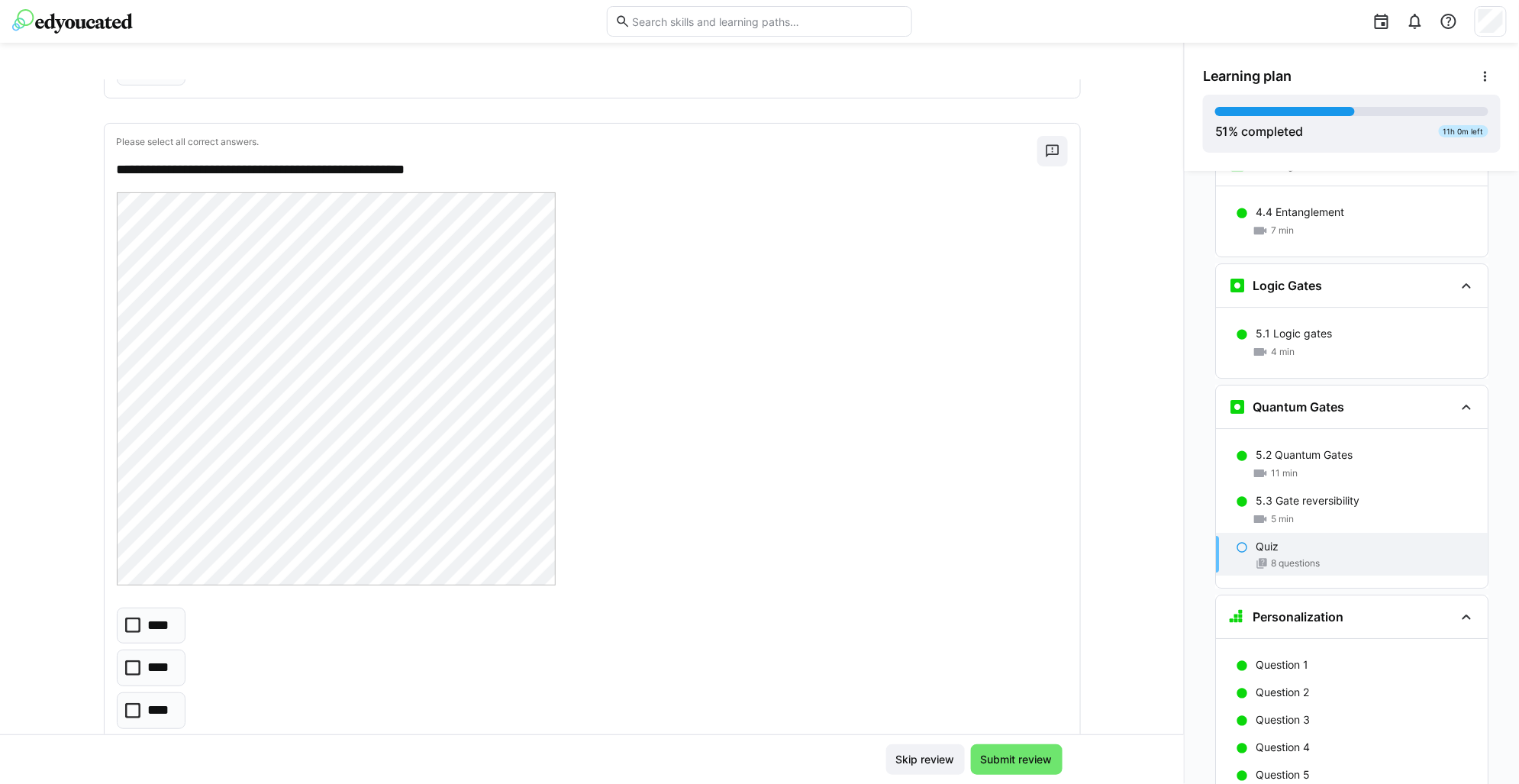
scroll to position [3628, 0]
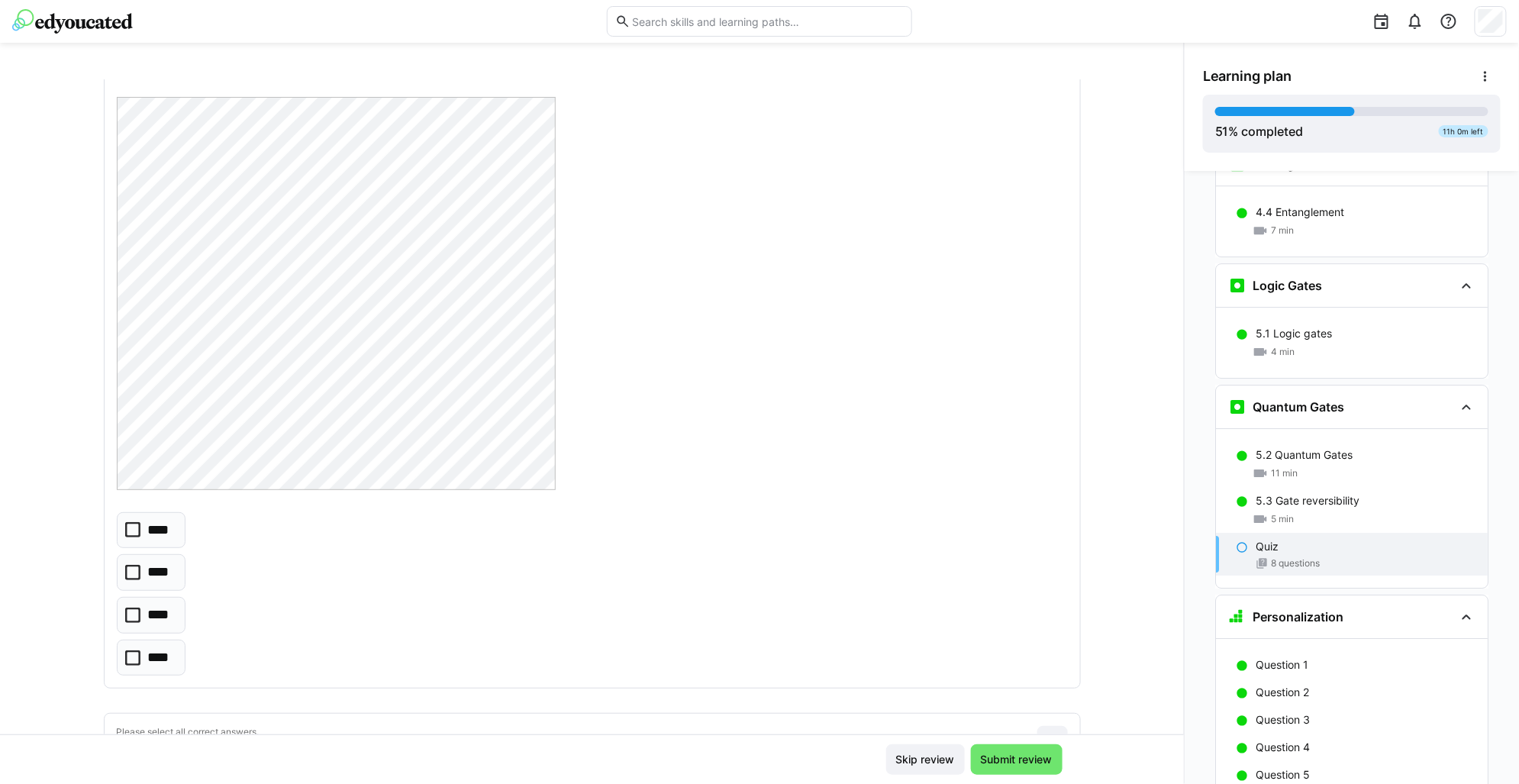
click at [125, 573] on icon at bounding box center [132, 572] width 15 height 15
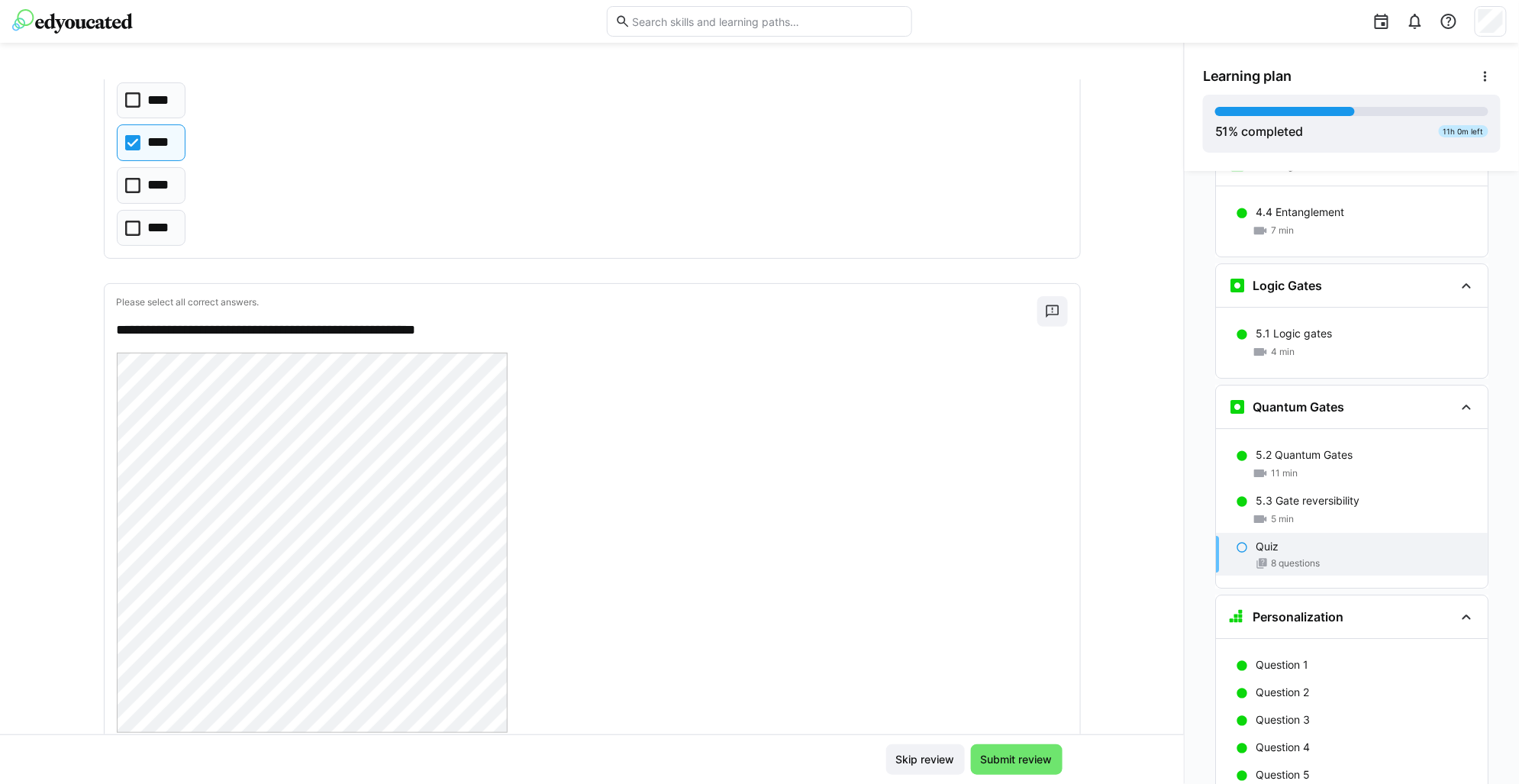
scroll to position [4296, 0]
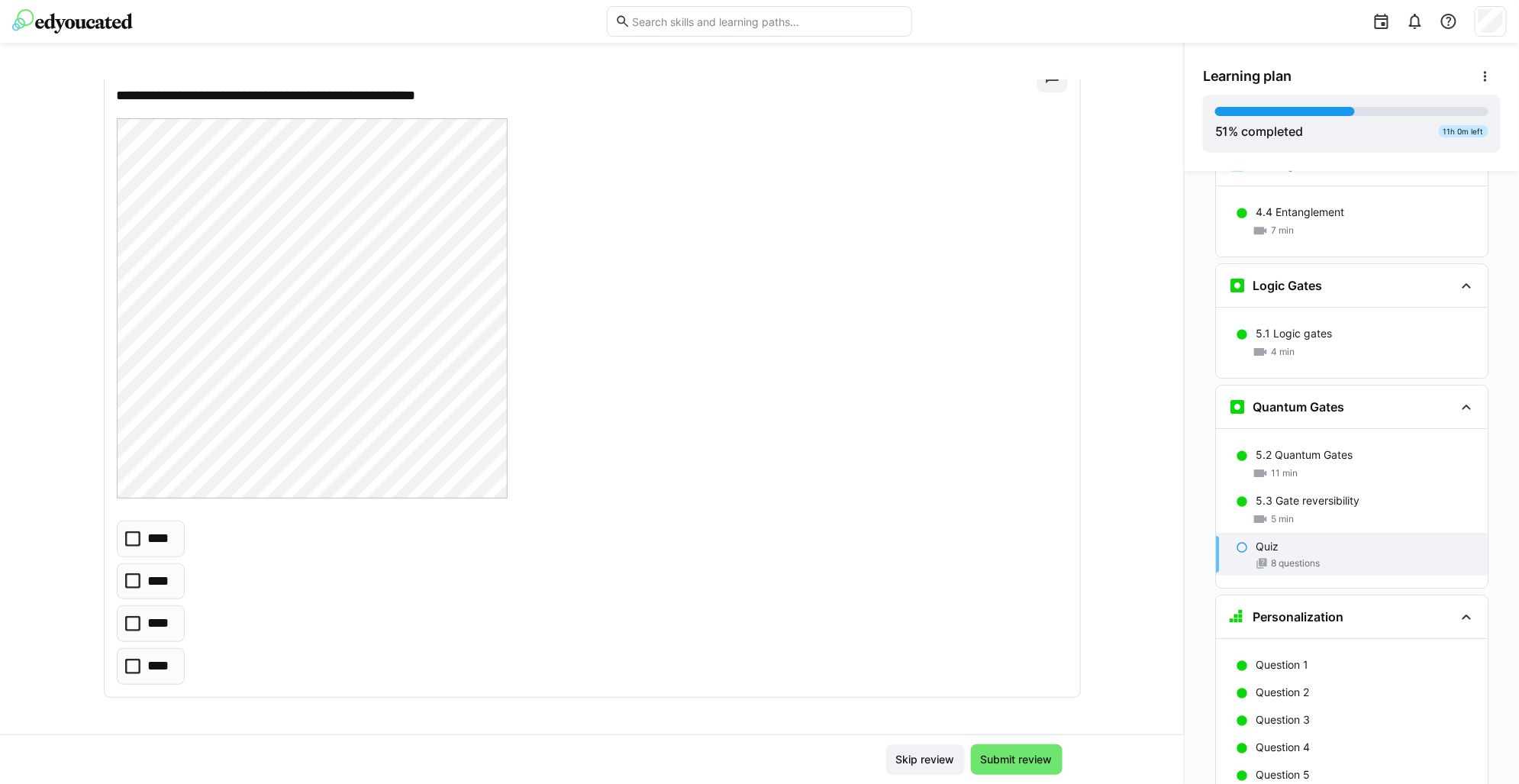
click at [34, 374] on div "**********" at bounding box center [592, 407] width 1184 height 655
click at [148, 666] on p "****" at bounding box center [161, 666] width 26 height 20
click at [1024, 760] on span "Submit review" at bounding box center [1017, 759] width 76 height 15
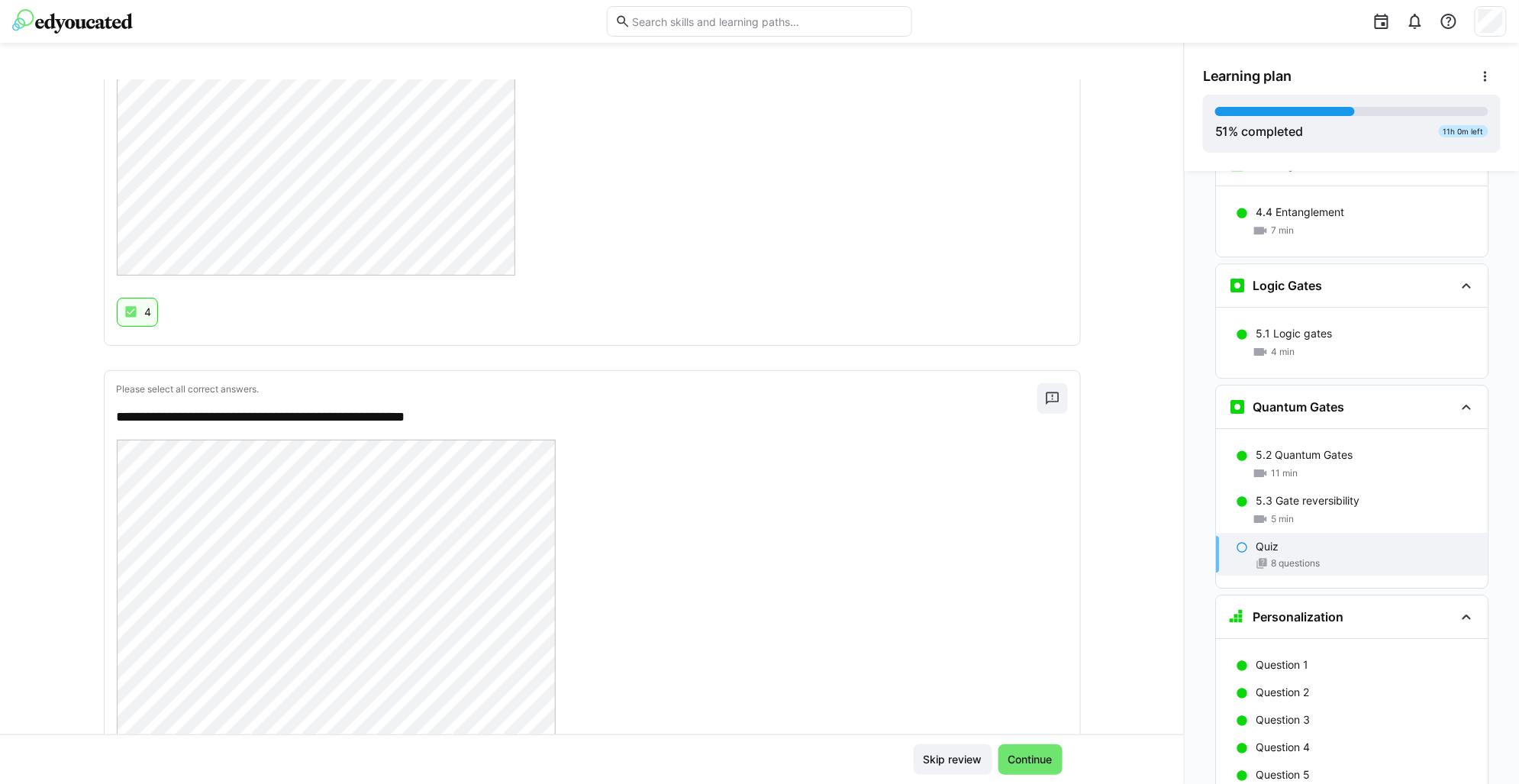
scroll to position [3422, 0]
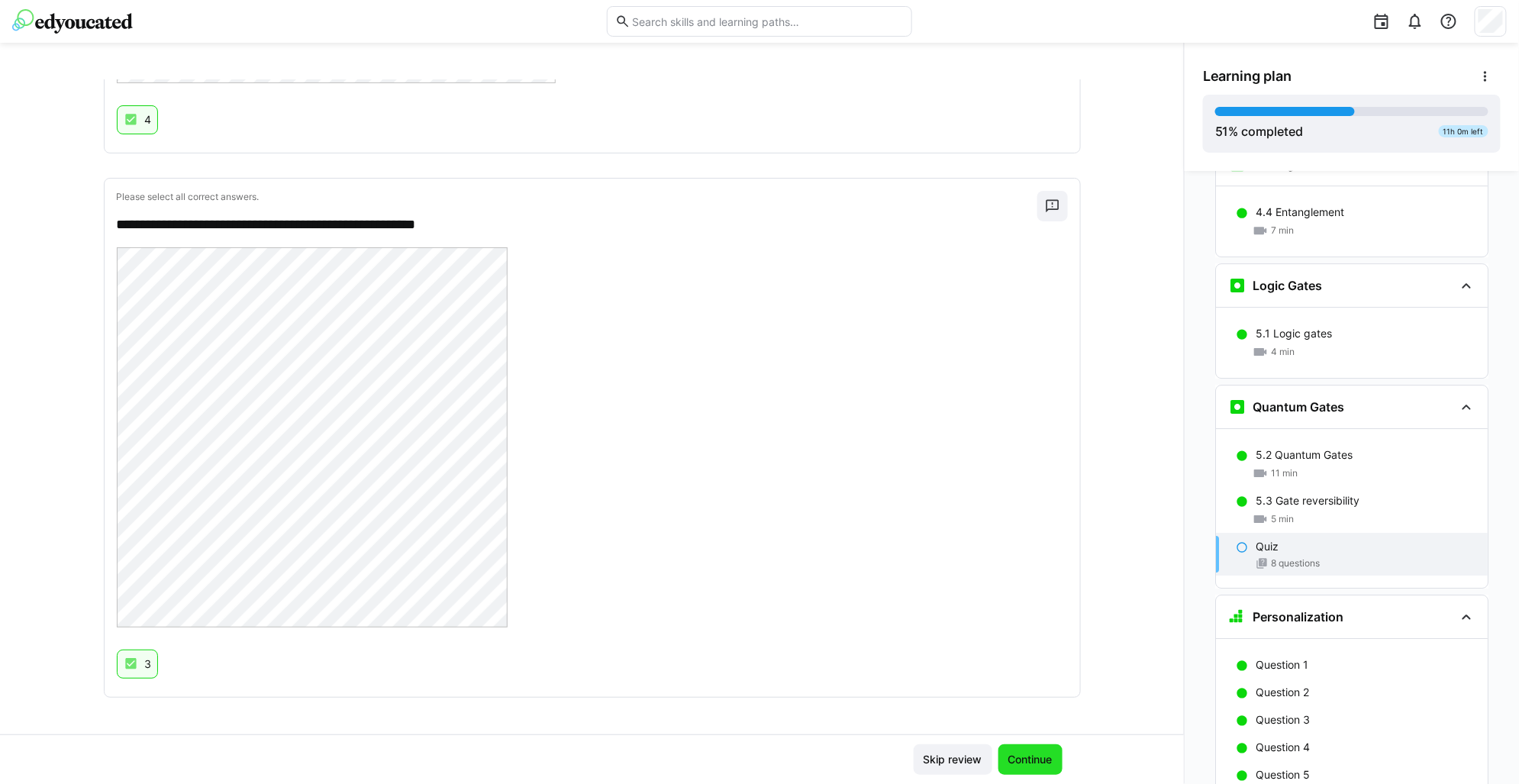
click at [1019, 762] on span "Continue" at bounding box center [1030, 759] width 49 height 15
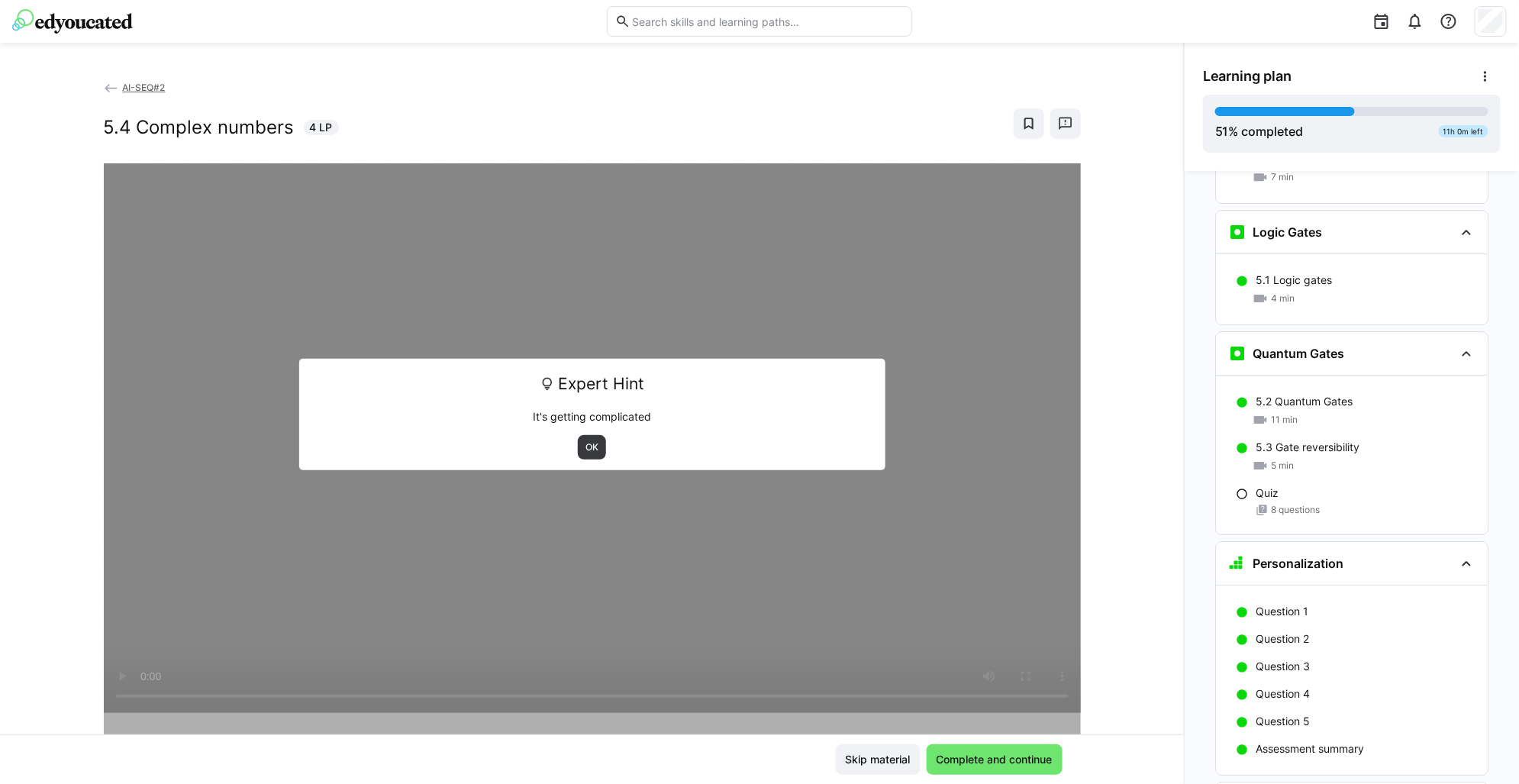
scroll to position [2214, 0]
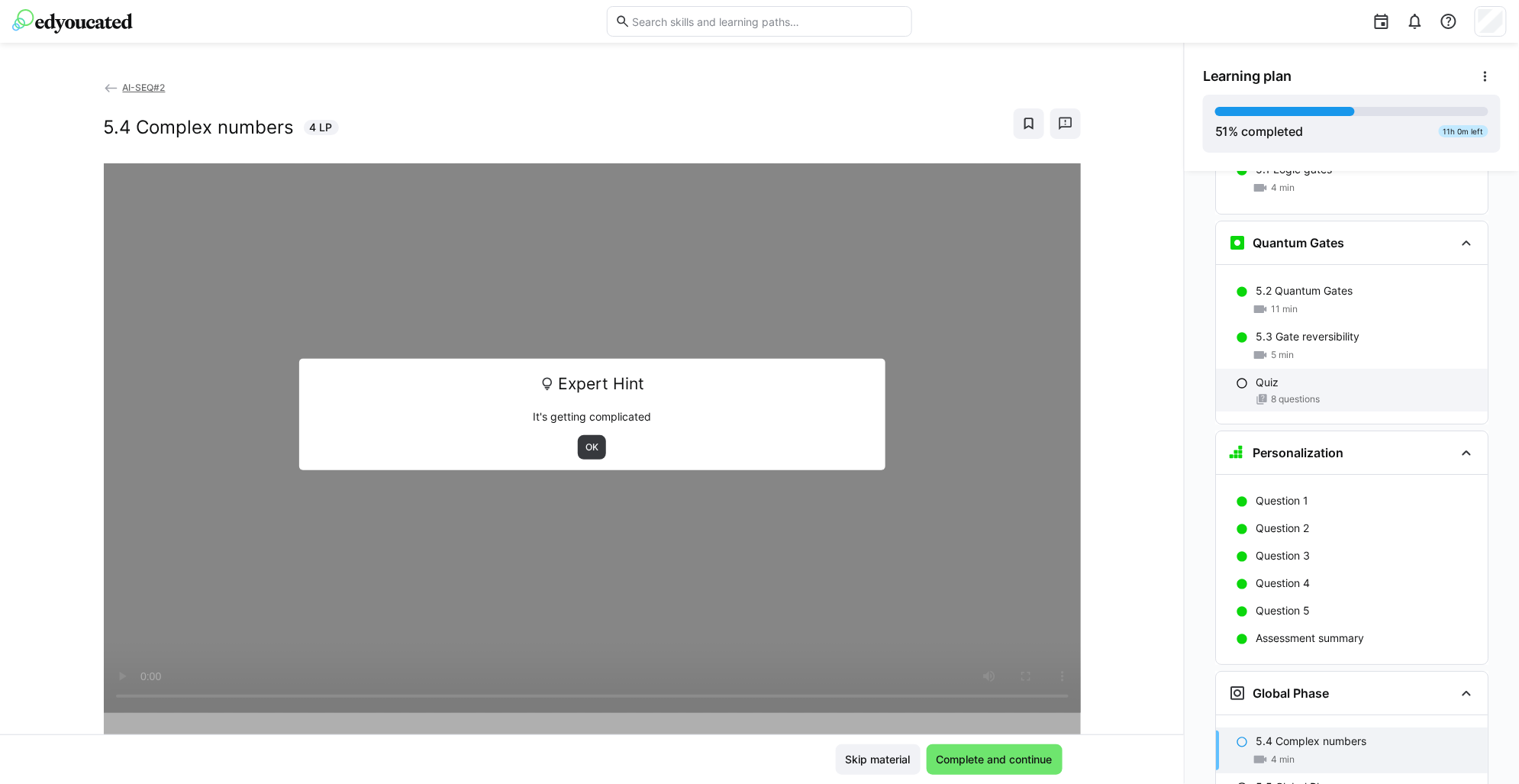
click at [1290, 393] on span "8 questions" at bounding box center [1295, 398] width 49 height 12
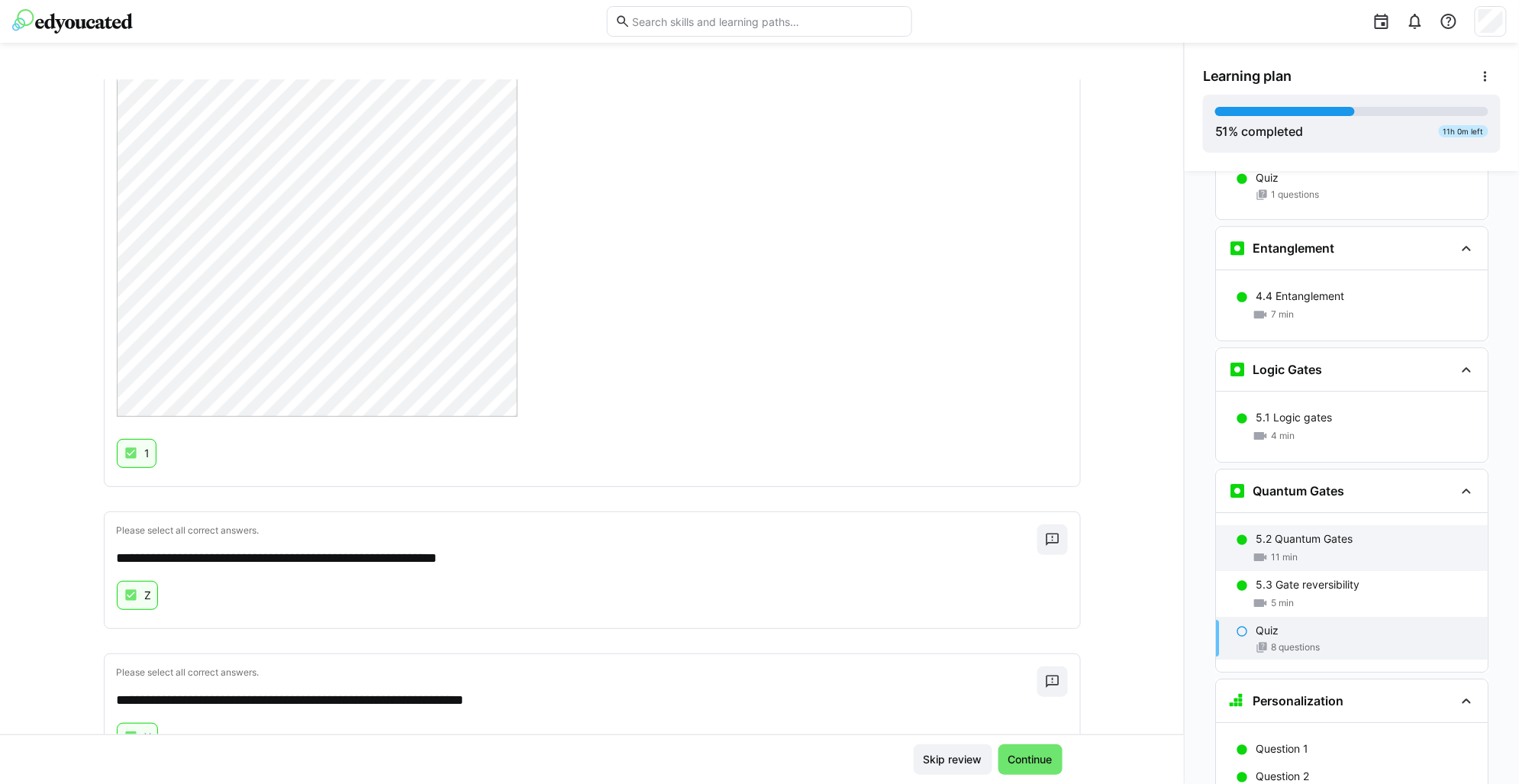
scroll to position [1954, 0]
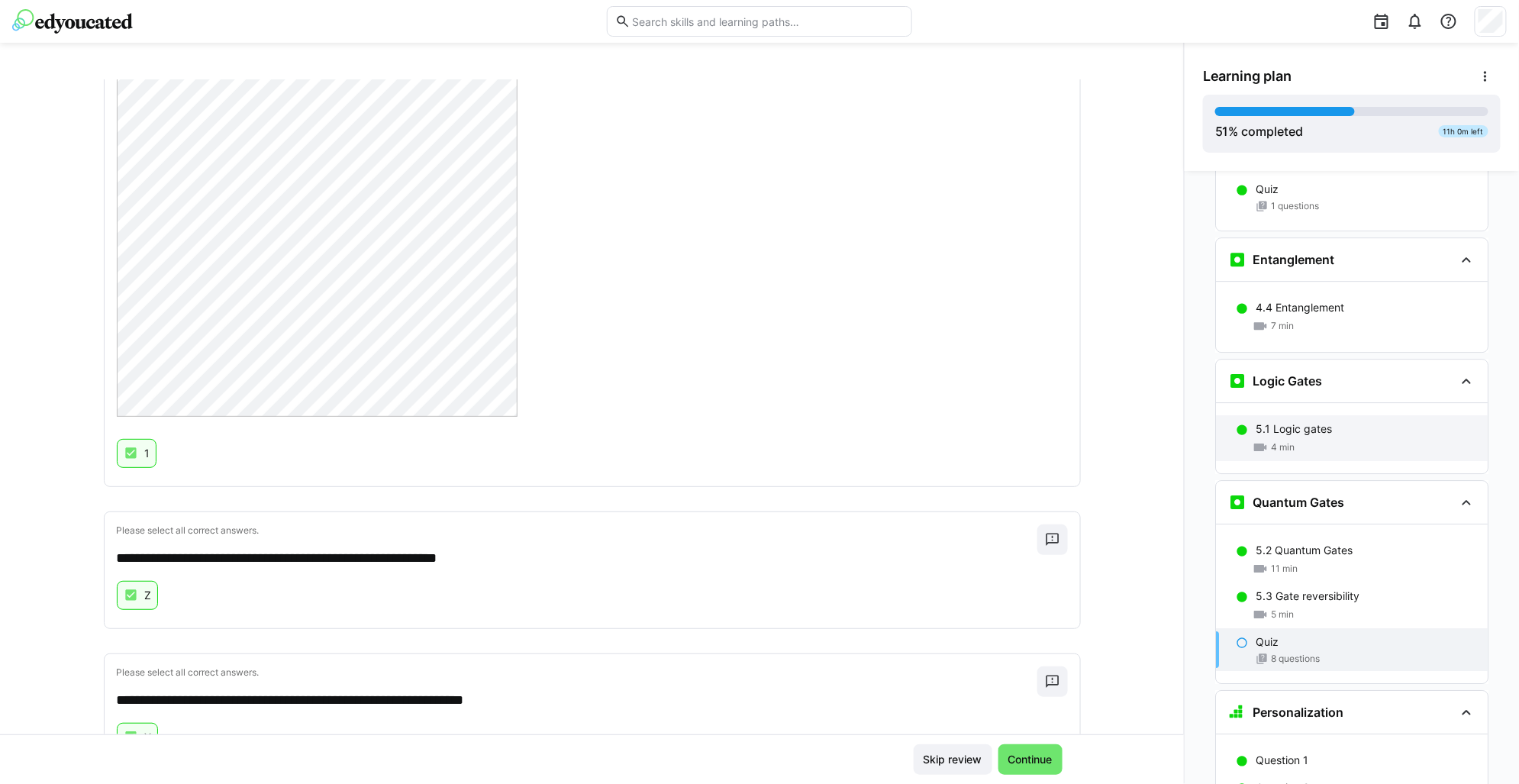
click at [1290, 415] on div "5.1 Logic gates 4 min" at bounding box center [1352, 438] width 272 height 46
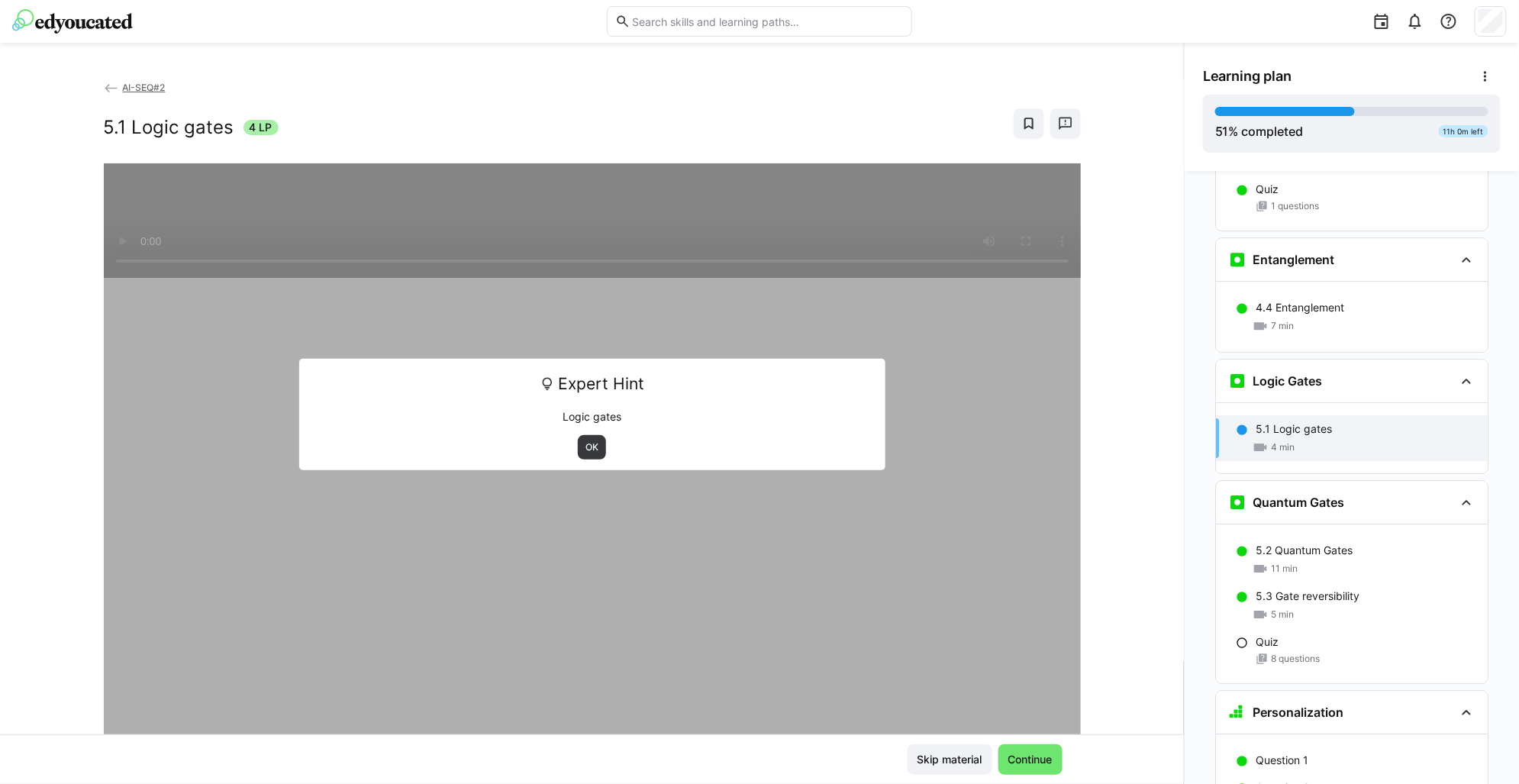
scroll to position [2120, 0]
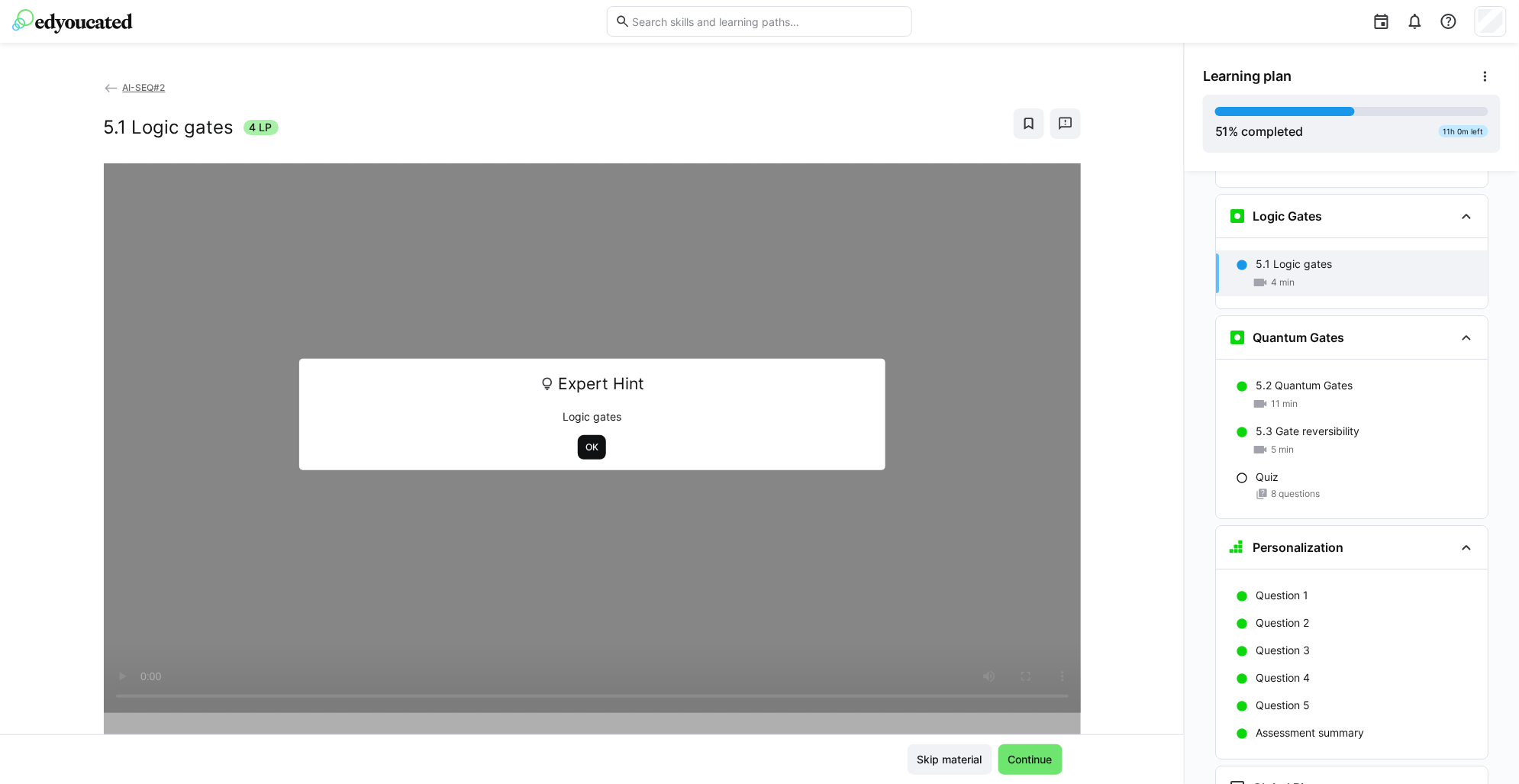
click at [585, 452] on span "OK" at bounding box center [592, 447] width 16 height 12
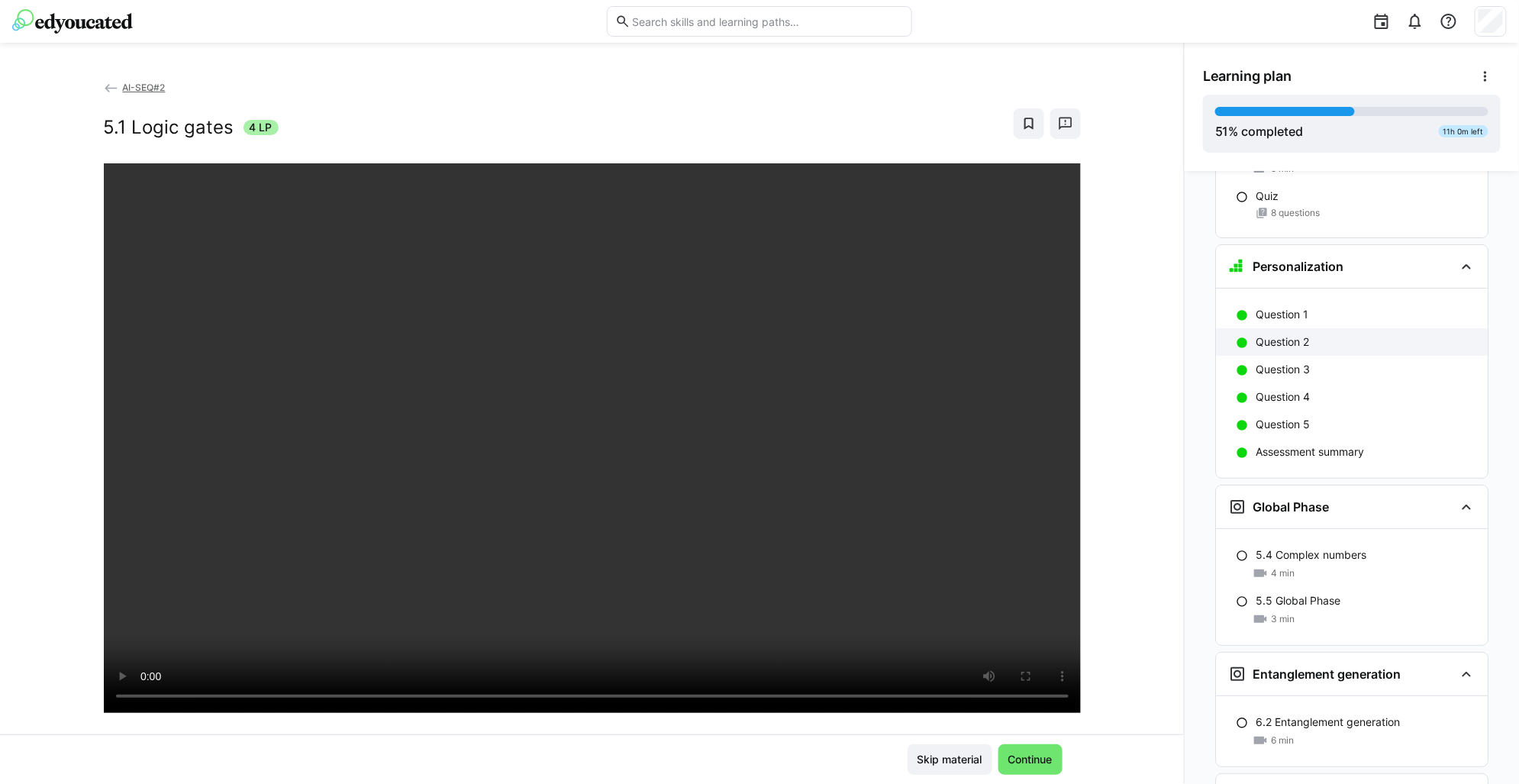
scroll to position [2406, 0]
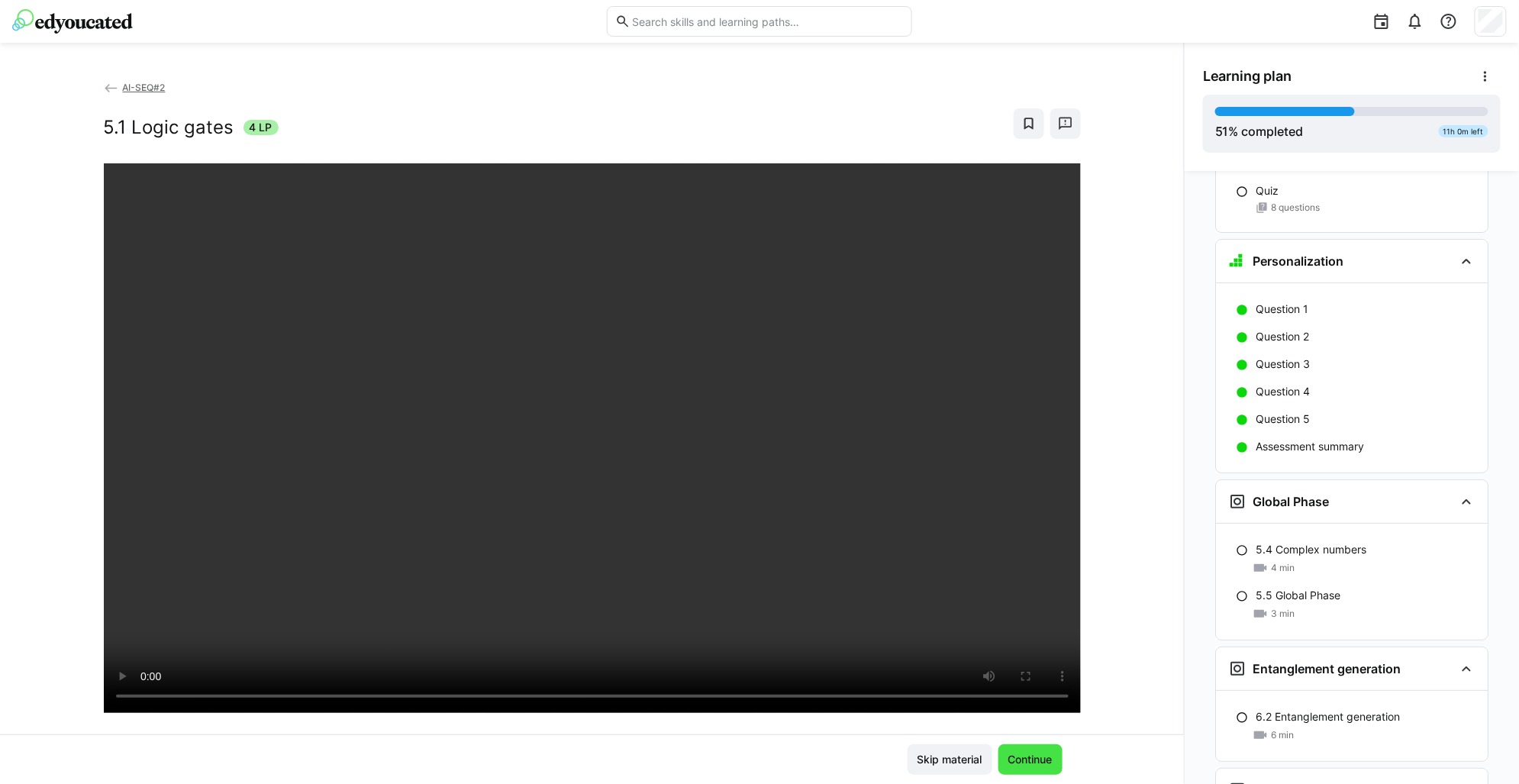
click at [1033, 755] on span "Continue" at bounding box center [1030, 759] width 49 height 15
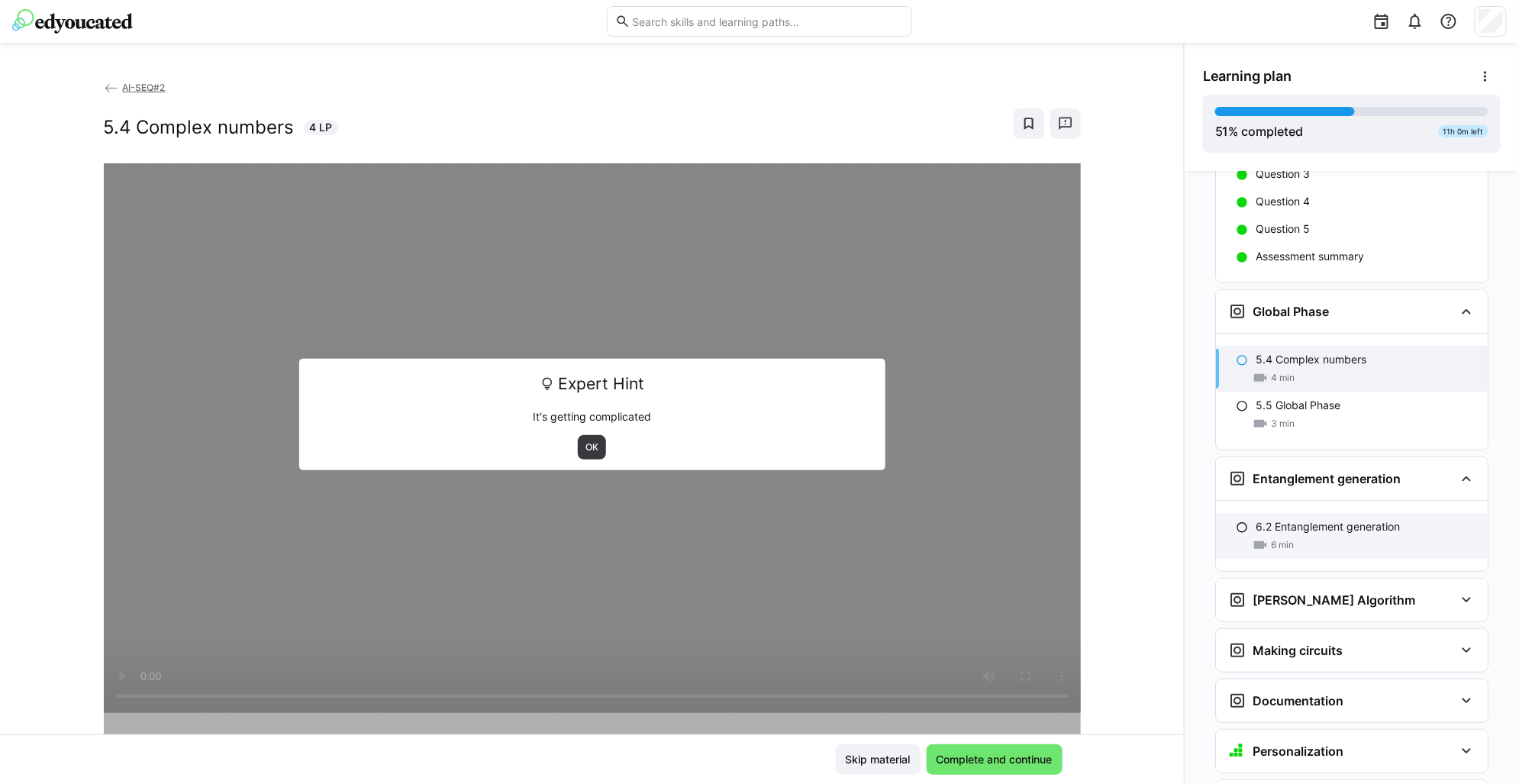
scroll to position [2787, 0]
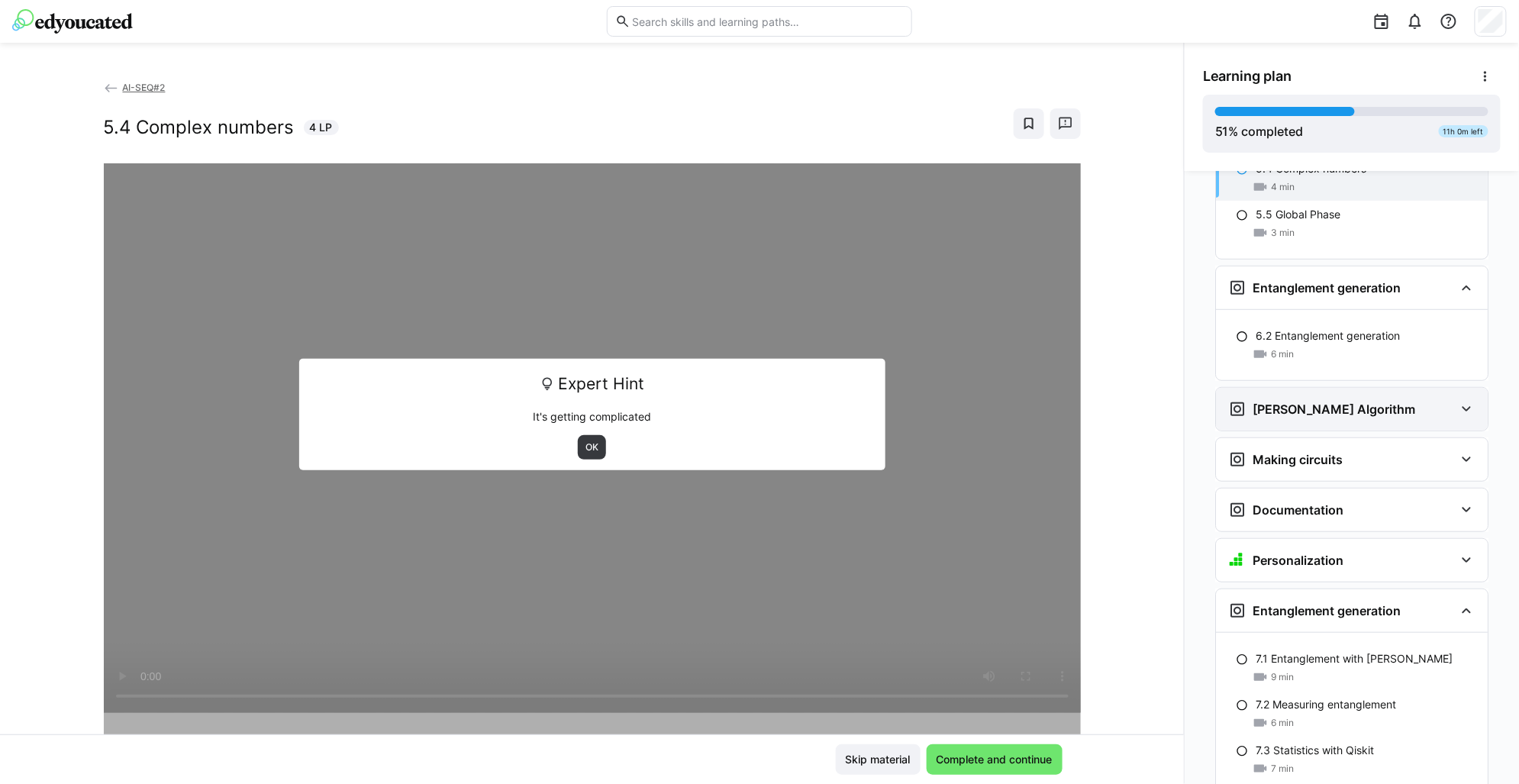
click at [1458, 400] on eds-icon at bounding box center [1467, 409] width 18 height 18
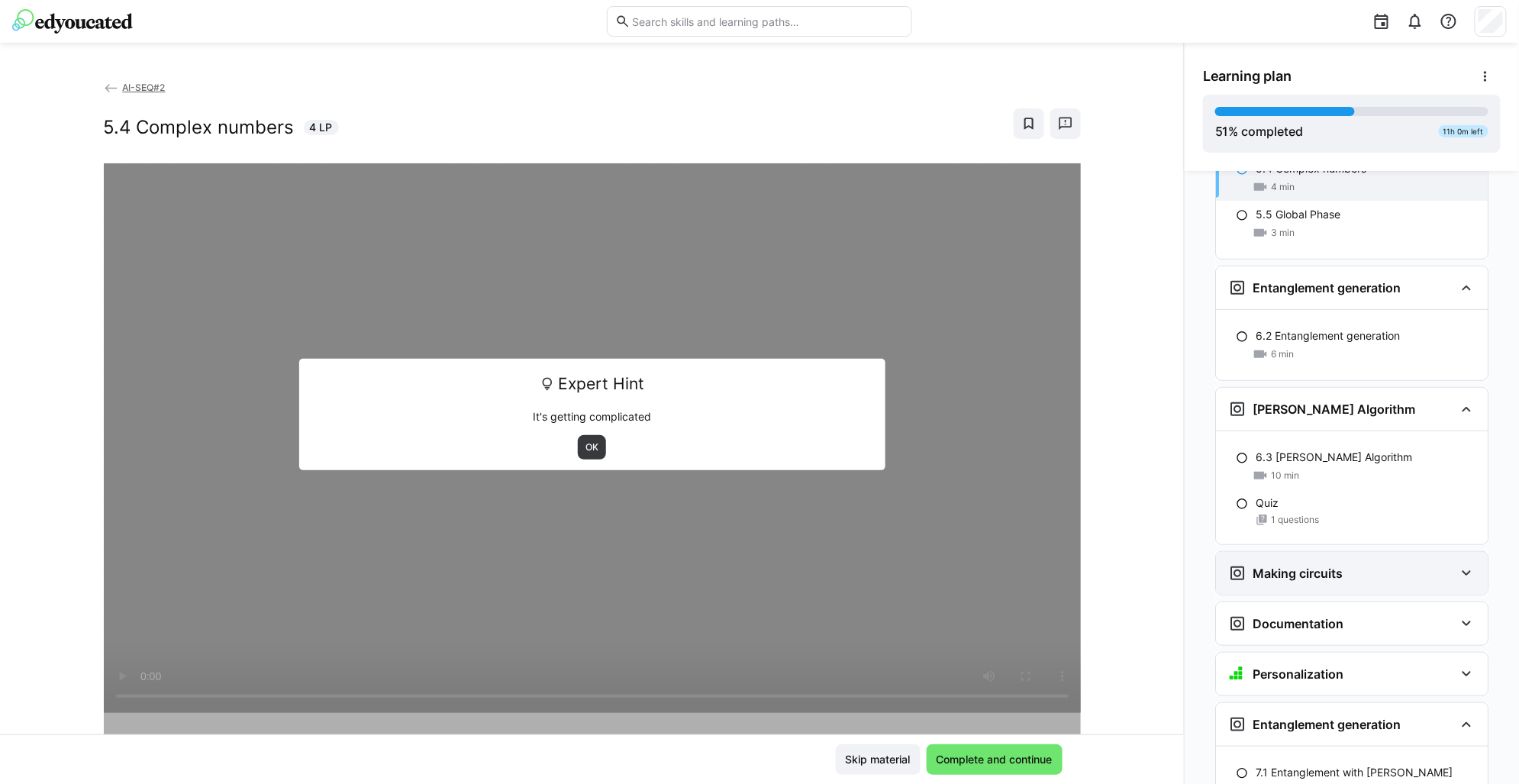
click at [1450, 552] on div "Making circuits" at bounding box center [1352, 573] width 272 height 43
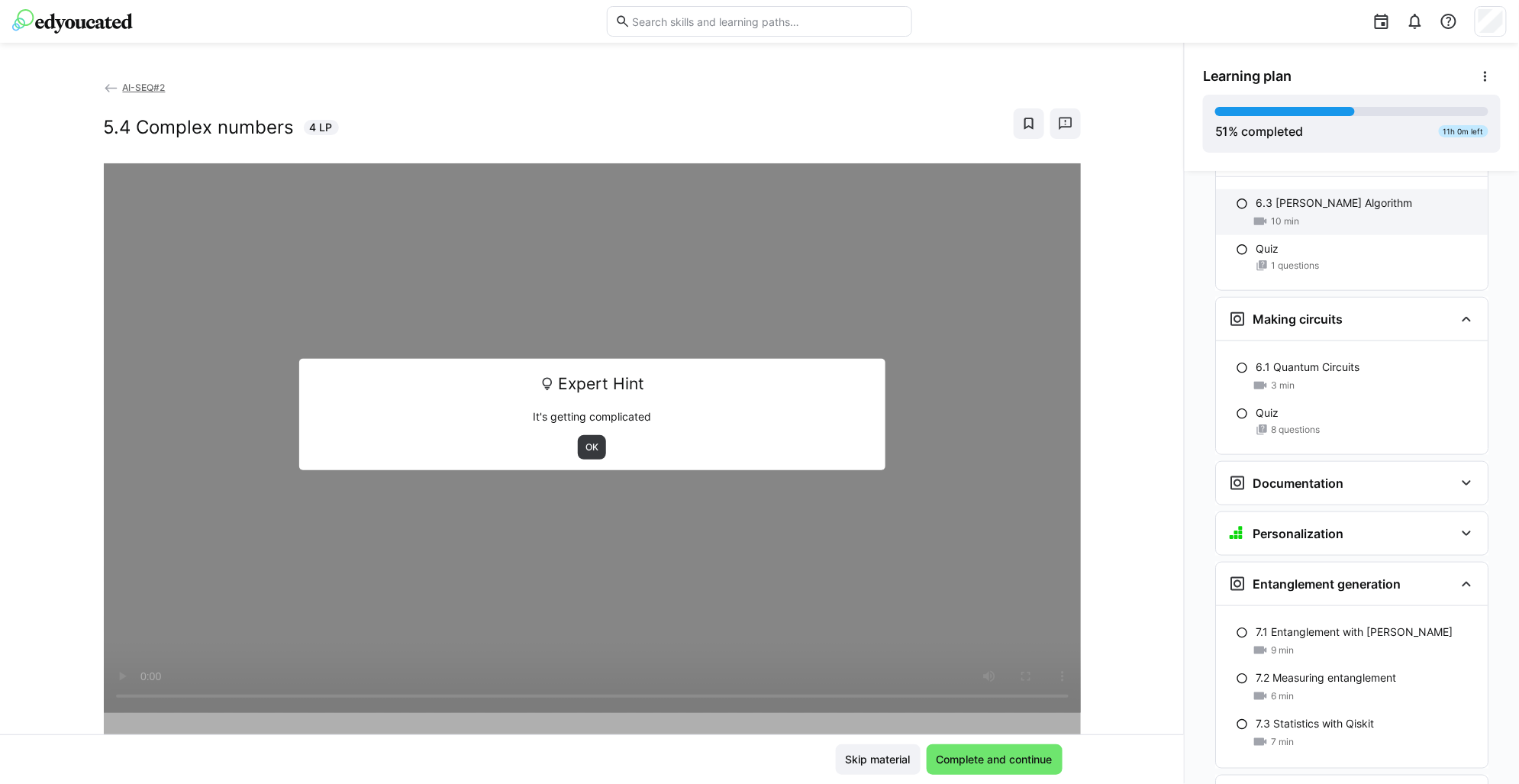
scroll to position [3073, 0]
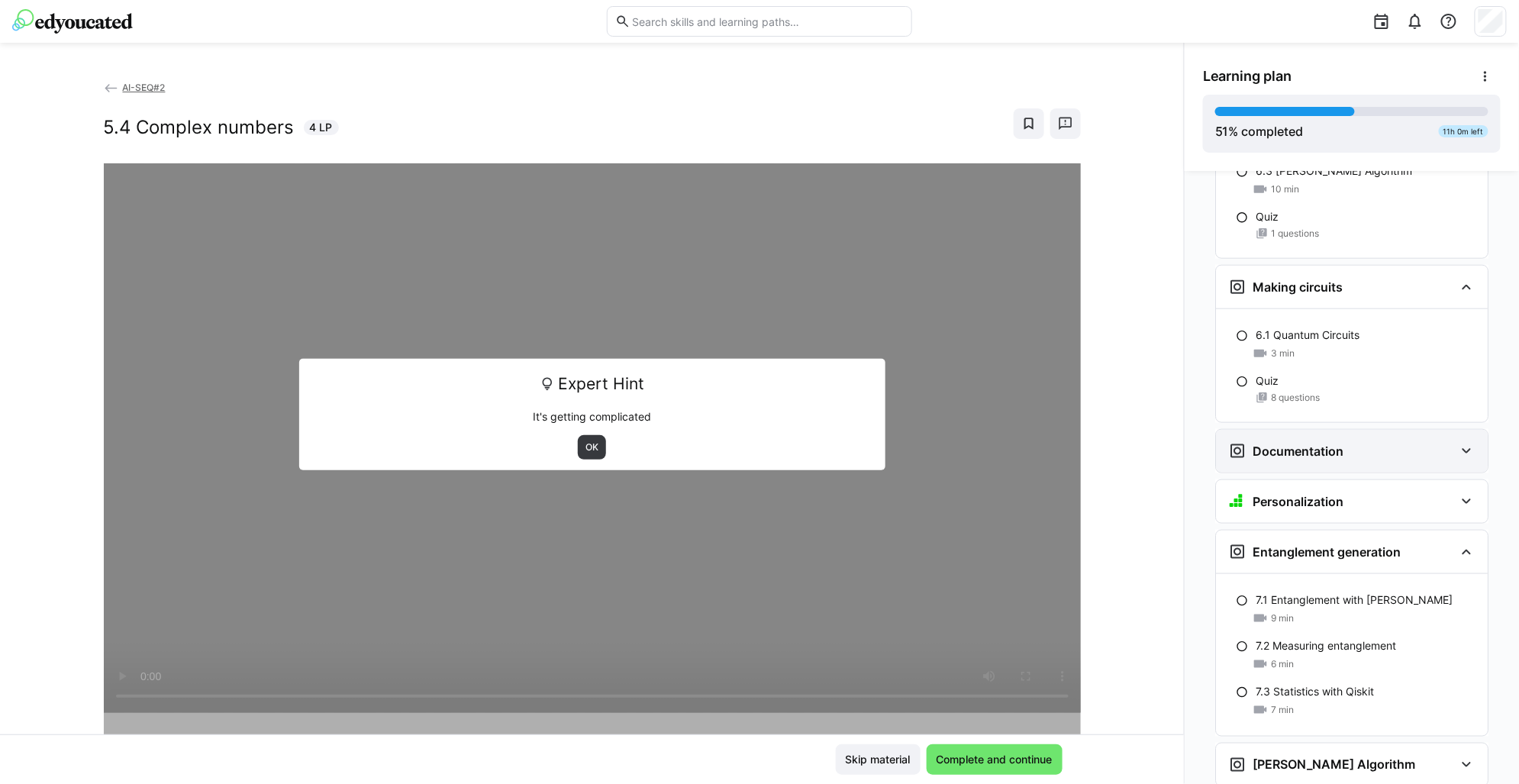
click at [1298, 444] on h3 "Documentation" at bounding box center [1298, 451] width 91 height 15
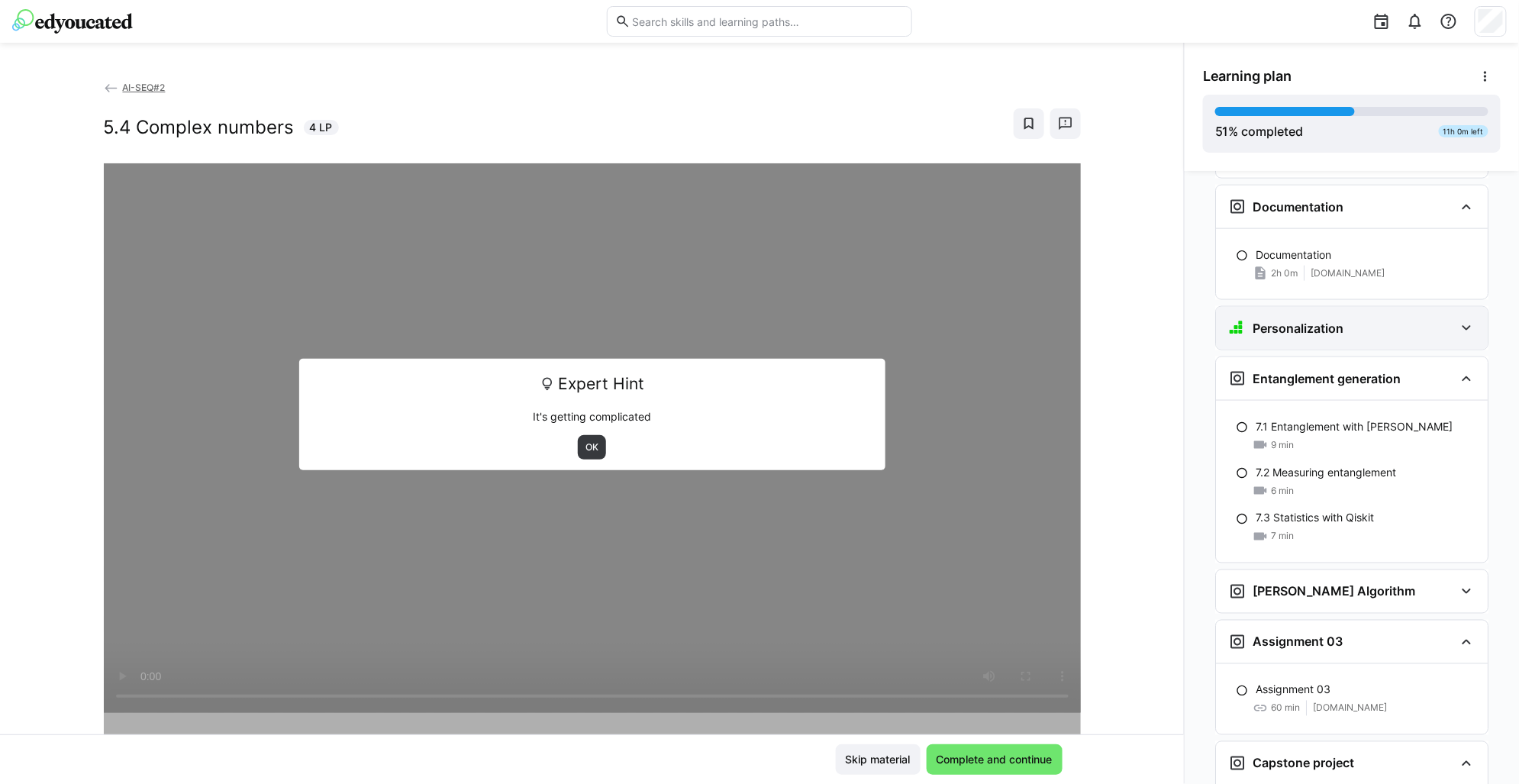
scroll to position [3359, 0]
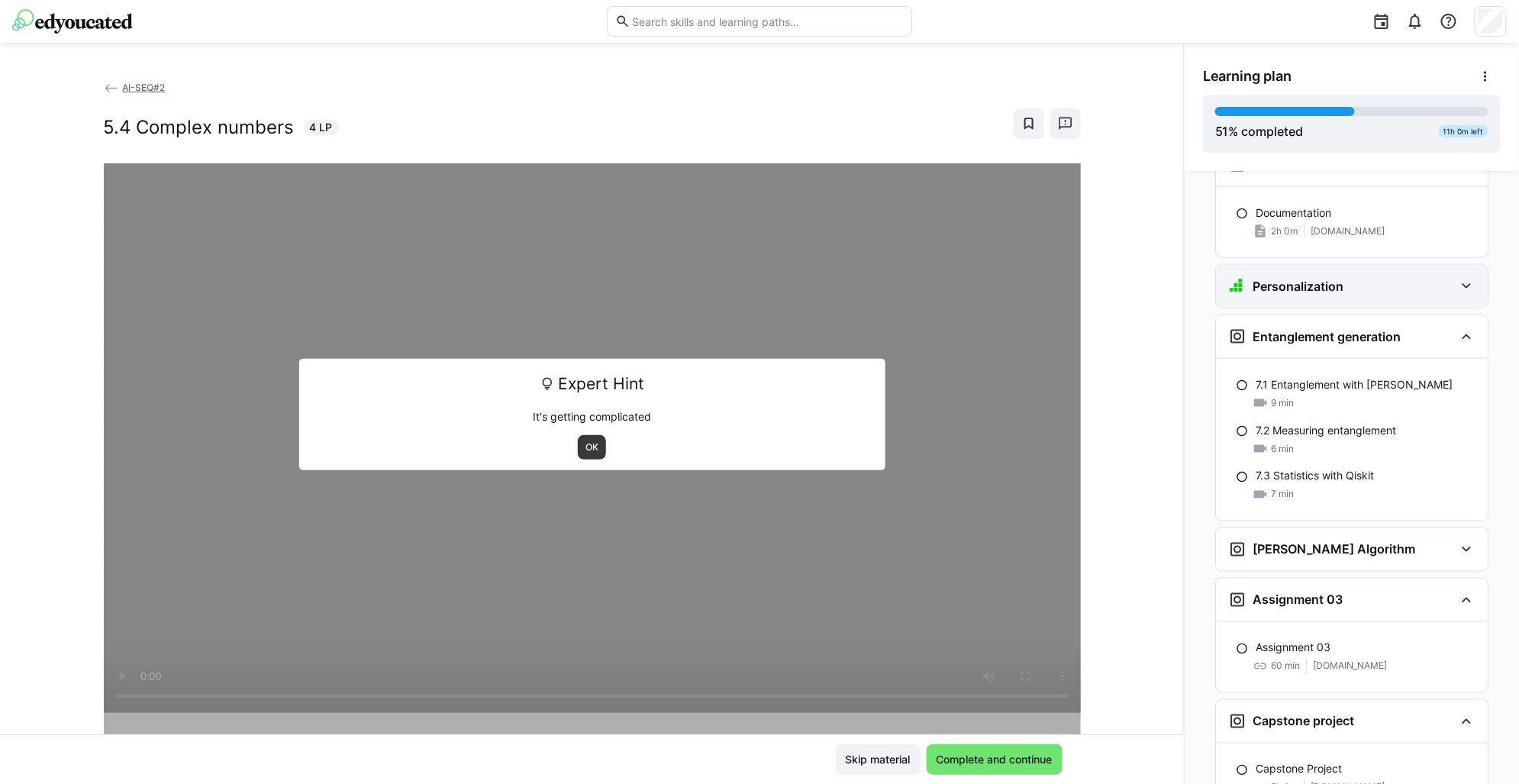
click at [1284, 278] on h3 "Personalization" at bounding box center [1298, 285] width 91 height 15
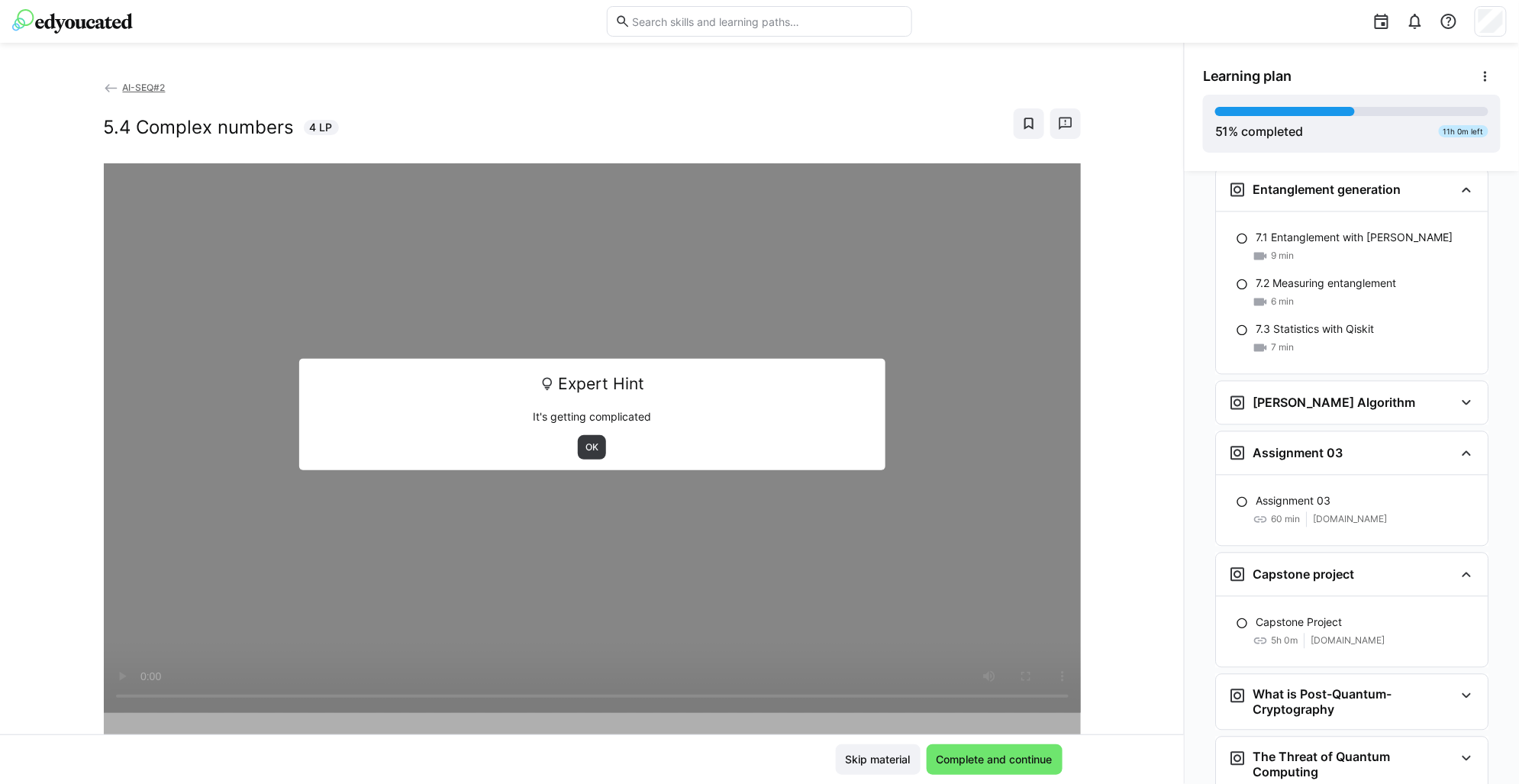
scroll to position [3741, 0]
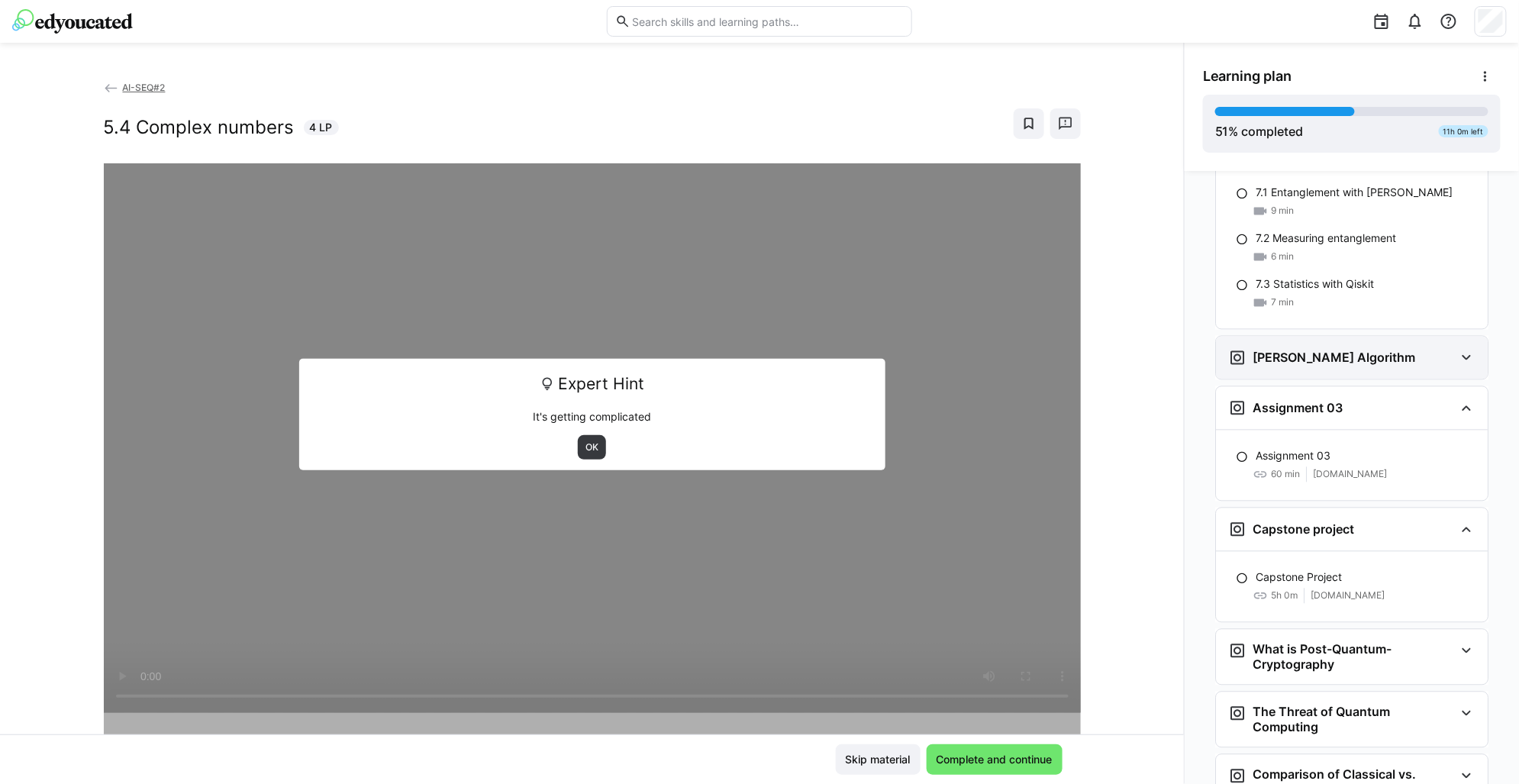
click at [1296, 351] on h3 "[PERSON_NAME] Algorithm" at bounding box center [1334, 358] width 162 height 15
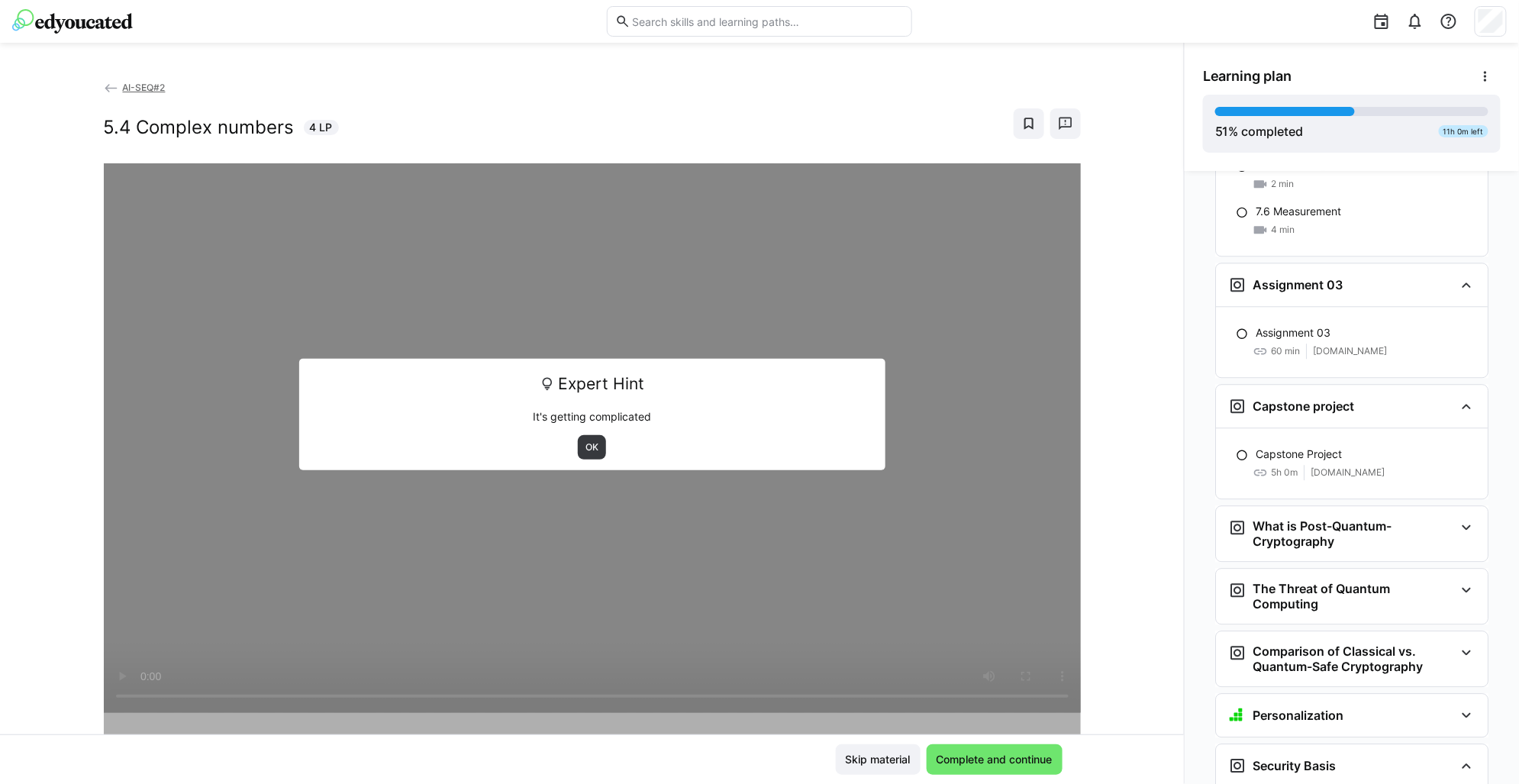
scroll to position [3837, 0]
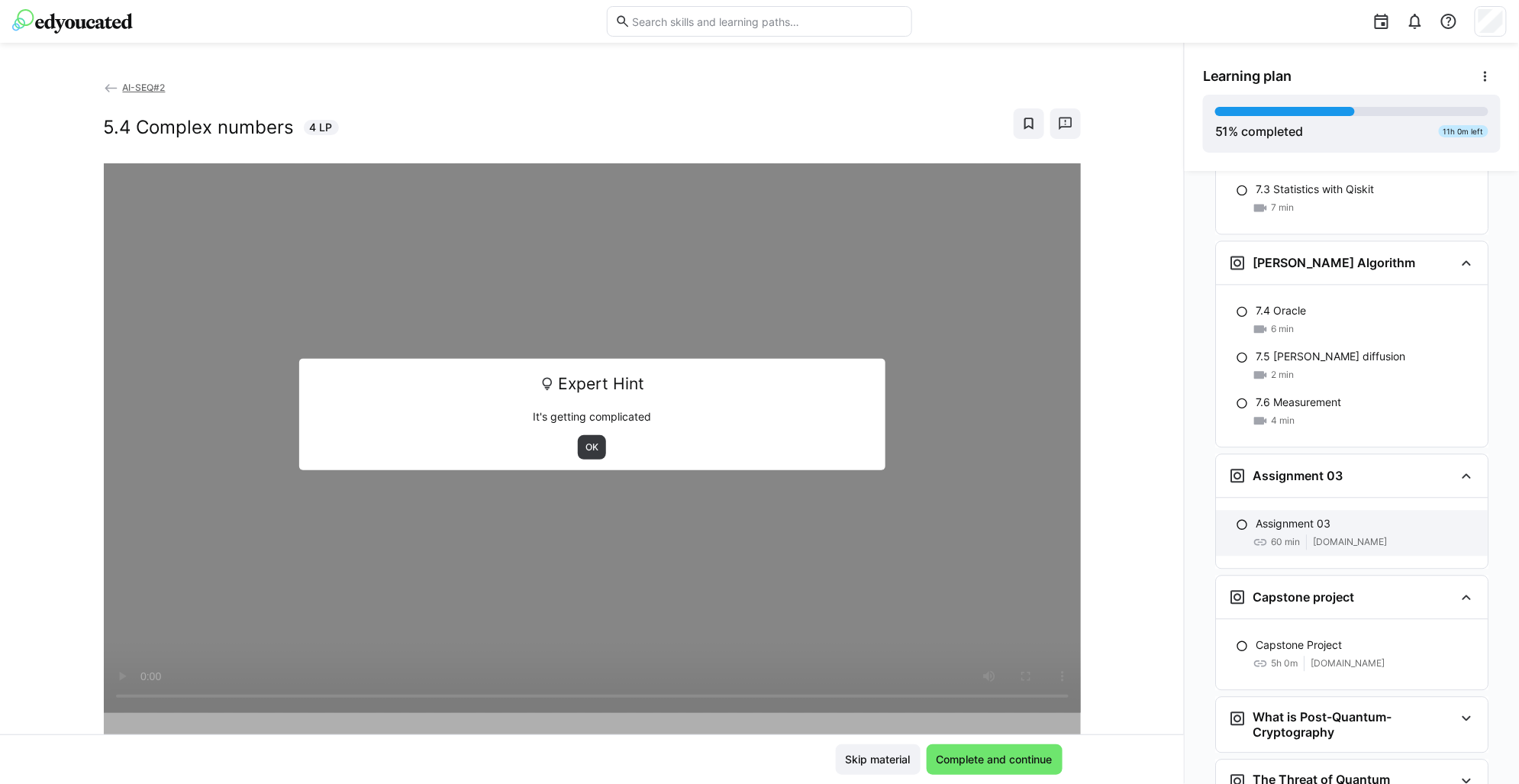
click at [1358, 536] on span "[DOMAIN_NAME]" at bounding box center [1350, 541] width 74 height 12
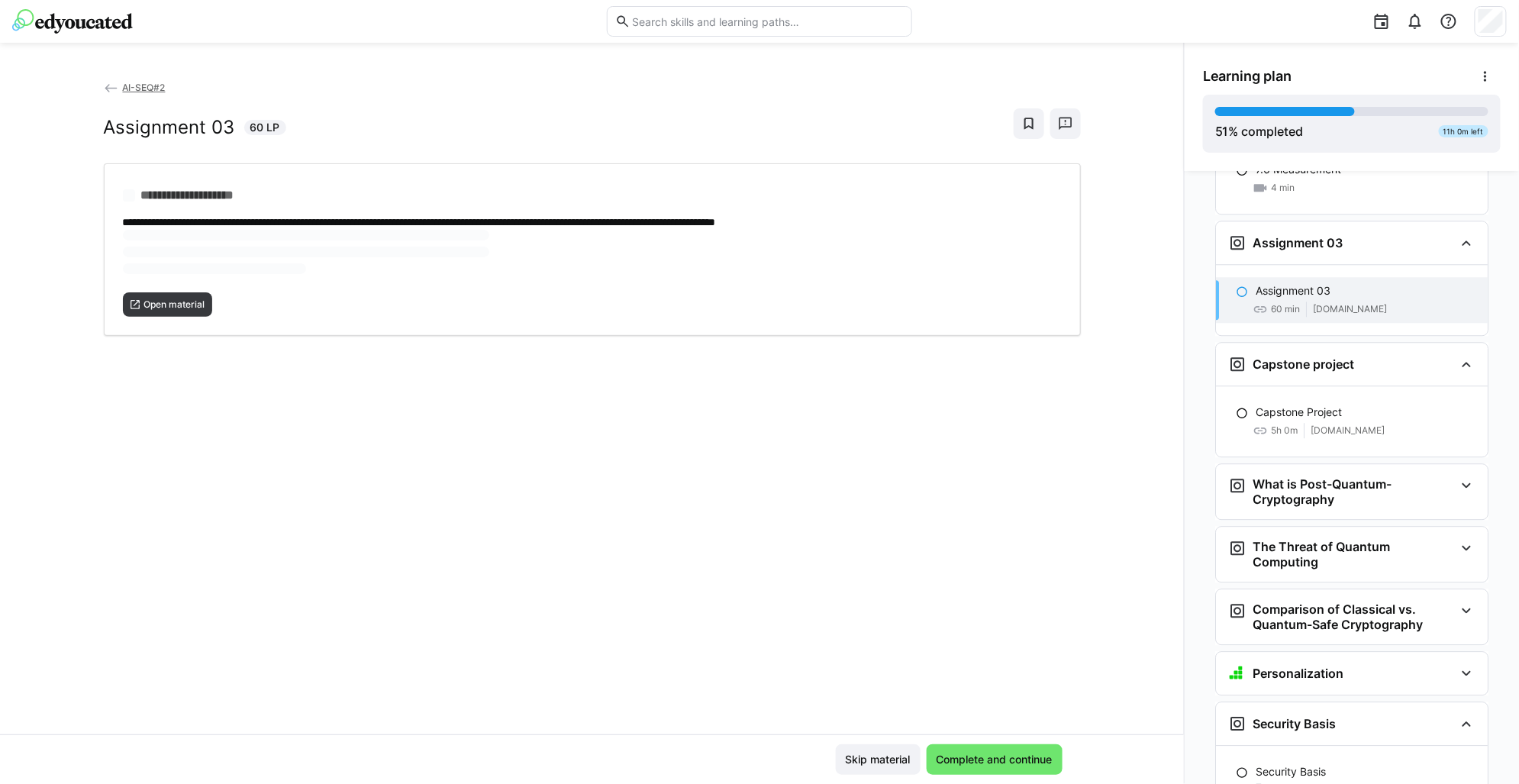
scroll to position [4096, 0]
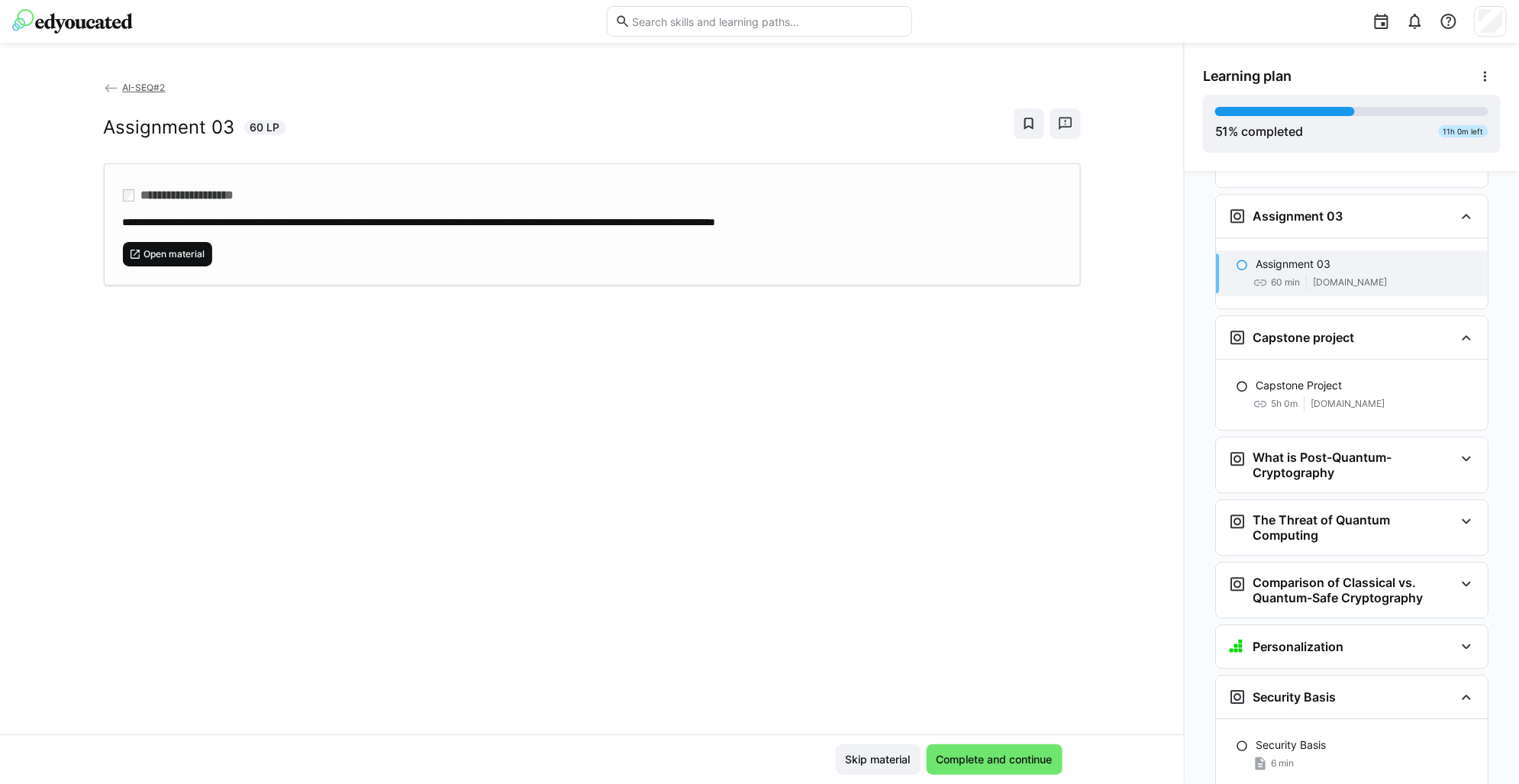
click at [152, 248] on span "Open material" at bounding box center [174, 254] width 64 height 12
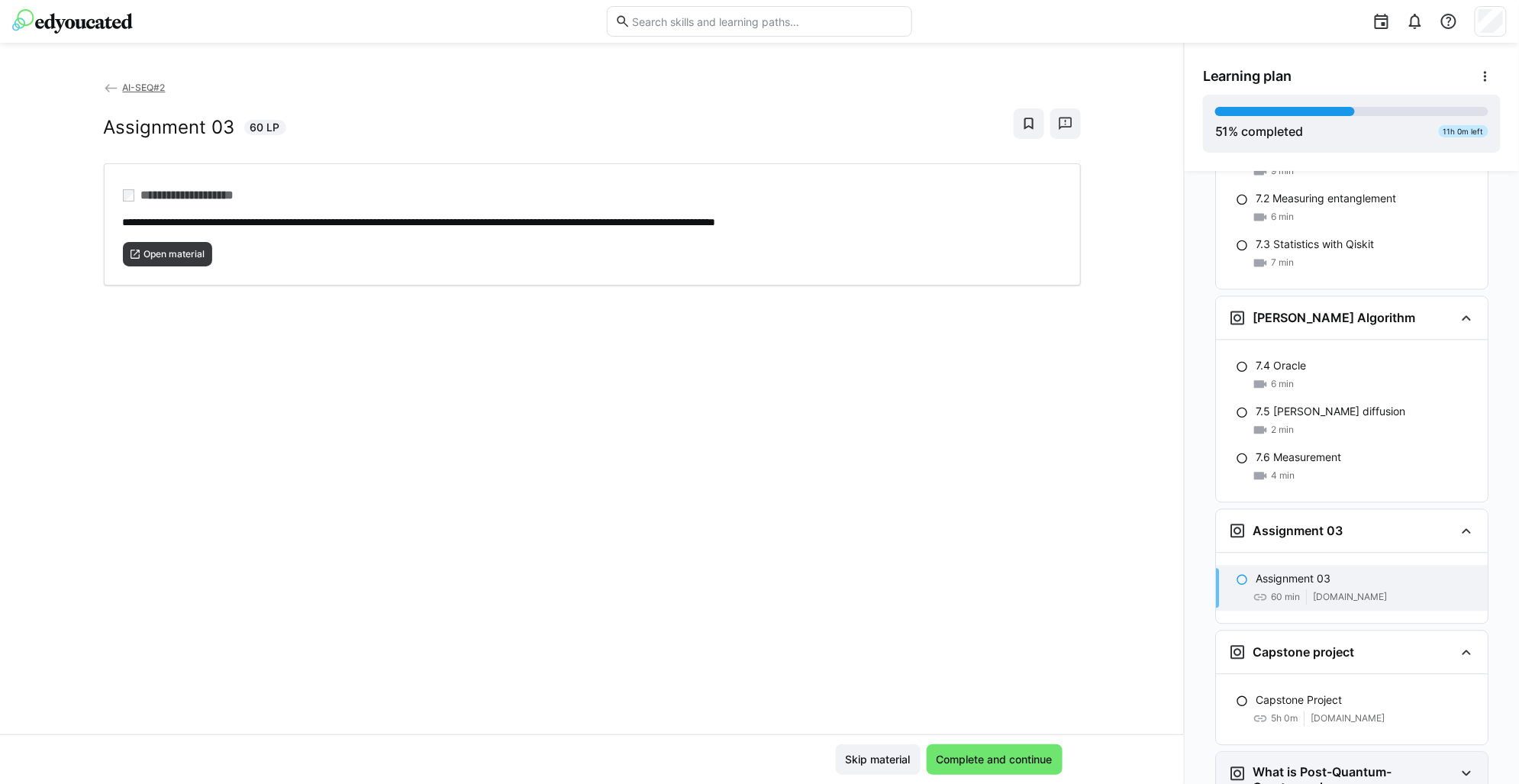
scroll to position [3809, 0]
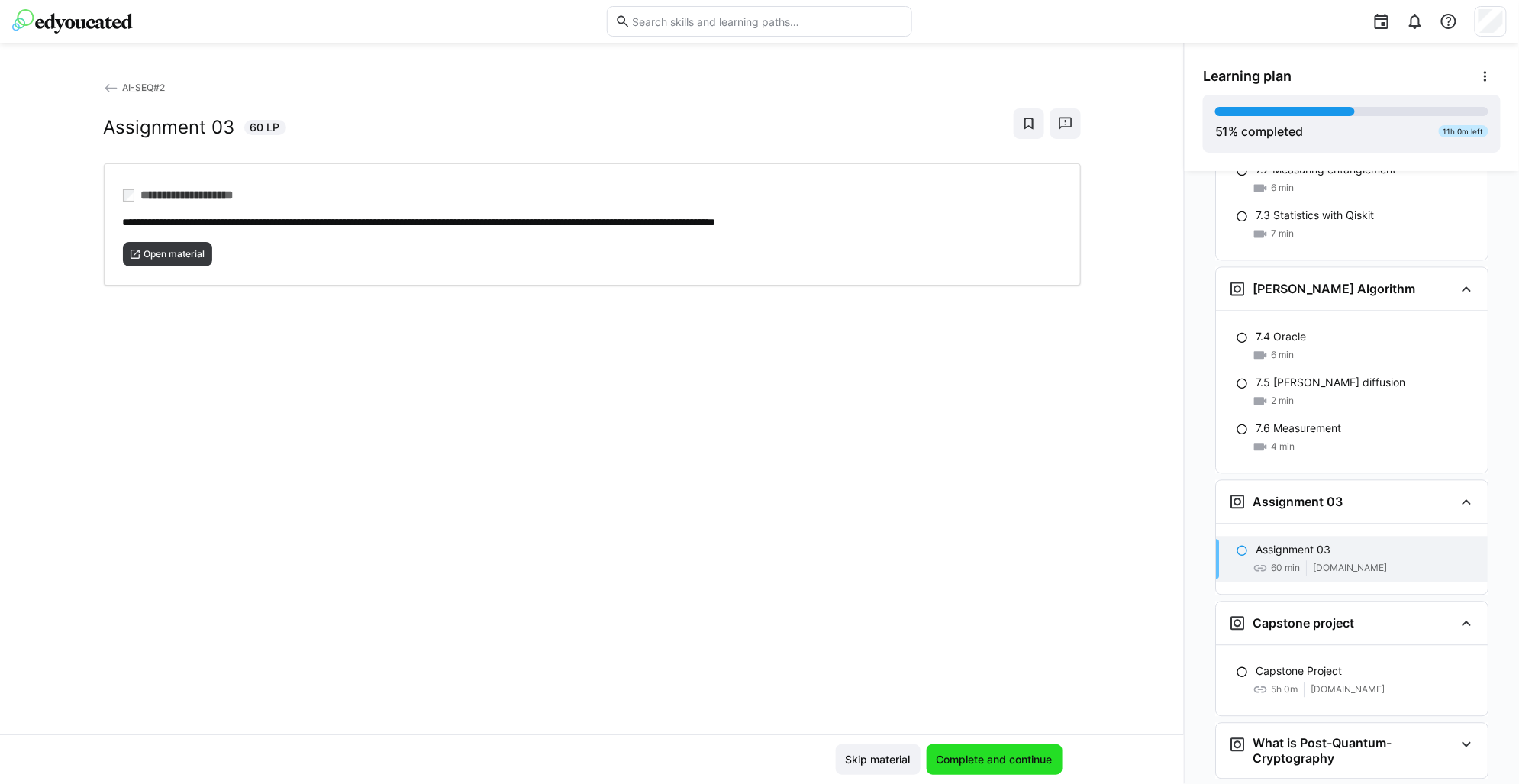
click at [1047, 753] on span "Complete and continue" at bounding box center [995, 759] width 121 height 15
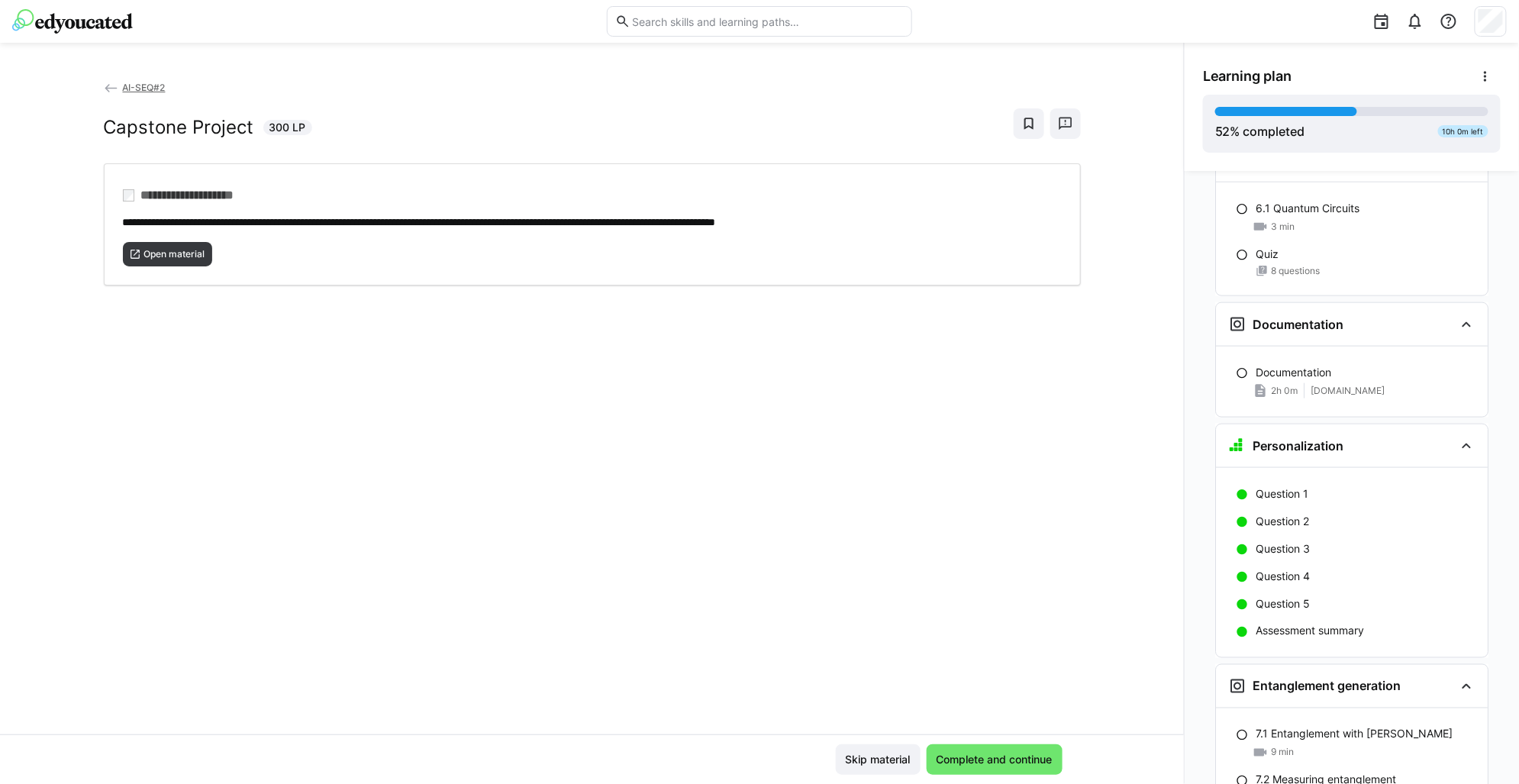
scroll to position [3073, 0]
